Goal: Transaction & Acquisition: Book appointment/travel/reservation

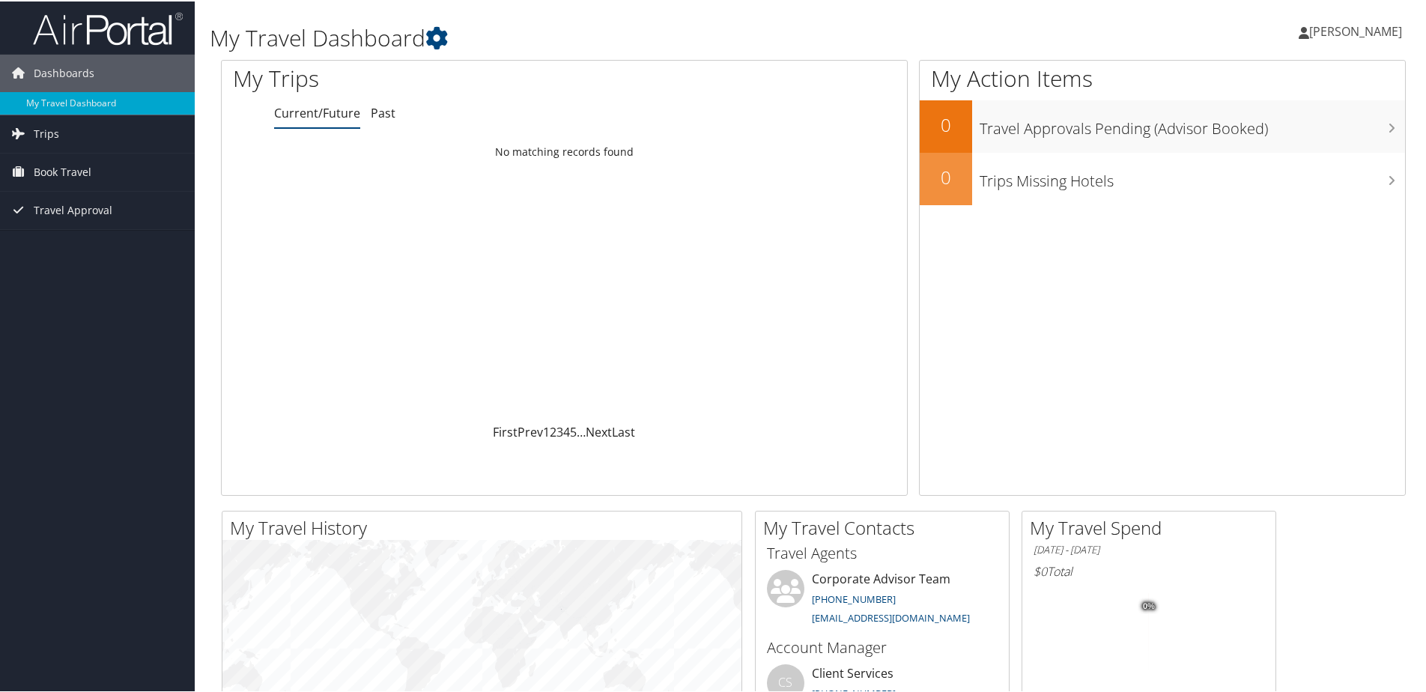
click at [1353, 34] on span "[PERSON_NAME]" at bounding box center [1355, 30] width 93 height 16
click at [1283, 75] on link "My Settings" at bounding box center [1315, 82] width 167 height 25
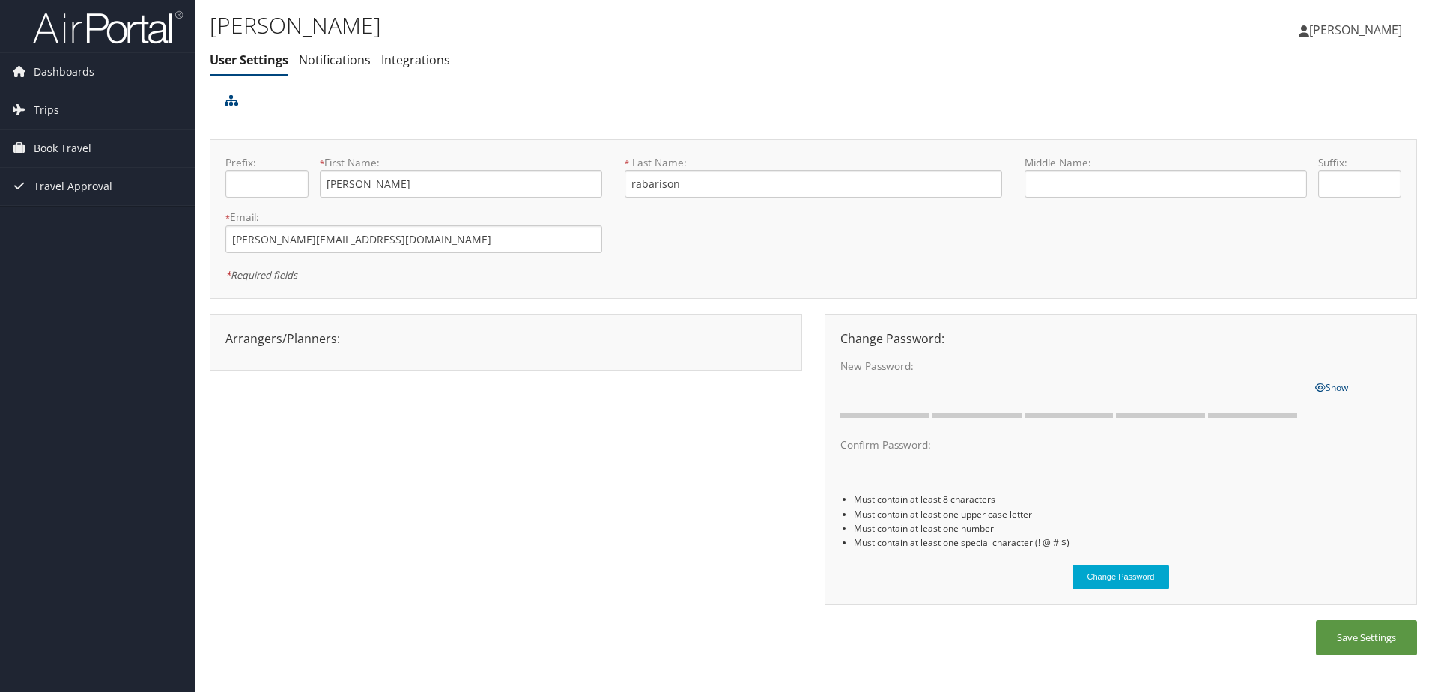
click at [1330, 31] on span "[PERSON_NAME]" at bounding box center [1355, 30] width 93 height 16
click at [1079, 240] on div "Prefix: * First Name: andy This field is required * Last Name: rabarison This f…" at bounding box center [813, 219] width 1198 height 128
click at [1086, 183] on input "text" at bounding box center [1166, 184] width 282 height 28
click at [1124, 182] on input "Mamiarimaka" at bounding box center [1166, 184] width 282 height 28
type input "Mamiarimaka [PERSON_NAME]"
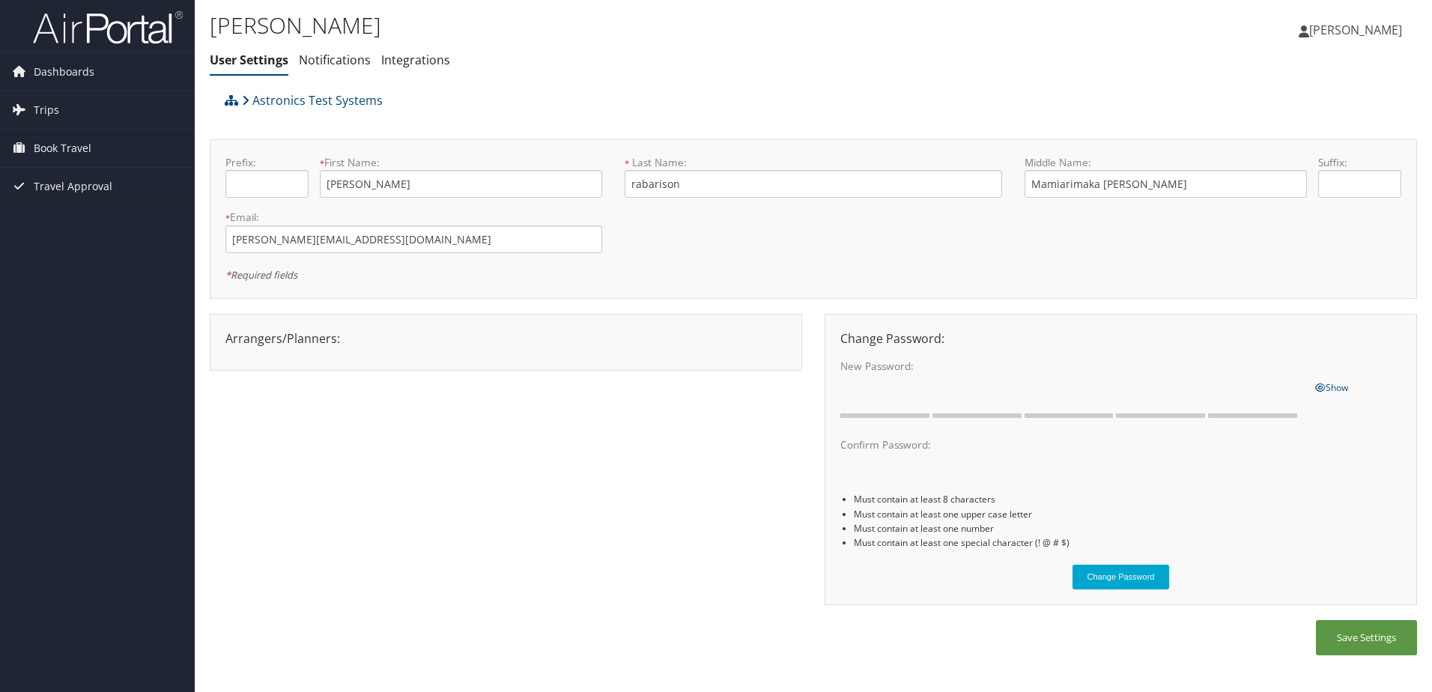
click at [730, 287] on div "Prefix: * First Name: andy This field is required * Last Name: rabarison This f…" at bounding box center [813, 219] width 1207 height 160
click at [1370, 33] on span "[PERSON_NAME]" at bounding box center [1355, 30] width 93 height 16
click at [1389, 646] on button "Save Settings" at bounding box center [1366, 637] width 101 height 35
click at [1325, 33] on span "[PERSON_NAME]" at bounding box center [1355, 30] width 93 height 16
click at [1307, 84] on link "My Settings" at bounding box center [1317, 82] width 167 height 25
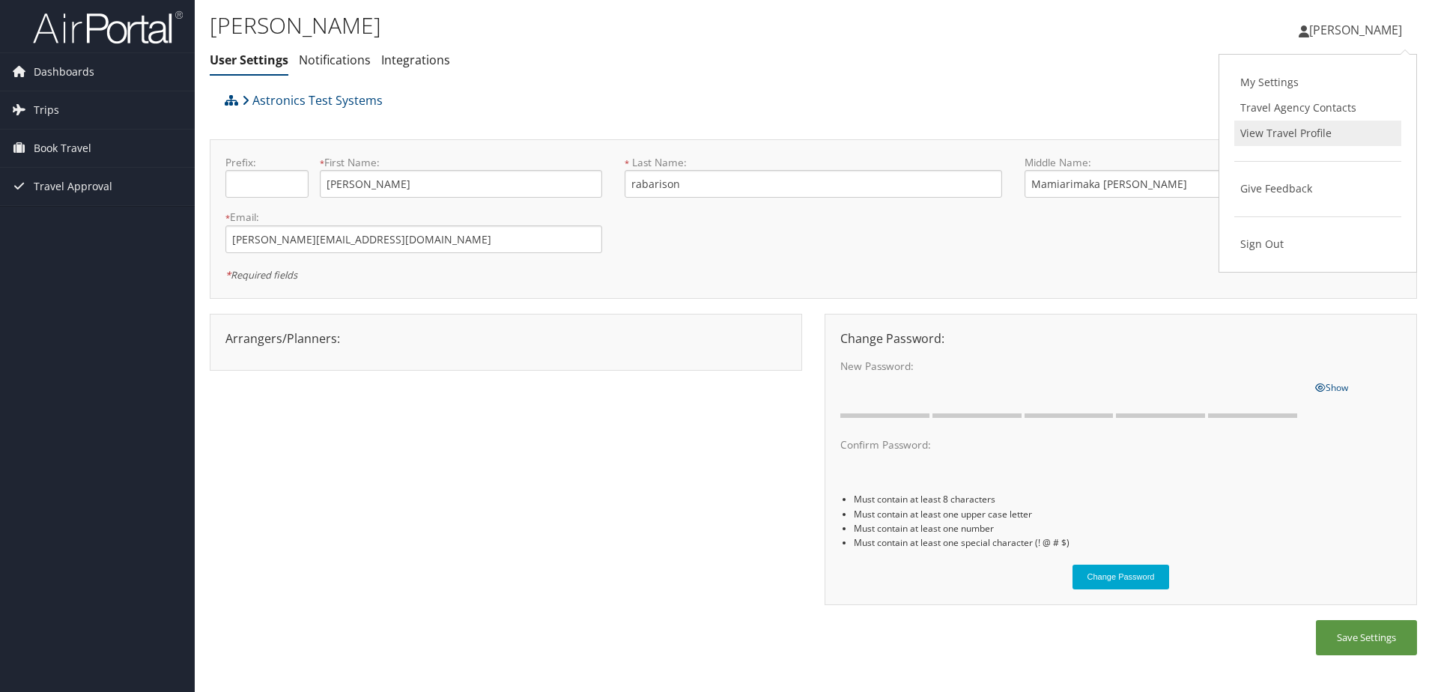
click at [1287, 133] on link "View Travel Profile" at bounding box center [1317, 133] width 167 height 25
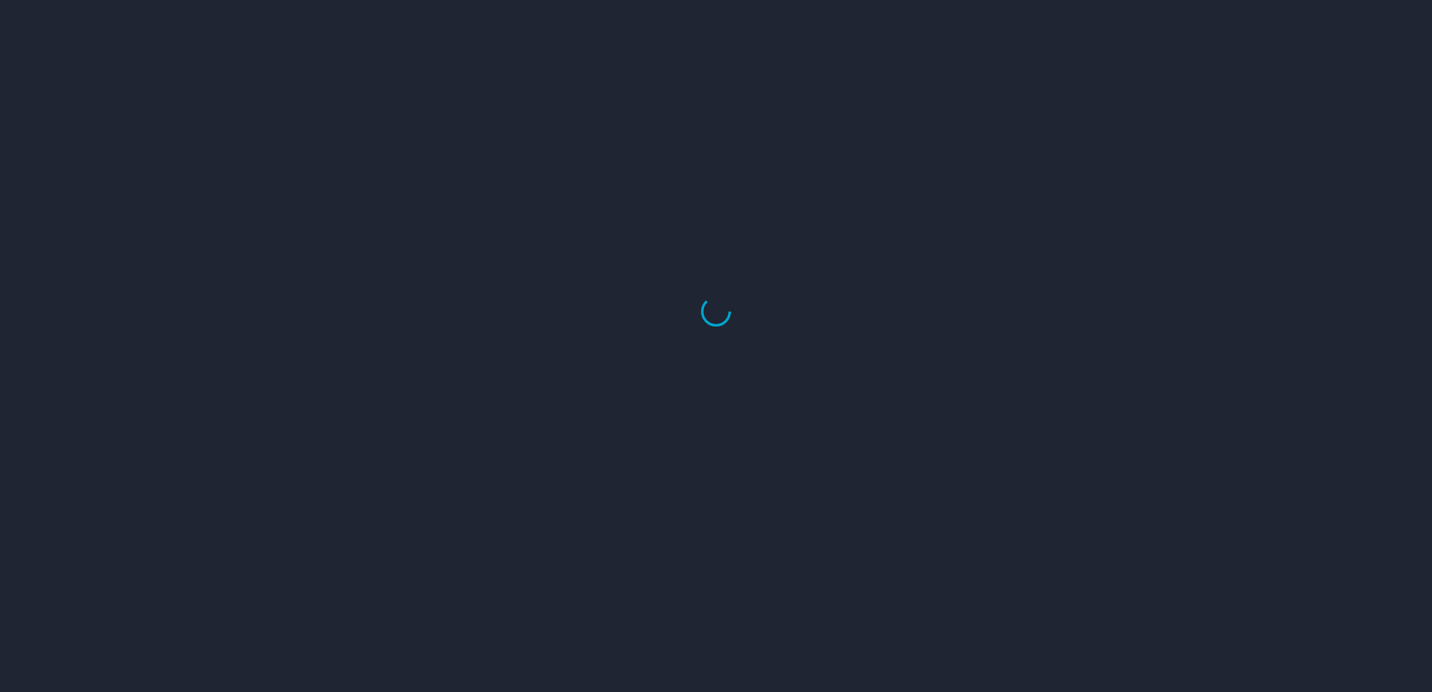
select select "US"
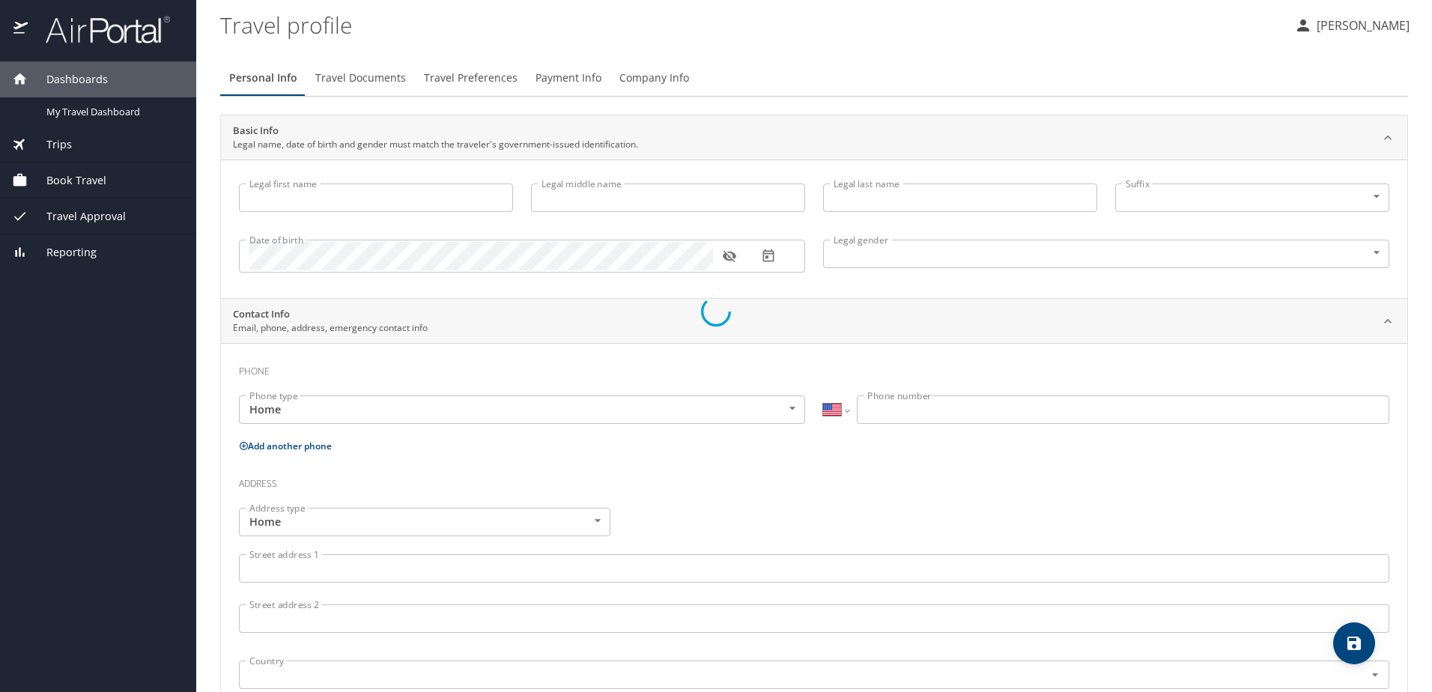
type input "[PERSON_NAME]"
type input "rabarison"
type input "[DEMOGRAPHIC_DATA]"
type input "Salohy"
type input "Ralijaona"
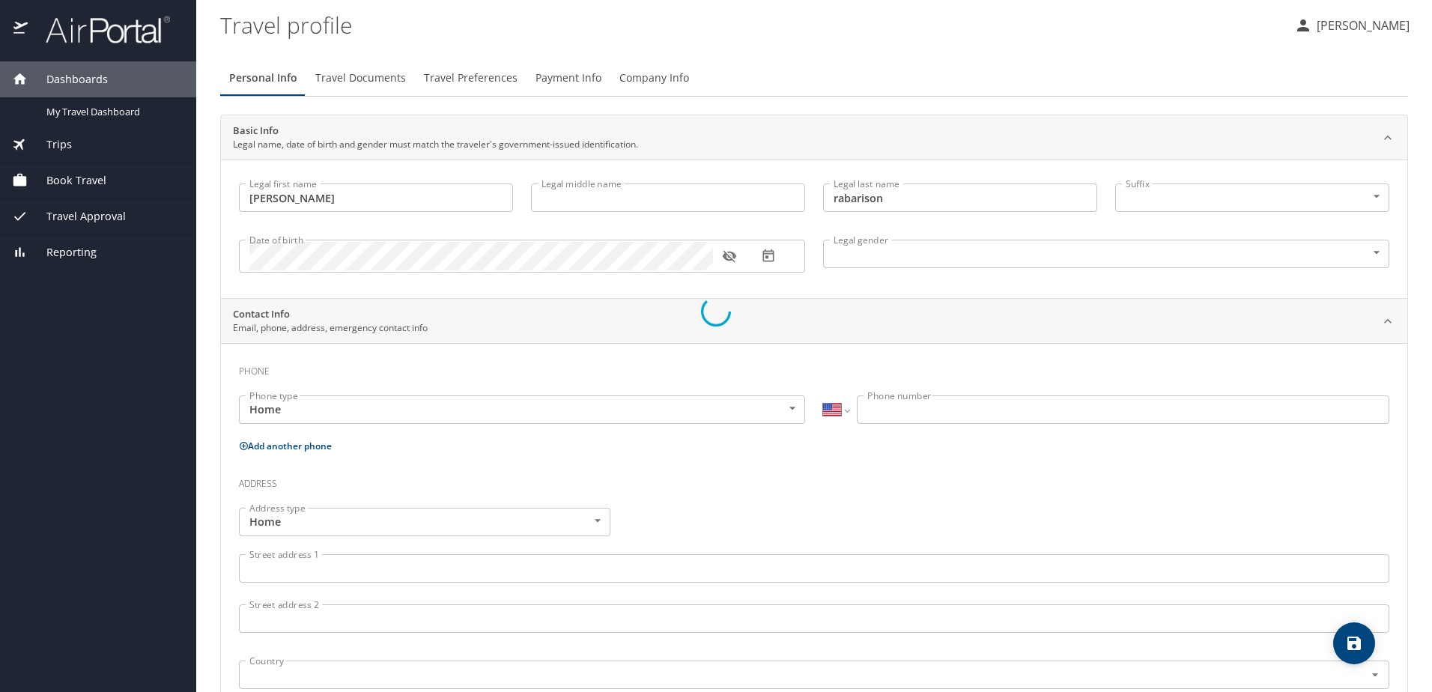
select select "CA"
type input "[PHONE_NUMBER]"
type input "[EMAIL_ADDRESS][DOMAIN_NAME]"
select select "CA"
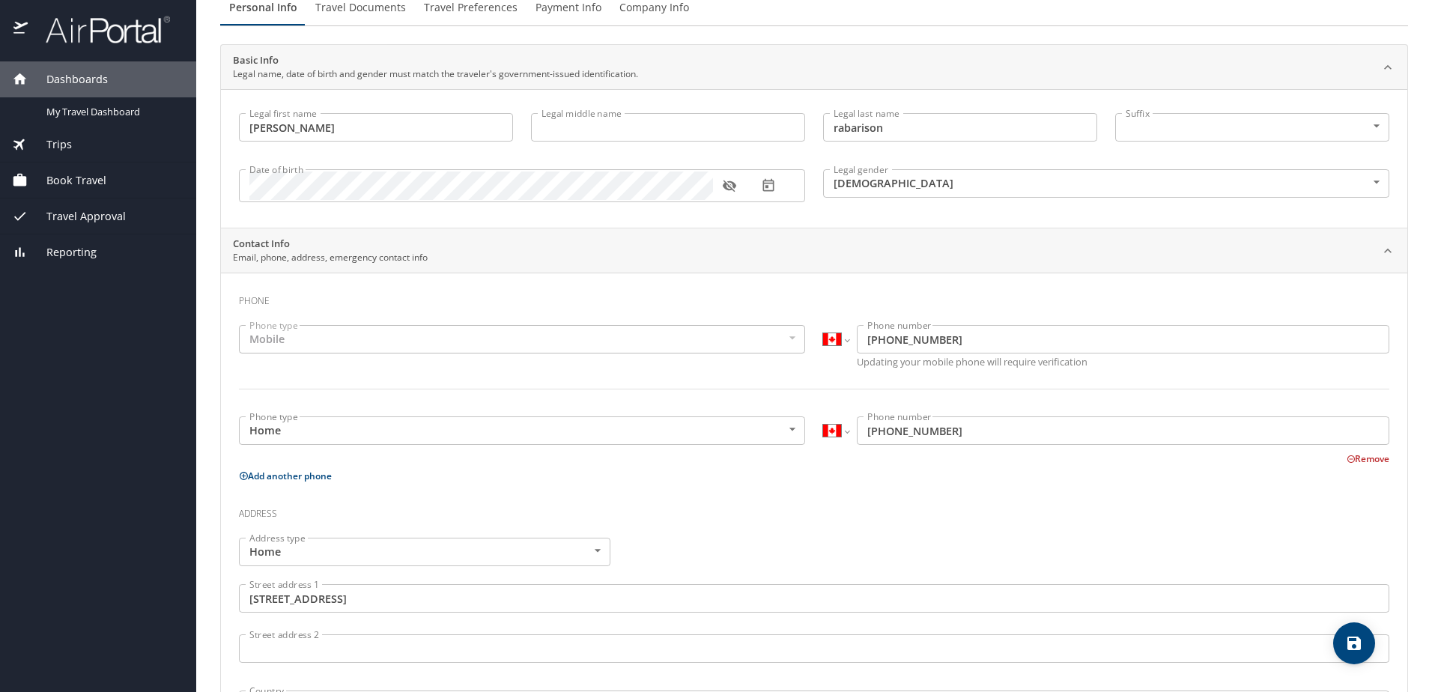
scroll to position [61, 0]
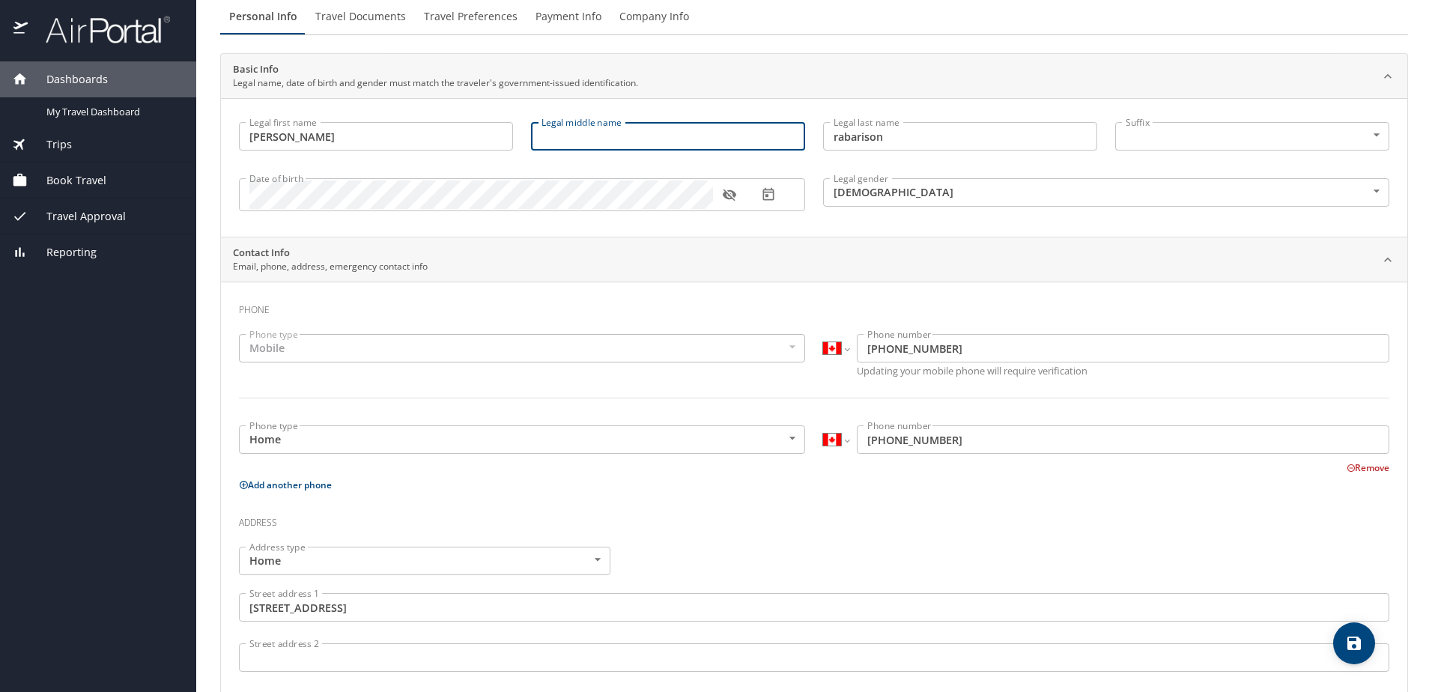
click at [656, 134] on input "Legal middle name" at bounding box center [668, 136] width 274 height 28
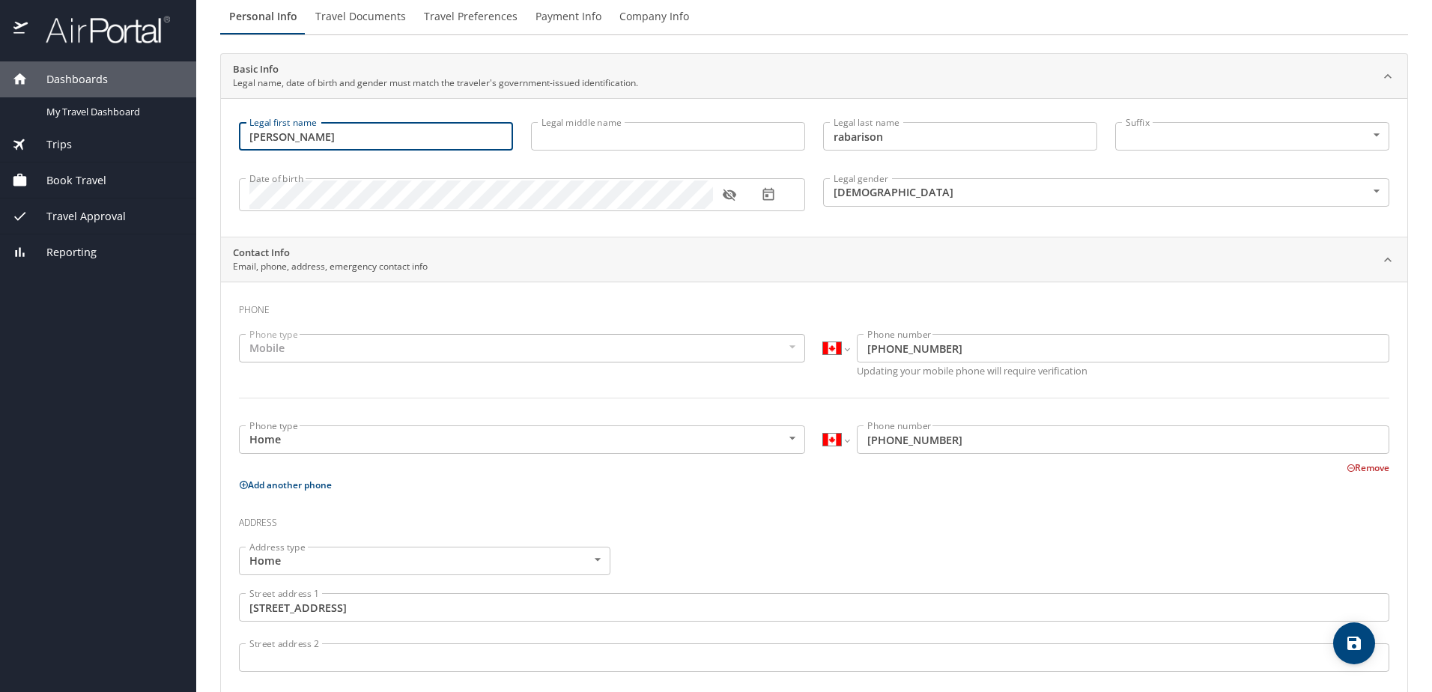
drag, startPoint x: 330, startPoint y: 128, endPoint x: 258, endPoint y: 119, distance: 71.7
click at [258, 119] on div "Legal first name [PERSON_NAME] first name" at bounding box center [376, 138] width 292 height 50
type input "a"
type input "Andy"
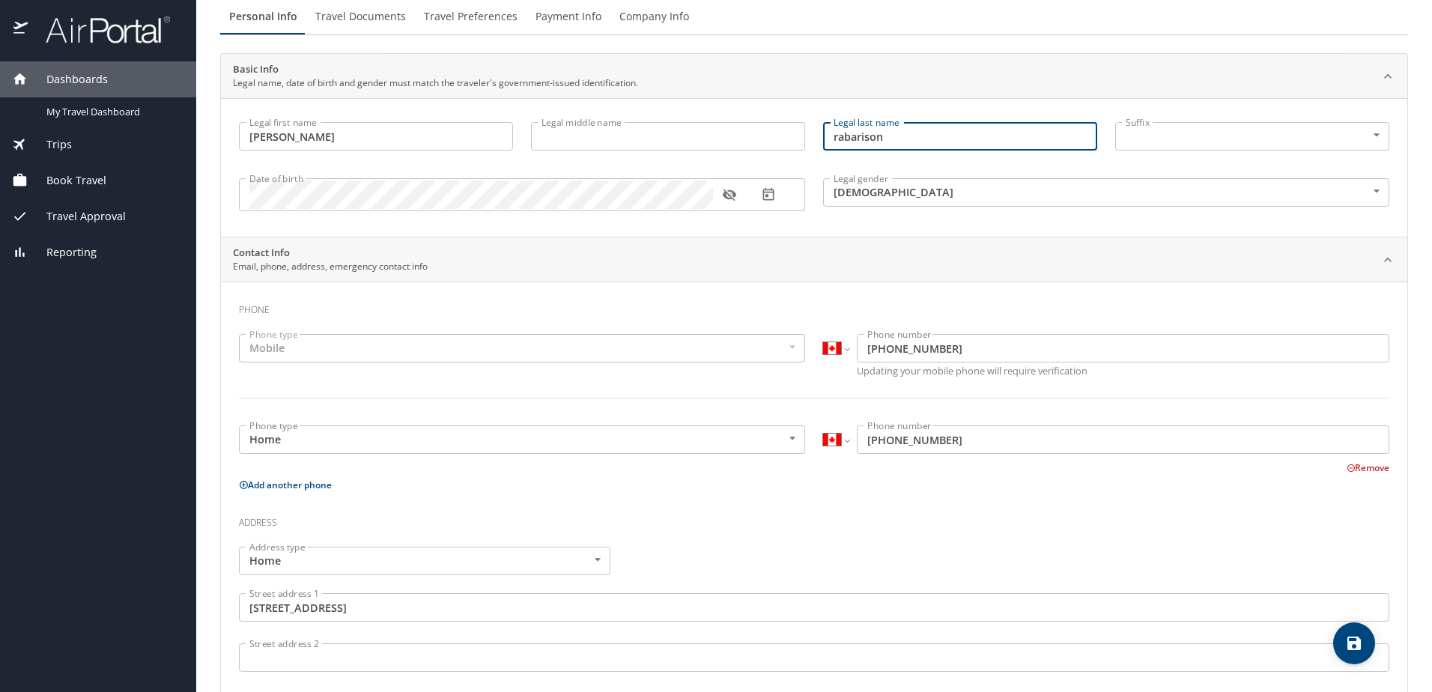
drag, startPoint x: 917, startPoint y: 142, endPoint x: 754, endPoint y: 157, distance: 163.3
click at [763, 133] on div "Legal first name Andy Legal first name Legal middle name Legal middle name Lega…" at bounding box center [814, 169] width 1169 height 112
type input "Rabarison"
click at [712, 153] on p at bounding box center [668, 153] width 274 height 4
click at [712, 140] on input "Legal middle name" at bounding box center [668, 136] width 274 height 28
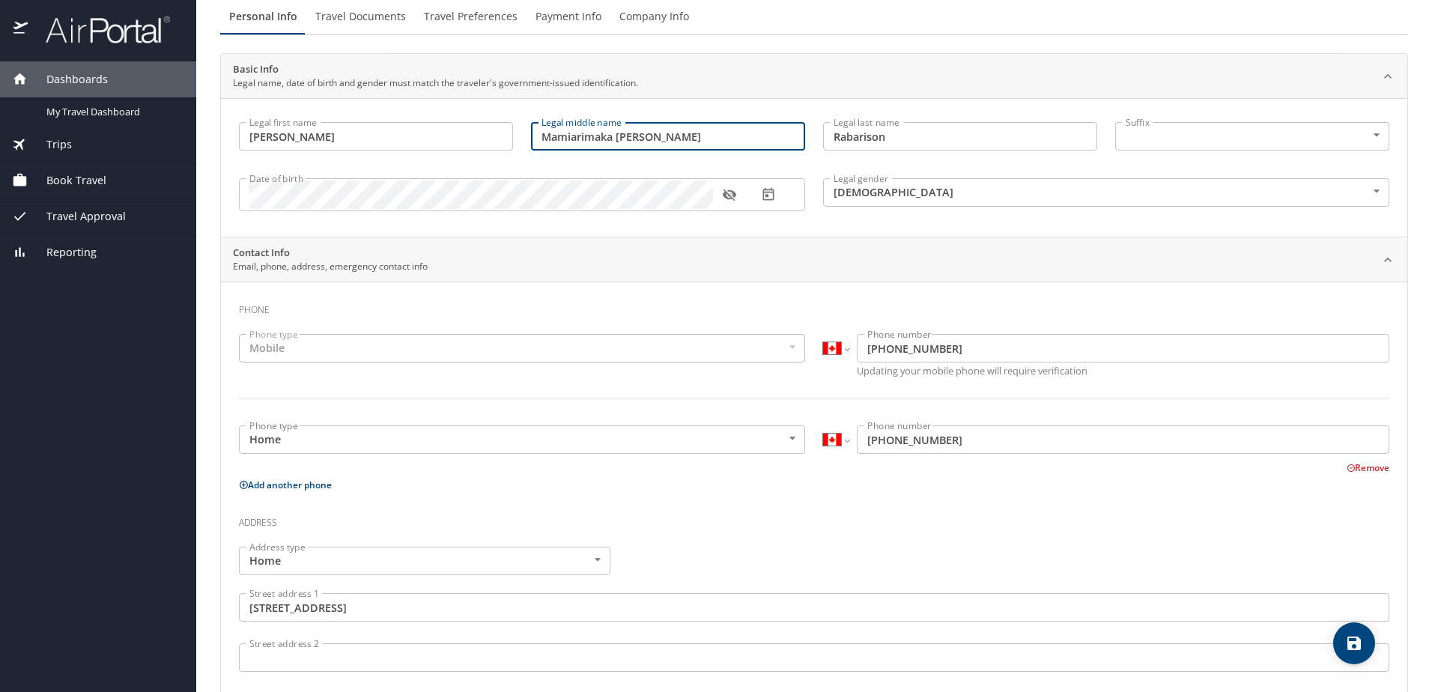
type input "Mamiarimaka Kevin"
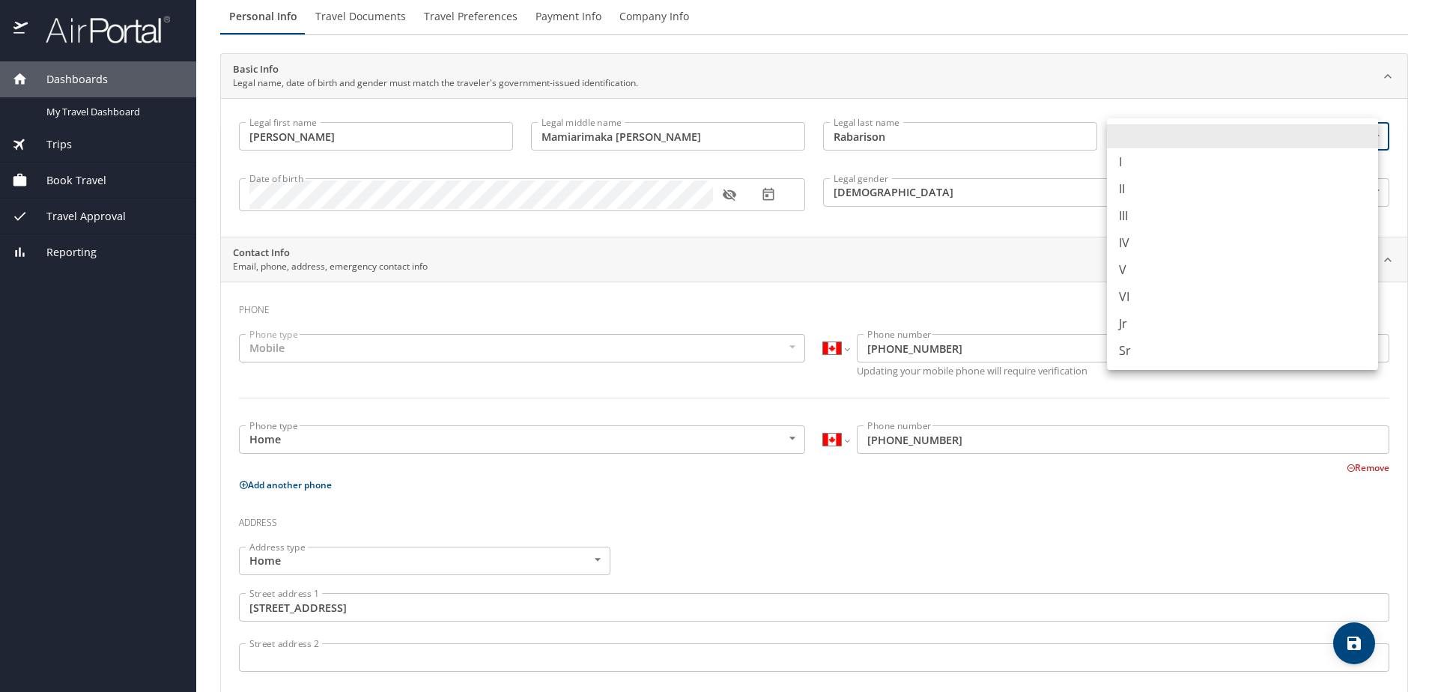
click at [1162, 132] on body "Dashboards My Travel Dashboard Trips Current / Future Trips Past Trips Trips Mi…" at bounding box center [716, 346] width 1432 height 692
click at [1162, 133] on li at bounding box center [1242, 136] width 271 height 24
click at [1169, 107] on div "Legal first name Andy Legal first name Legal middle name Mamiarimaka Kevin Lega…" at bounding box center [814, 167] width 1186 height 139
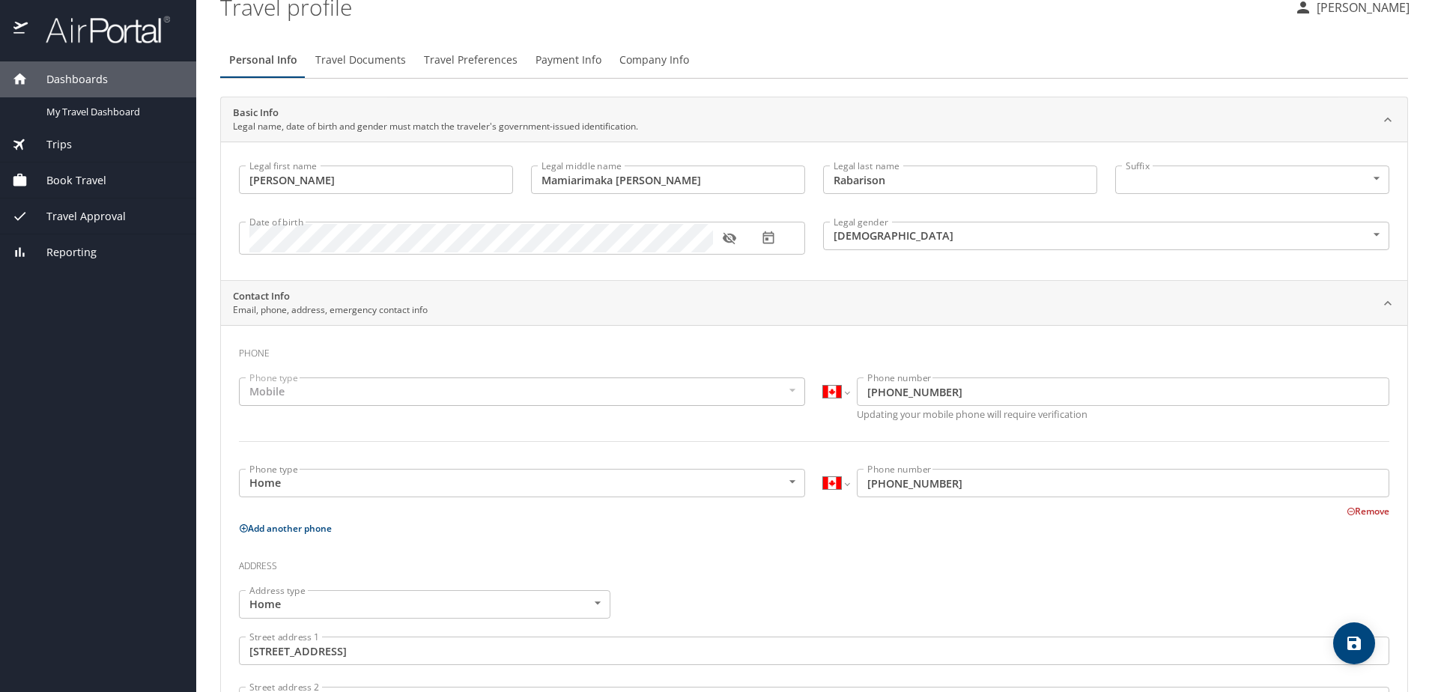
scroll to position [0, 0]
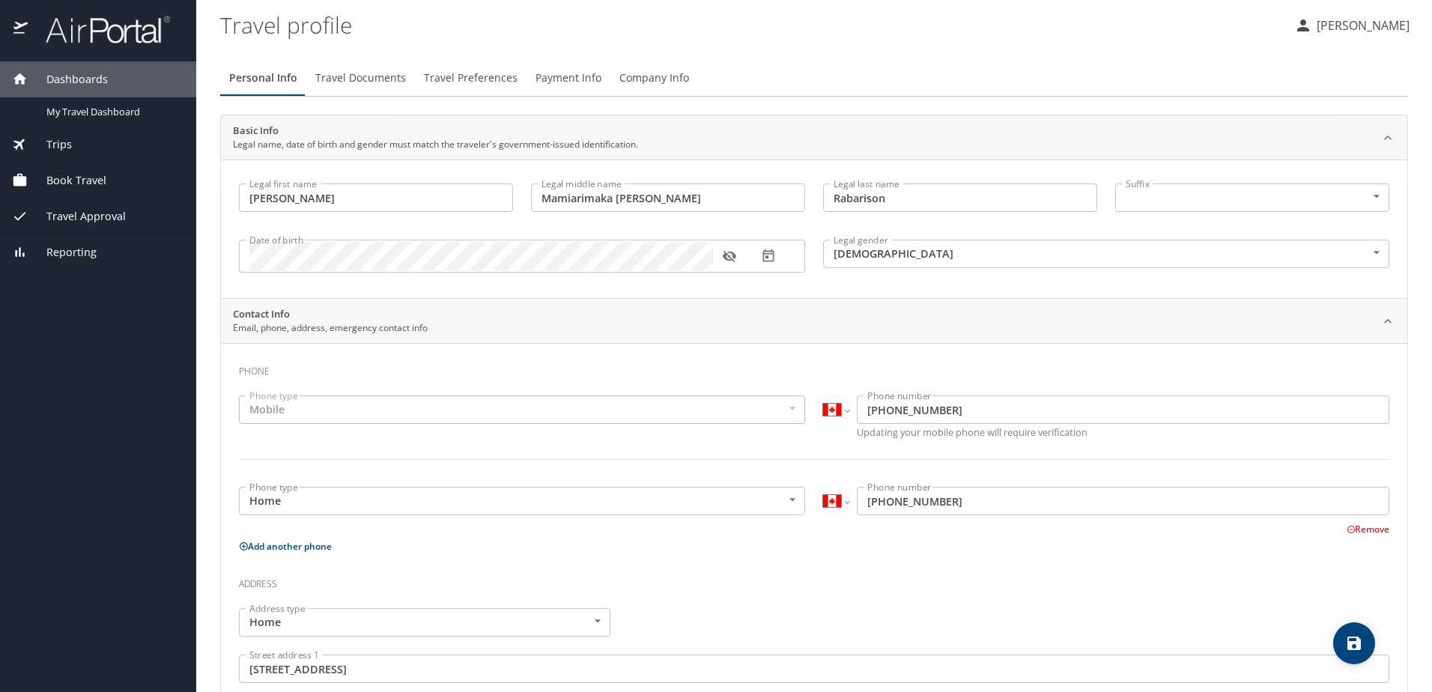
click at [1345, 19] on p "[PERSON_NAME]" at bounding box center [1360, 25] width 97 height 18
click at [1336, 64] on li "My settings" at bounding box center [1346, 58] width 153 height 27
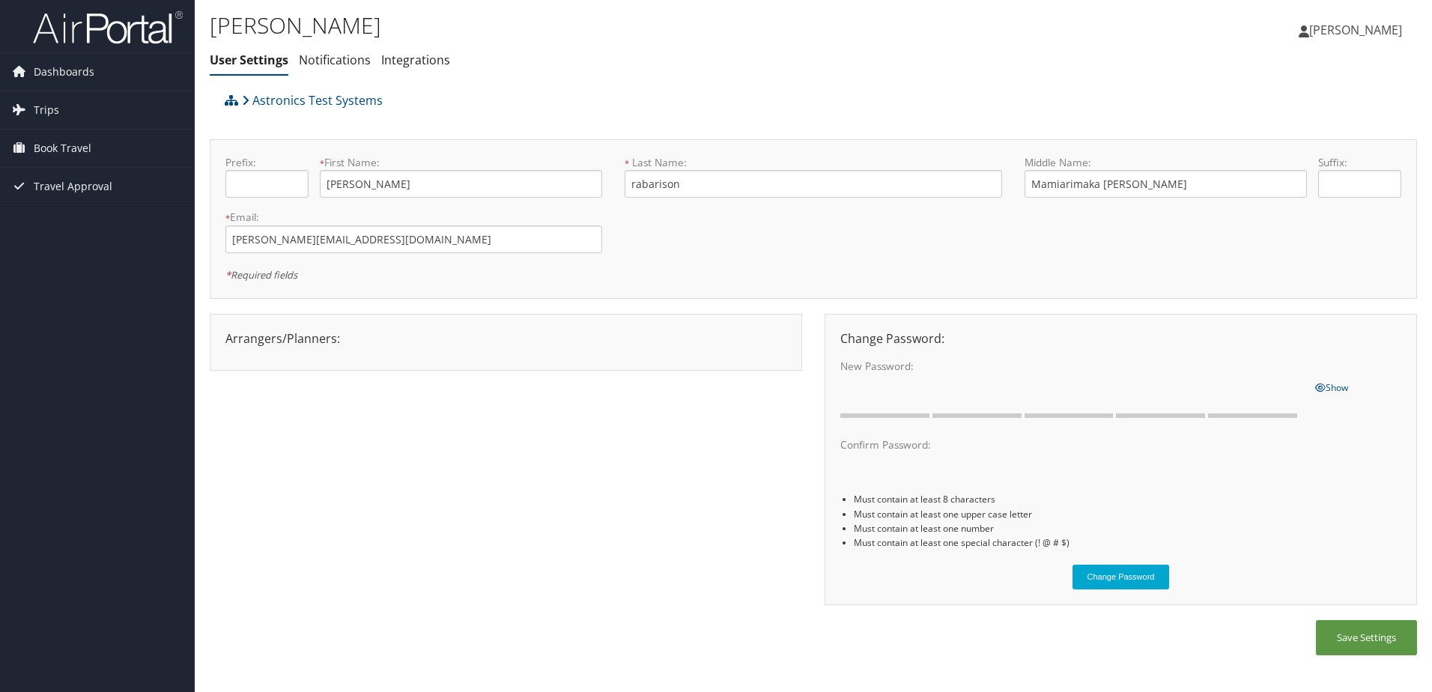
click at [1341, 36] on span "[PERSON_NAME]" at bounding box center [1355, 30] width 93 height 16
click at [1307, 85] on link "My Settings" at bounding box center [1317, 82] width 167 height 25
click at [1342, 28] on span "[PERSON_NAME]" at bounding box center [1355, 30] width 93 height 16
click at [1320, 136] on link "View Travel Profile" at bounding box center [1317, 133] width 167 height 25
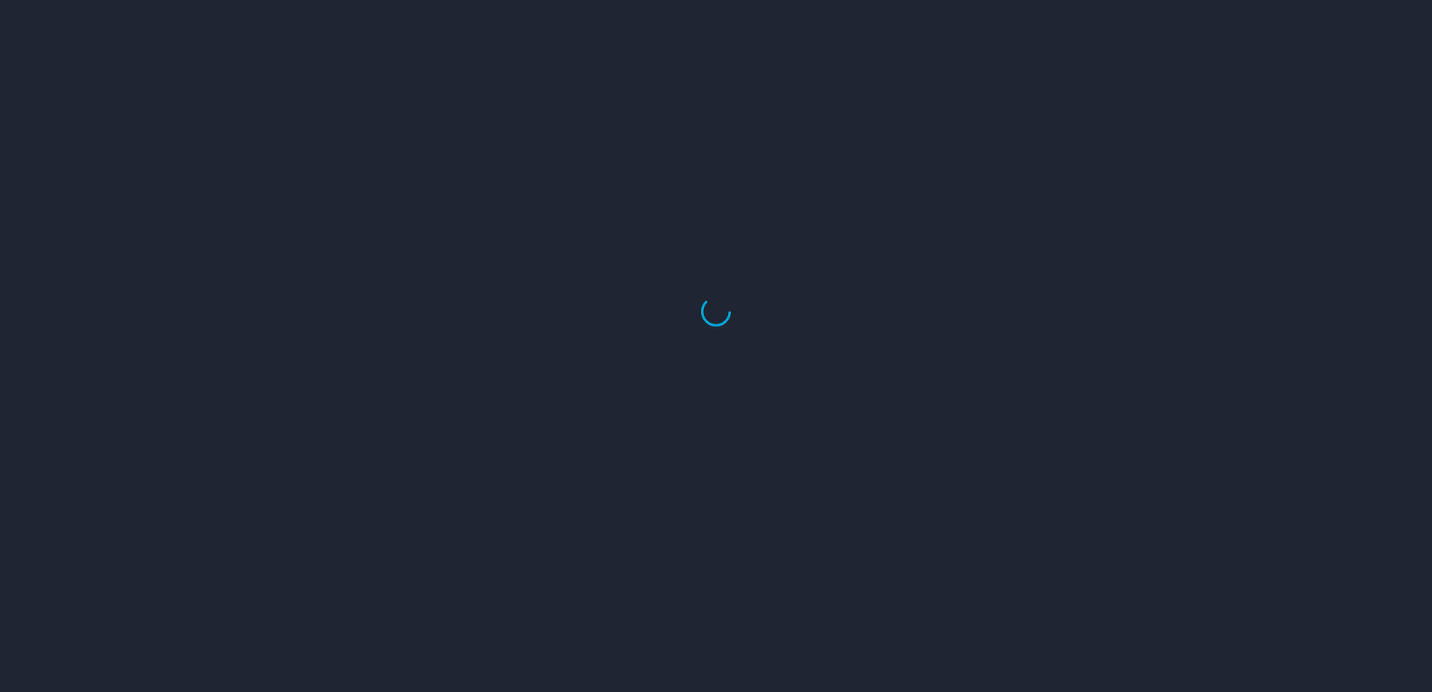
select select "US"
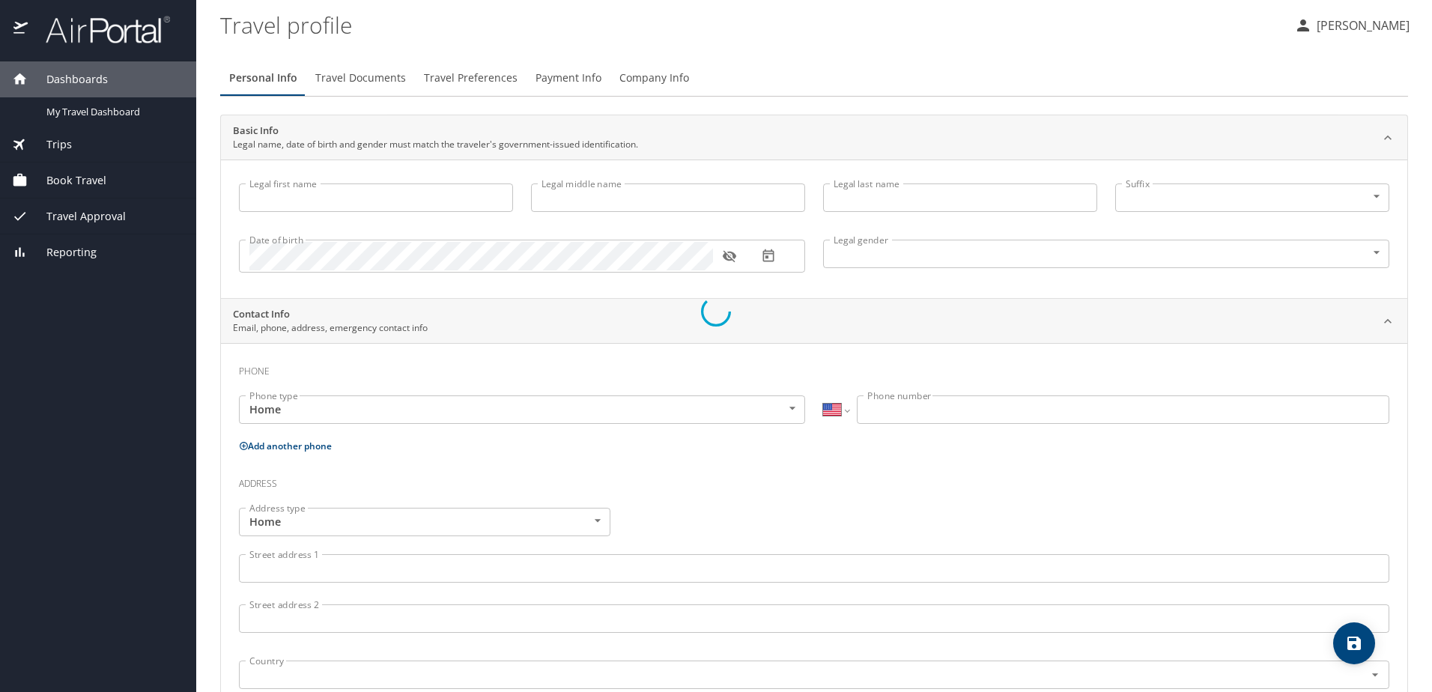
type input "[PERSON_NAME]"
type input "rabarison"
type input "[DEMOGRAPHIC_DATA]"
type input "Salohy"
type input "Ralijaona"
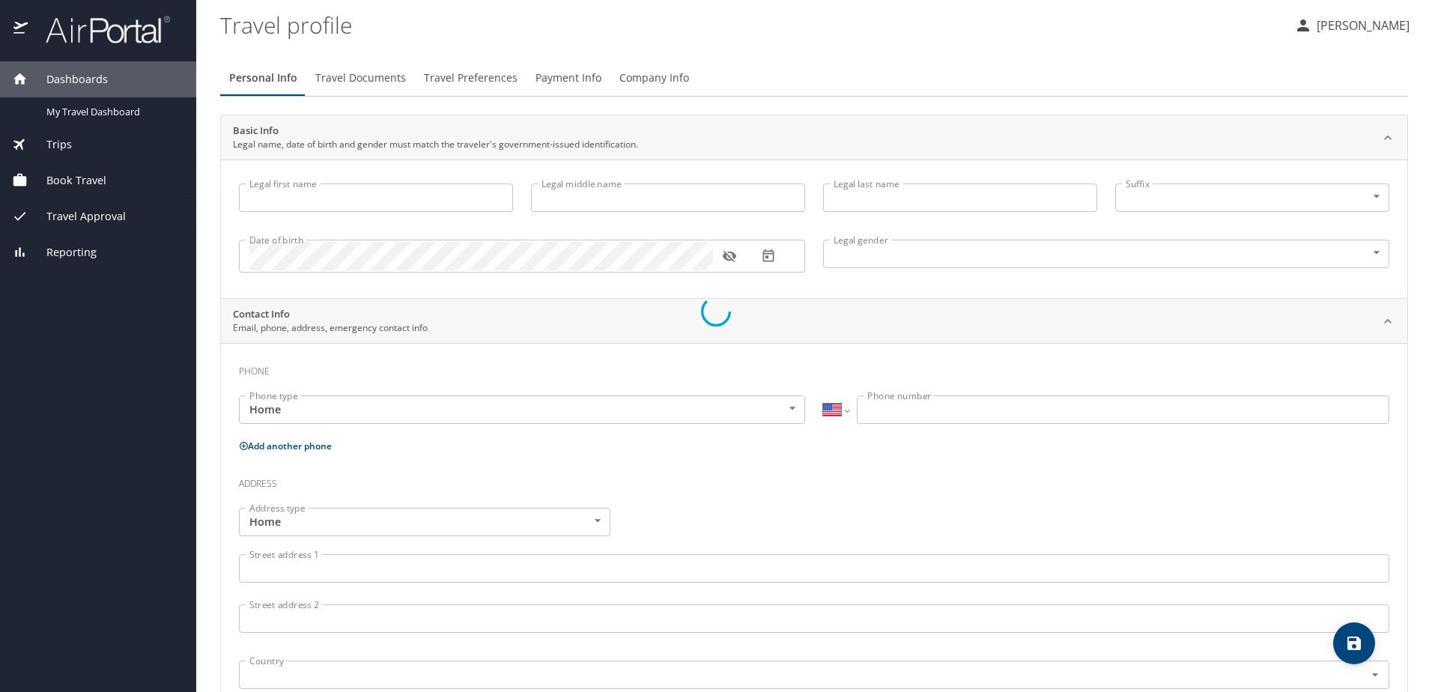
select select "CA"
type input "[PHONE_NUMBER]"
type input "[EMAIL_ADDRESS][DOMAIN_NAME]"
select select "CA"
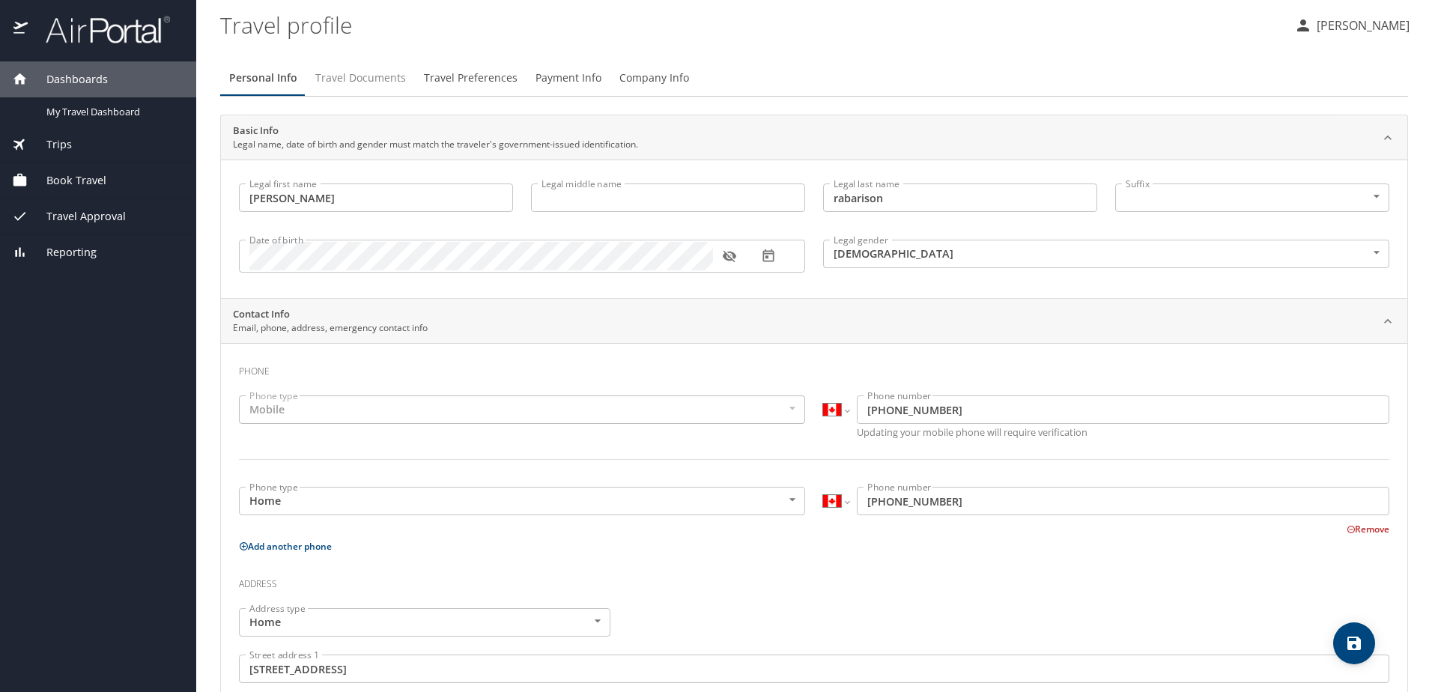
click at [368, 79] on span "Travel Documents" at bounding box center [360, 78] width 91 height 19
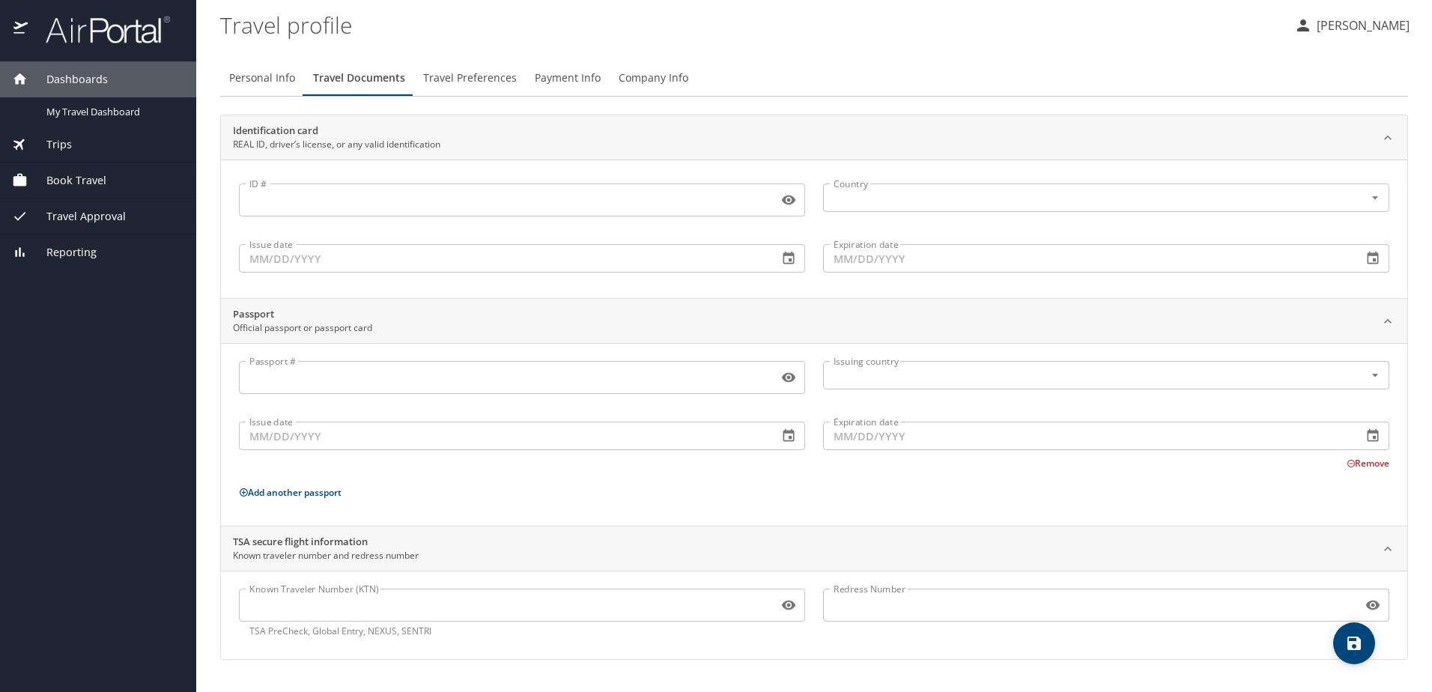
click at [399, 193] on input "ID #" at bounding box center [505, 200] width 533 height 28
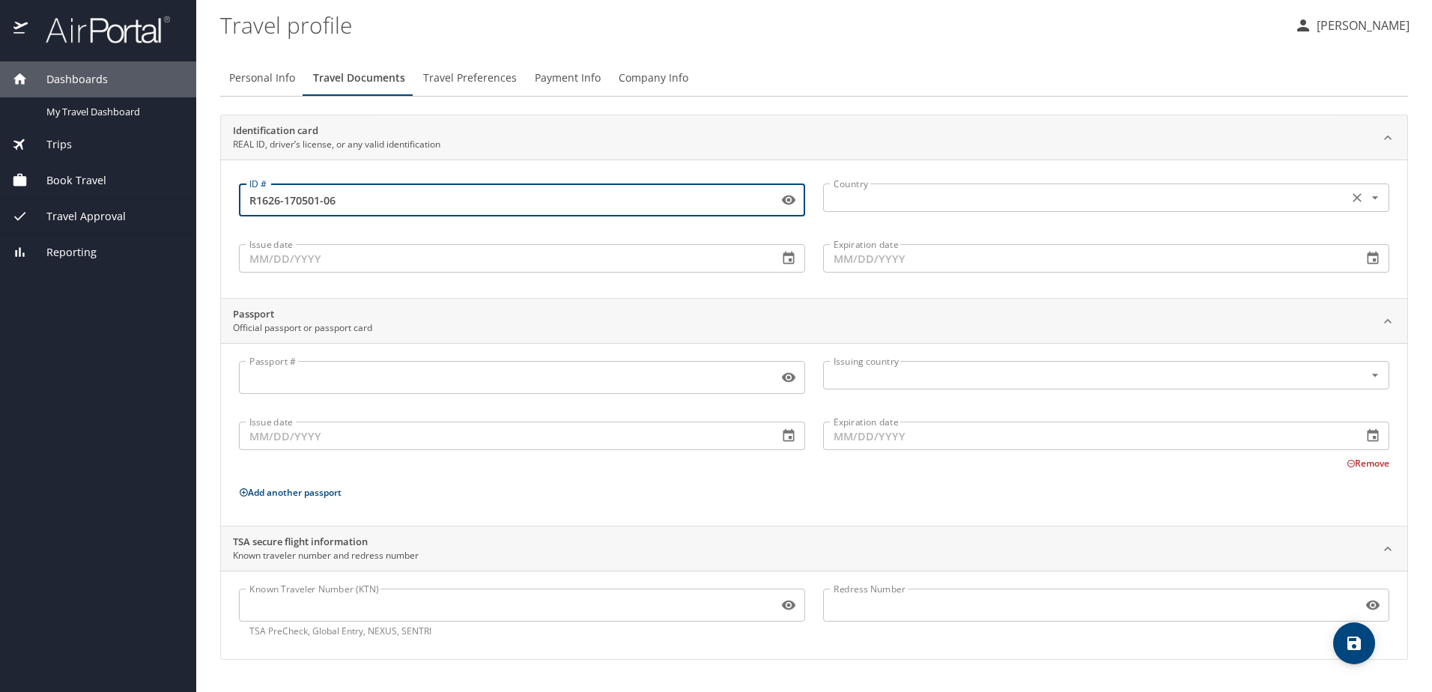
type input "R1626-170501-06"
click at [870, 200] on input "text" at bounding box center [1084, 197] width 513 height 19
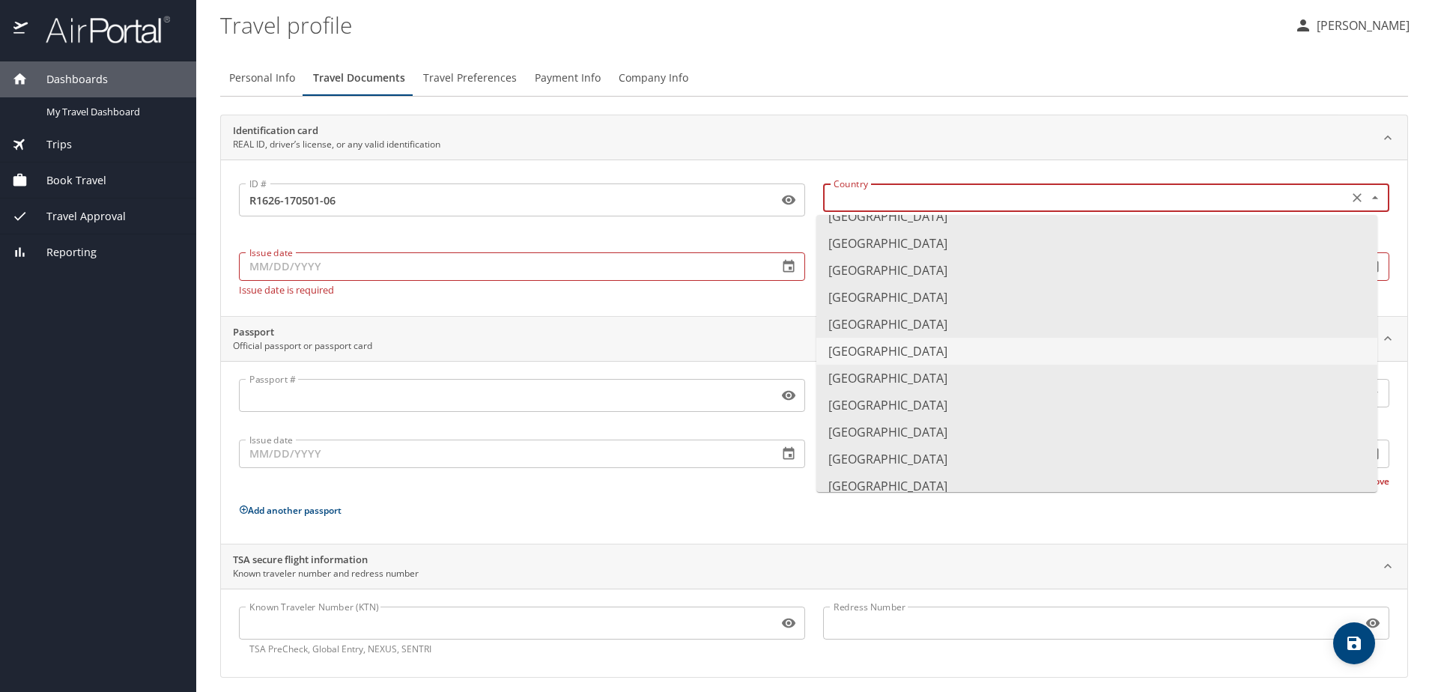
scroll to position [749, 0]
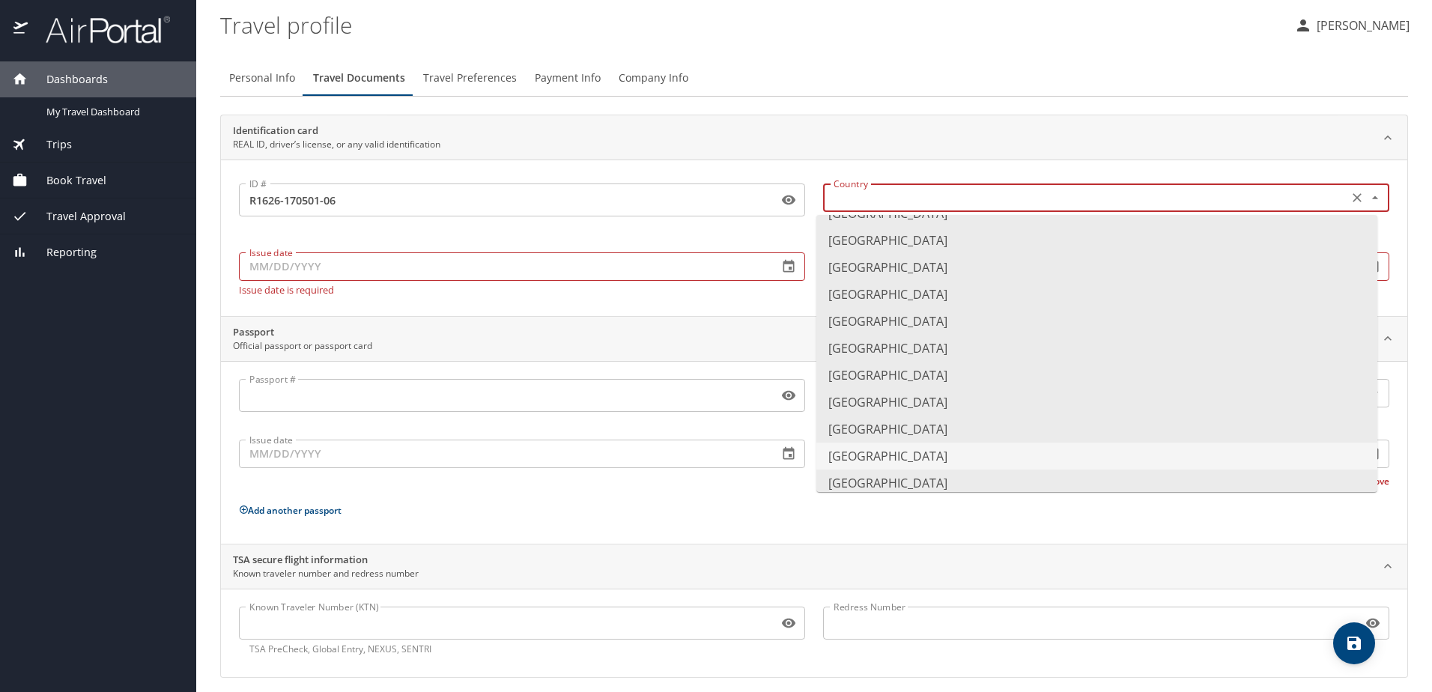
click at [880, 452] on li "Canada" at bounding box center [1096, 456] width 561 height 27
type input "Canada"
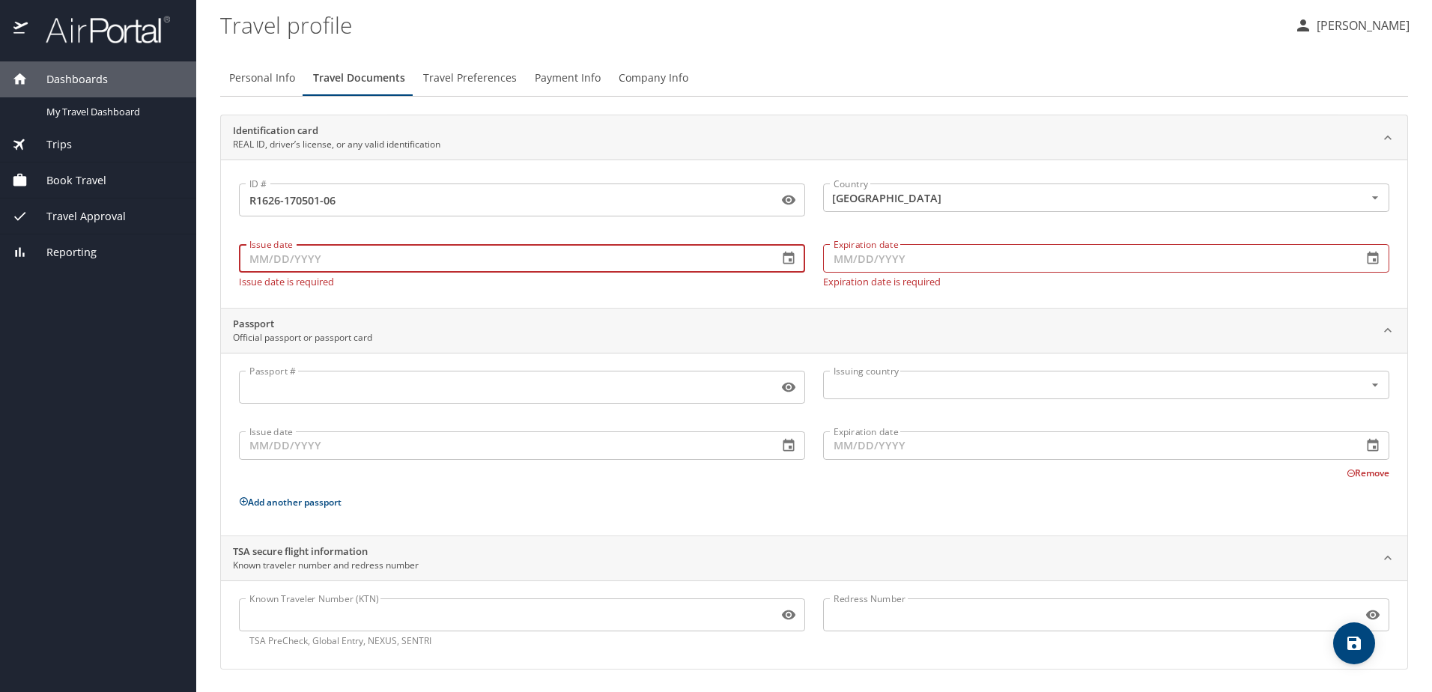
click at [631, 255] on input "Issue date" at bounding box center [502, 258] width 527 height 28
type input "05/17/2025"
type input "05/17/2033"
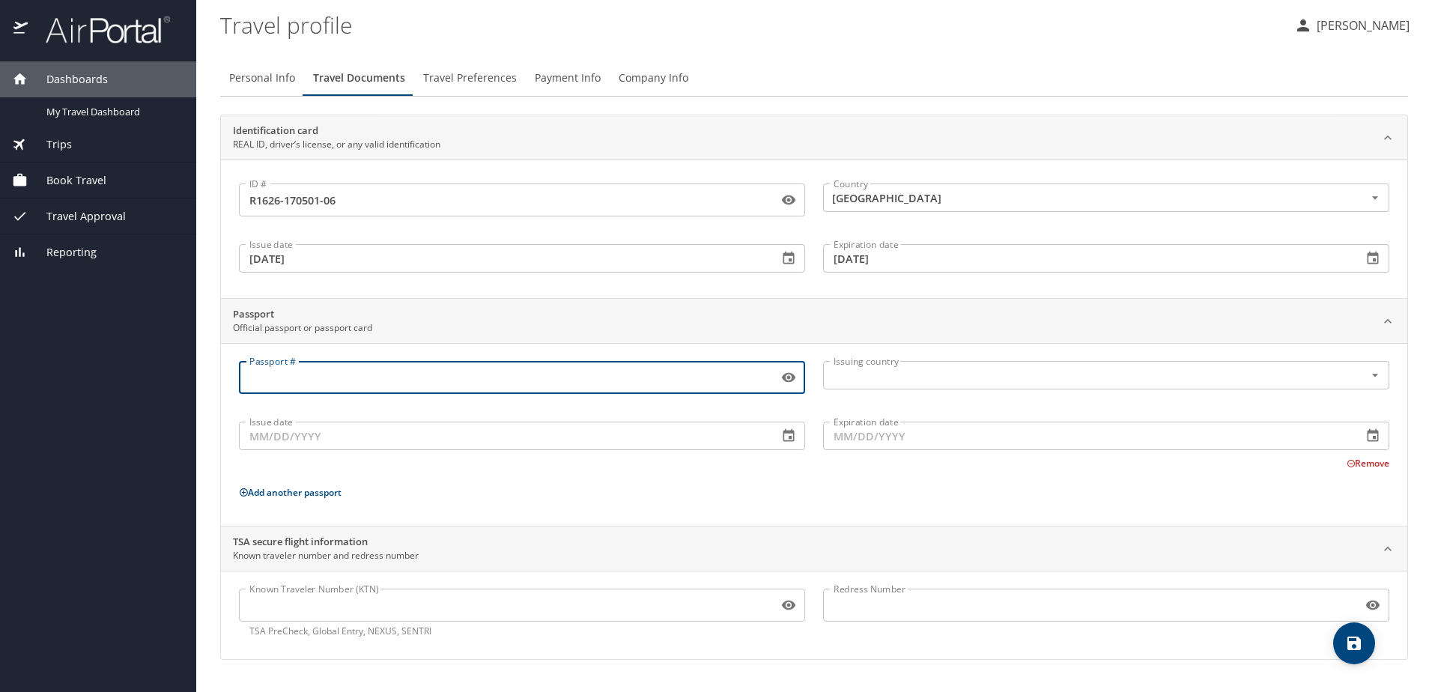
scroll to position [0, 0]
click at [571, 386] on input "Passport #" at bounding box center [505, 377] width 533 height 28
type input "AW556232"
click at [936, 375] on input "text" at bounding box center [1084, 375] width 513 height 19
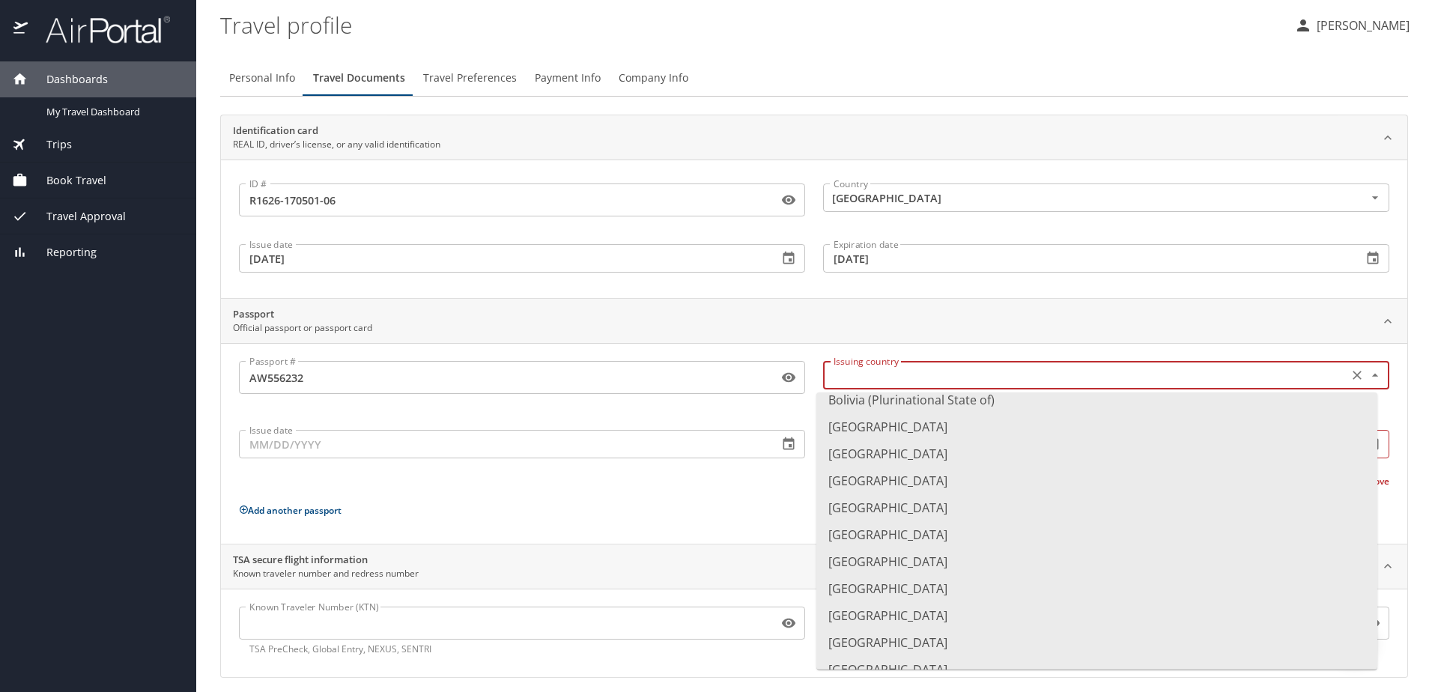
scroll to position [749, 0]
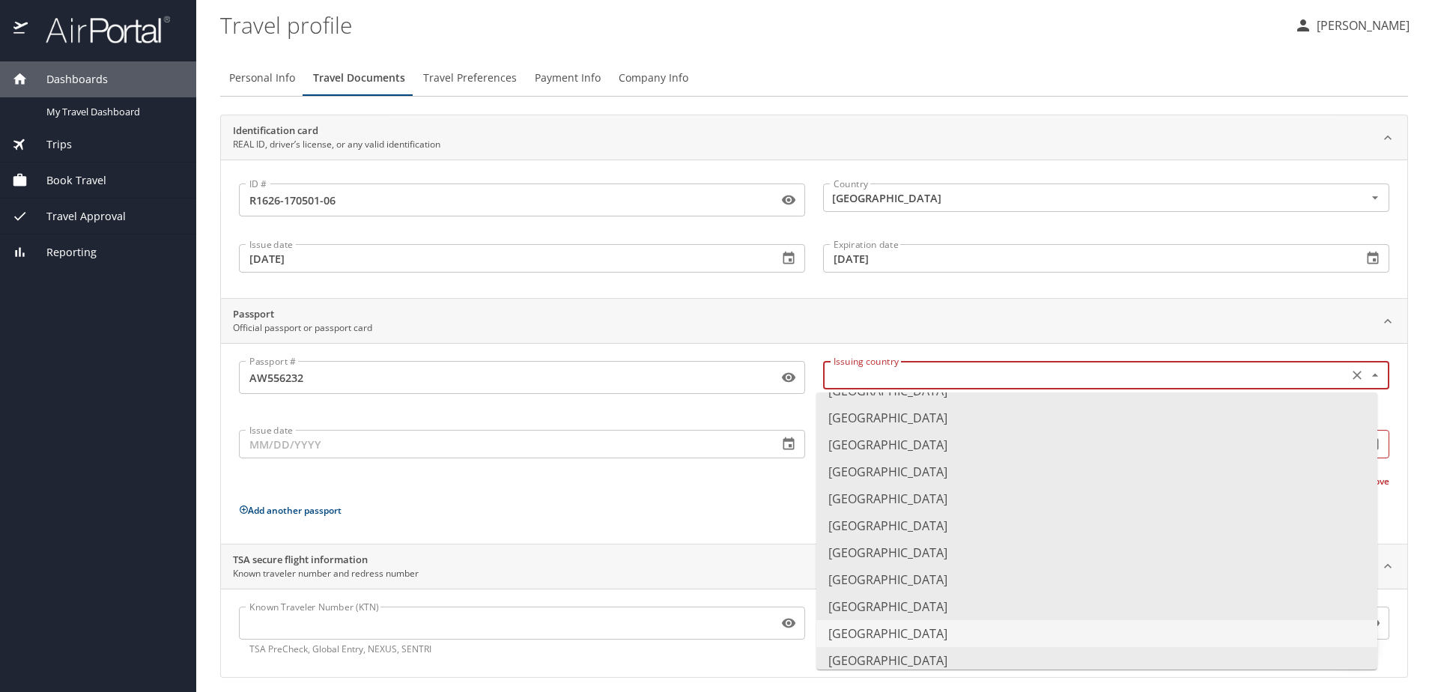
click at [885, 627] on li "Canada" at bounding box center [1096, 633] width 561 height 27
type input "Canada"
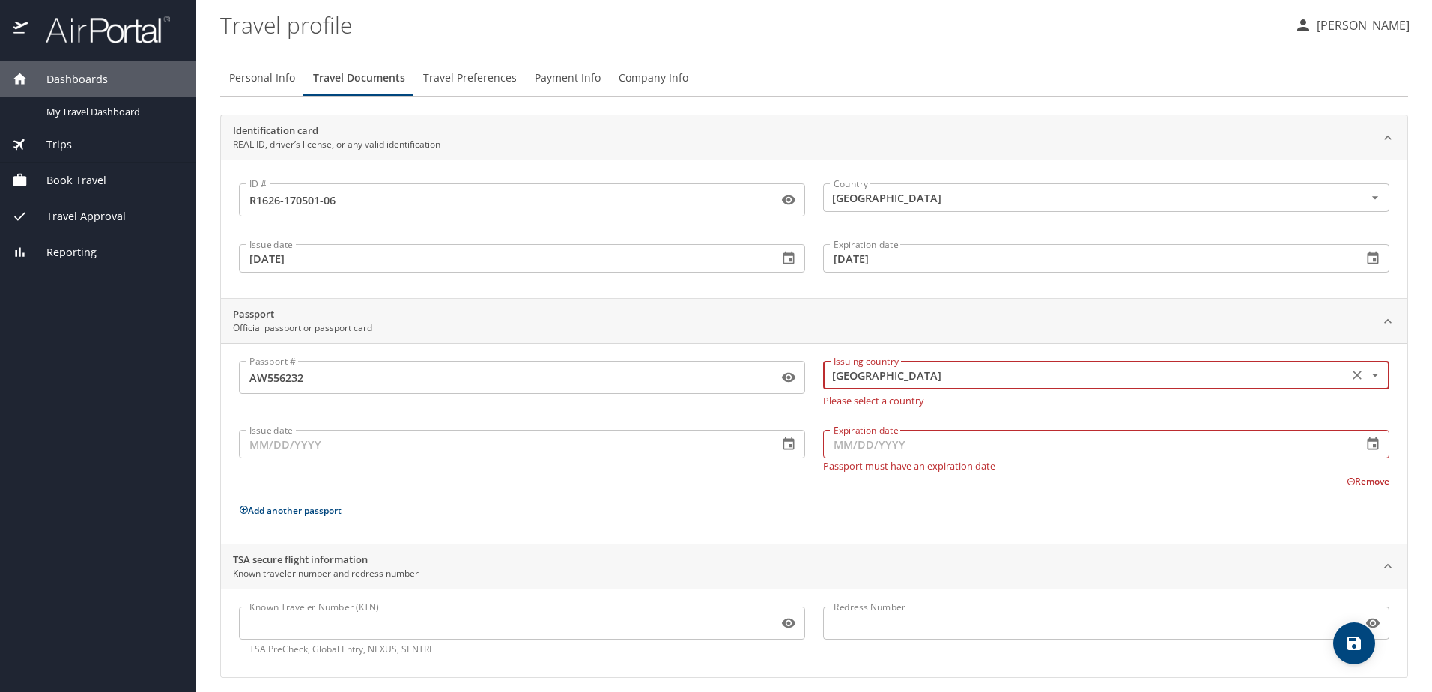
click at [565, 445] on input "Issue date" at bounding box center [502, 444] width 527 height 28
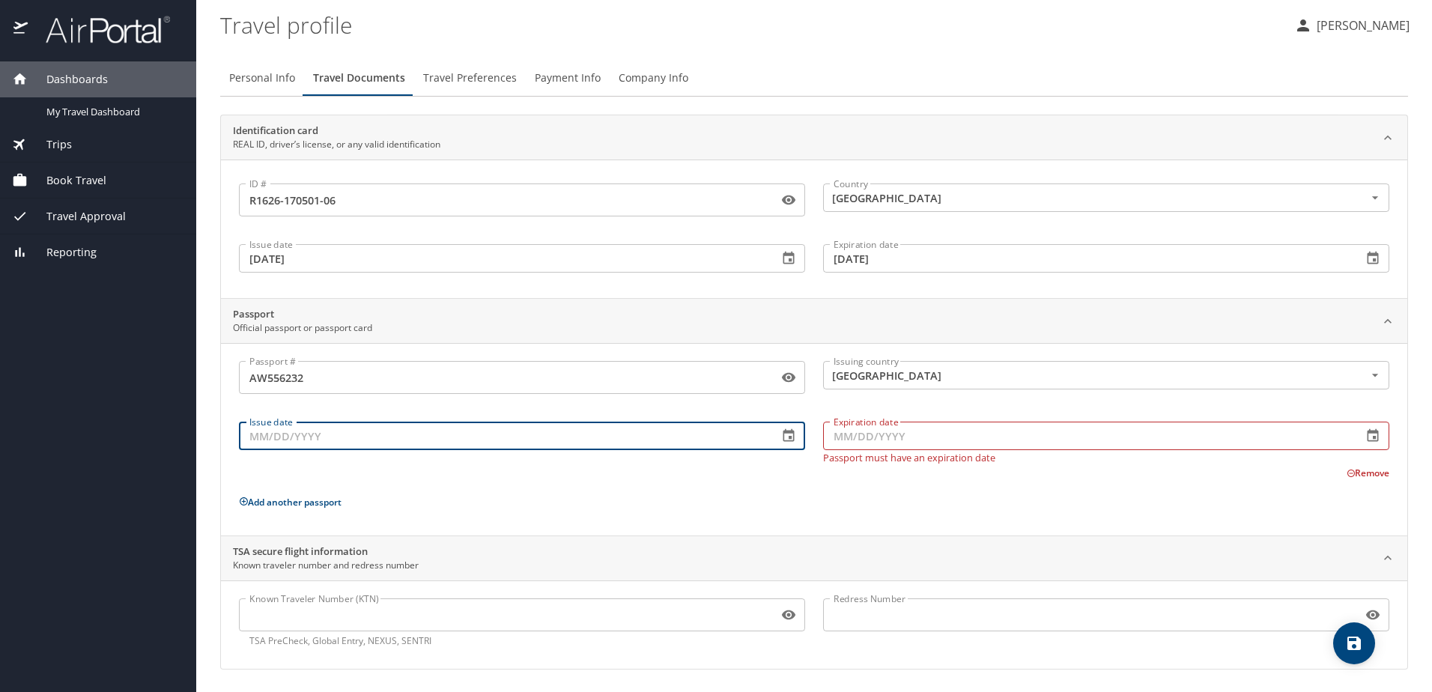
click at [562, 450] on input "Issue date" at bounding box center [502, 436] width 527 height 28
type input "05/04/2023"
click at [569, 465] on div "Remove" at bounding box center [805, 472] width 1169 height 18
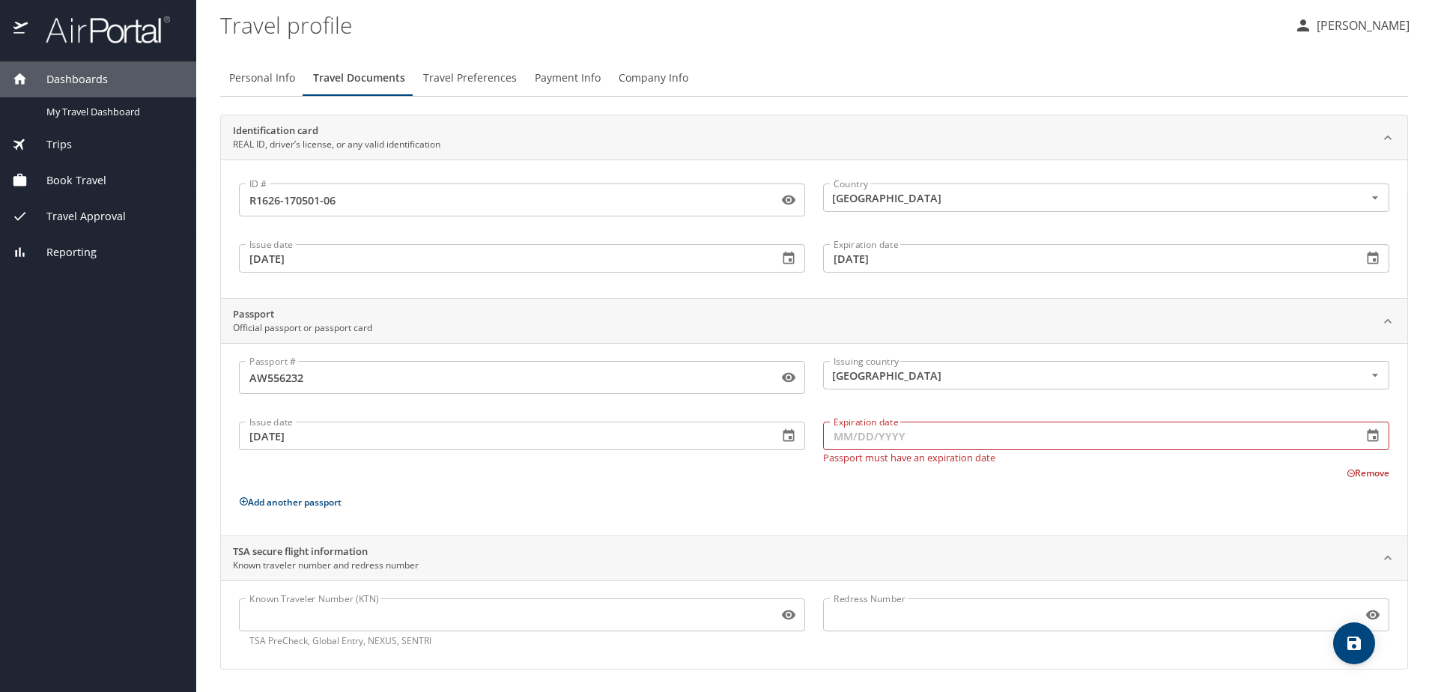
click at [935, 453] on p "Passport must have an expiration date" at bounding box center [1106, 458] width 566 height 10
click at [942, 435] on input "Expiration date" at bounding box center [1086, 436] width 527 height 28
type input "05/04/2033"
click at [941, 495] on p "Add another passport" at bounding box center [814, 502] width 1151 height 19
click at [1345, 638] on icon "save" at bounding box center [1354, 643] width 18 height 18
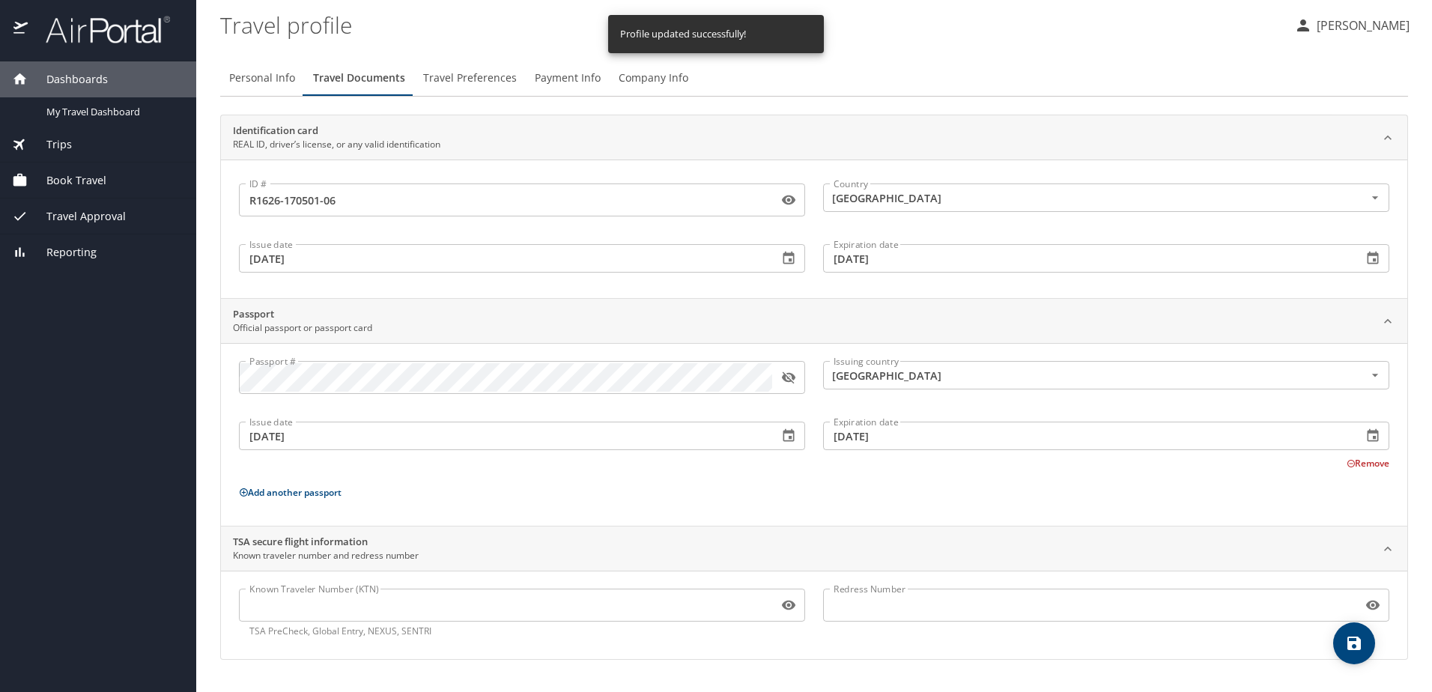
click at [655, 86] on span "Company Info" at bounding box center [654, 78] width 70 height 19
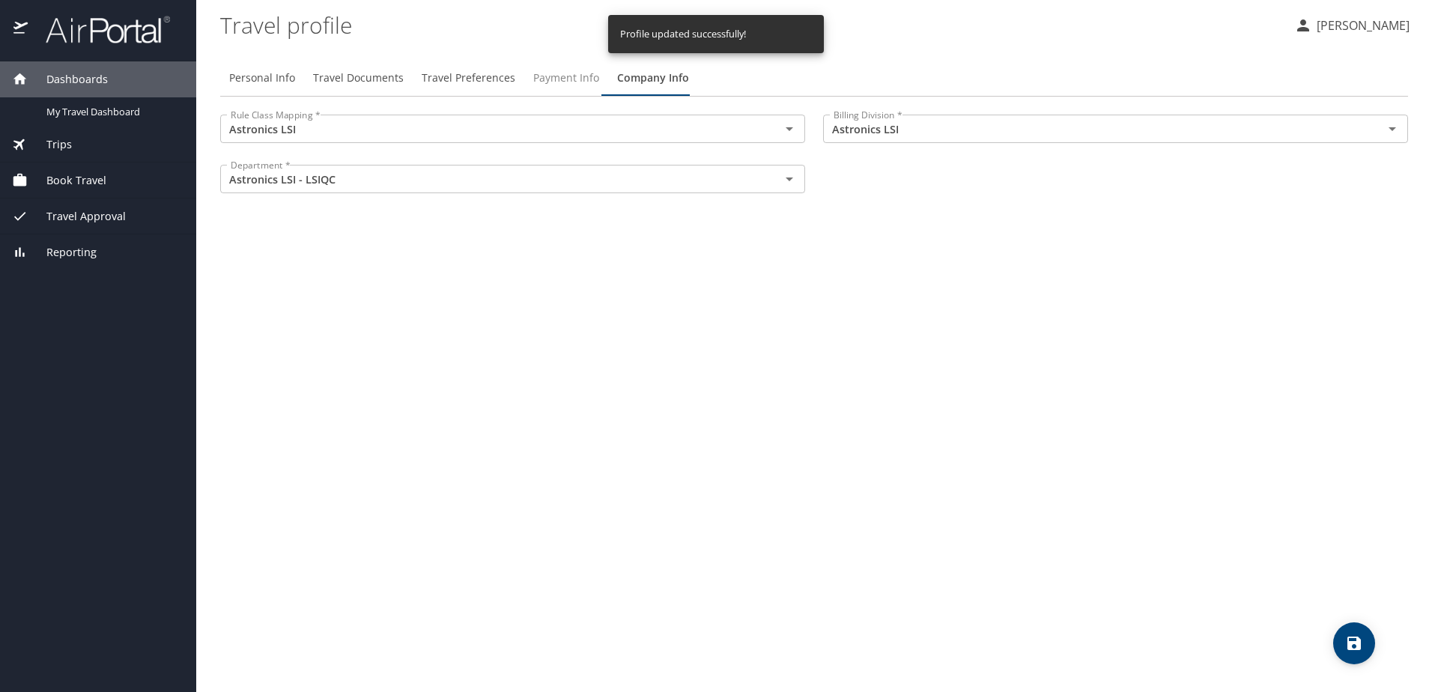
click at [533, 77] on span "Payment Info" at bounding box center [566, 78] width 66 height 19
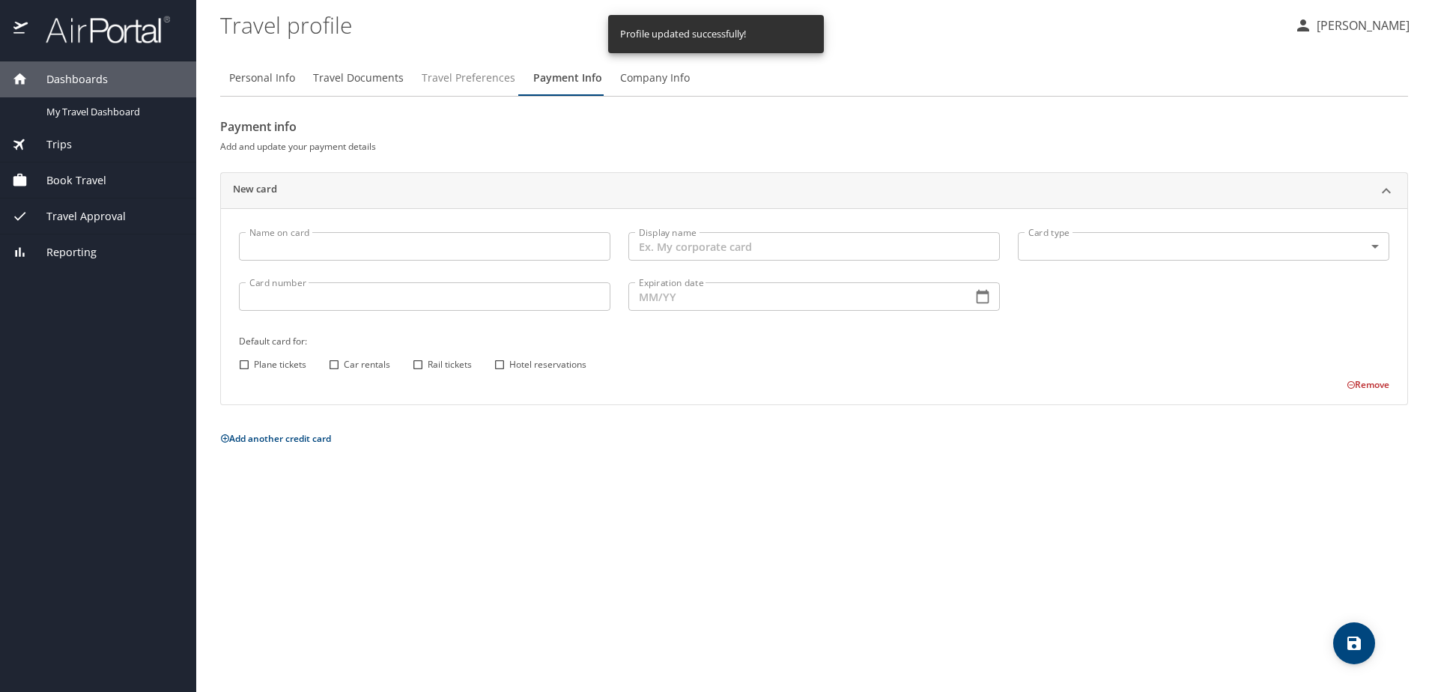
click at [452, 76] on span "Travel Preferences" at bounding box center [469, 78] width 94 height 19
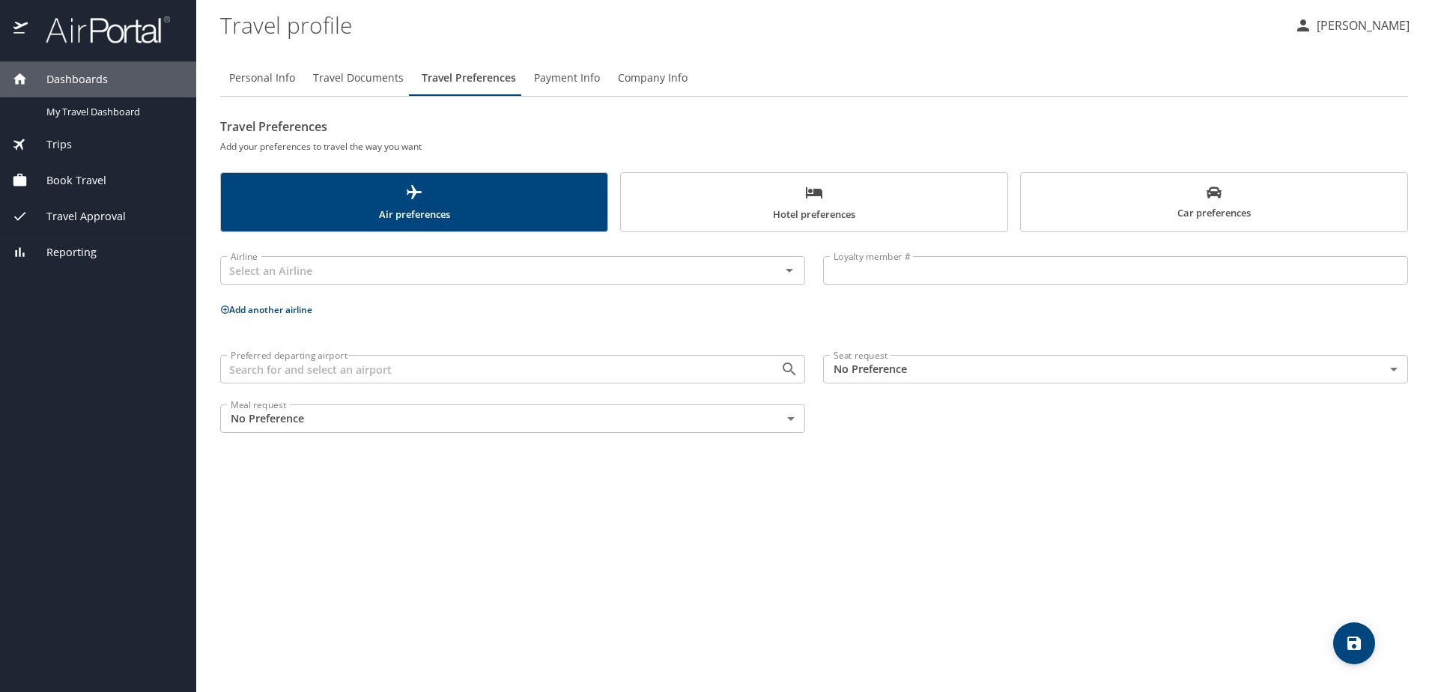
click at [503, 299] on div "Airline Airline" at bounding box center [512, 270] width 603 height 59
click at [508, 283] on div "Airline" at bounding box center [512, 270] width 585 height 28
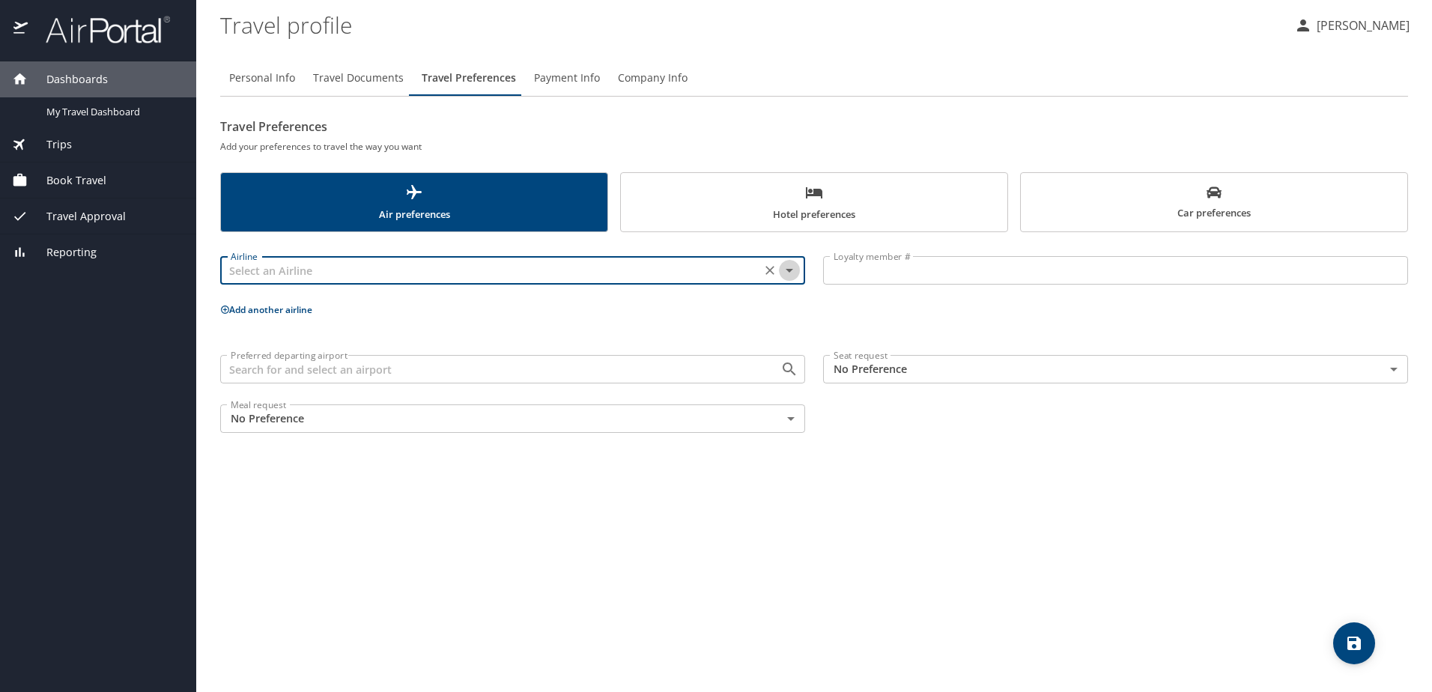
click at [795, 267] on icon "Open" at bounding box center [790, 270] width 18 height 18
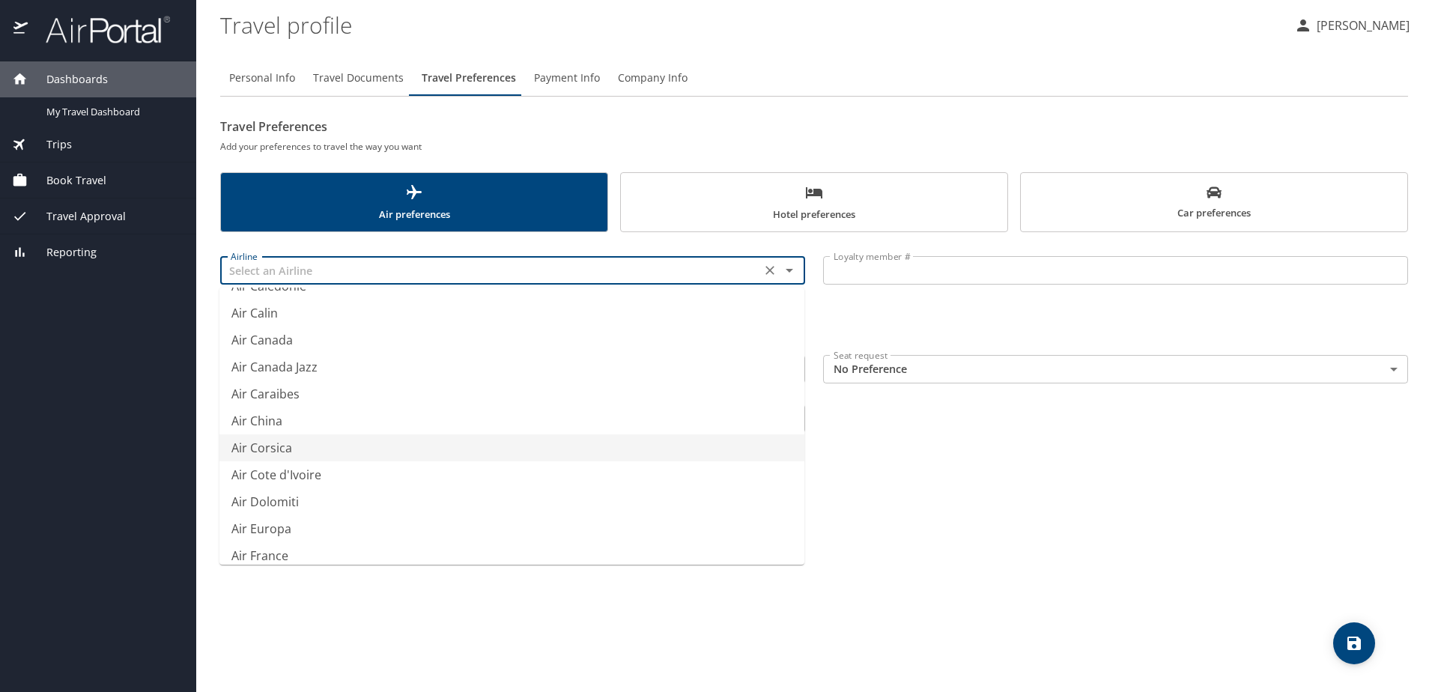
type input "Air Corsica"
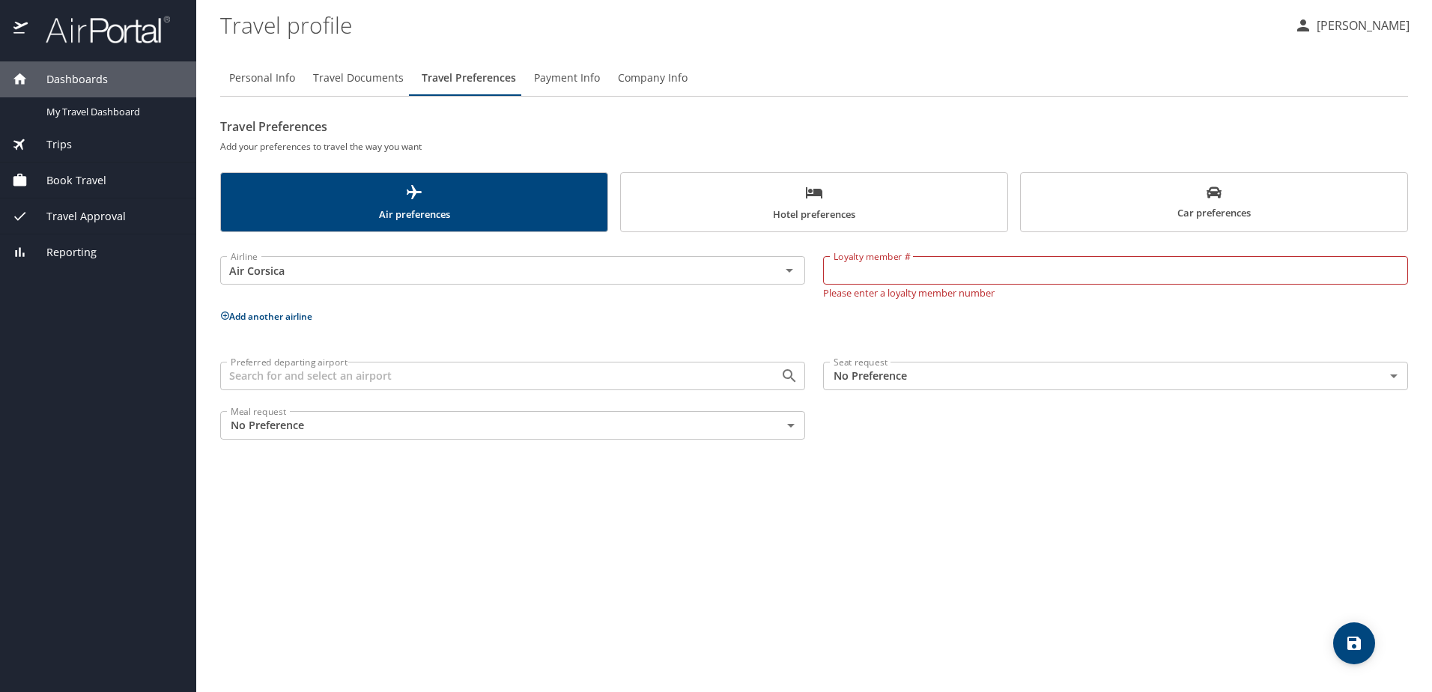
click at [889, 310] on p "Add another airline" at bounding box center [814, 316] width 1188 height 19
click at [894, 272] on input "Loyalty member #" at bounding box center [1115, 270] width 585 height 28
click at [336, 85] on span "Travel Documents" at bounding box center [358, 78] width 91 height 19
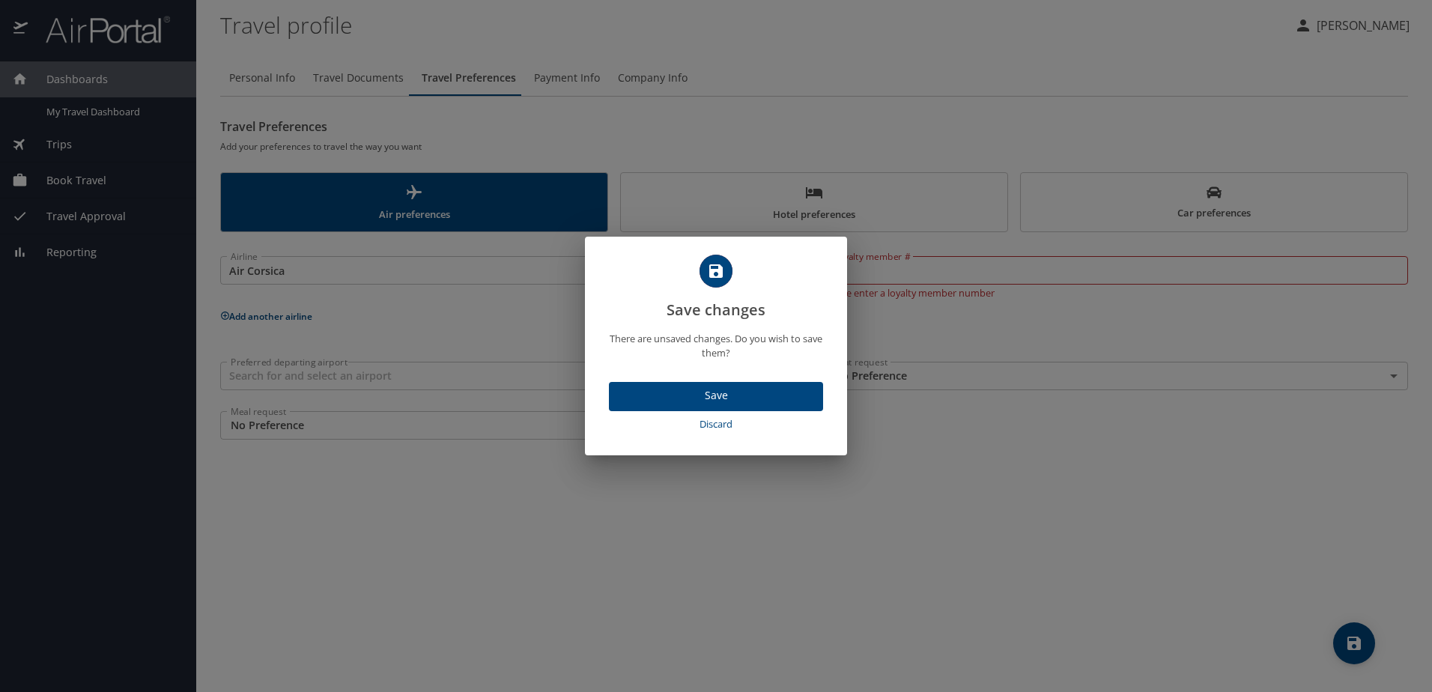
click at [720, 421] on span "Discard" at bounding box center [716, 424] width 202 height 17
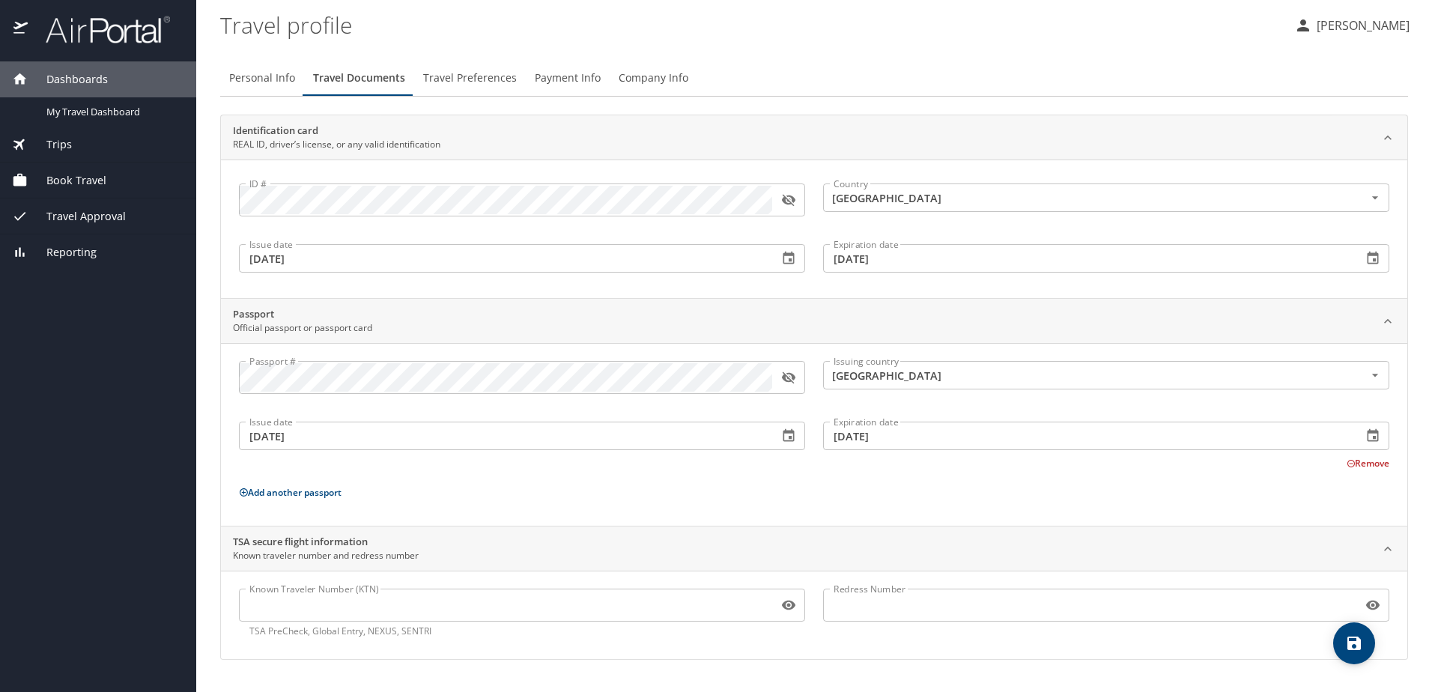
click at [104, 174] on span "Book Travel" at bounding box center [67, 180] width 79 height 16
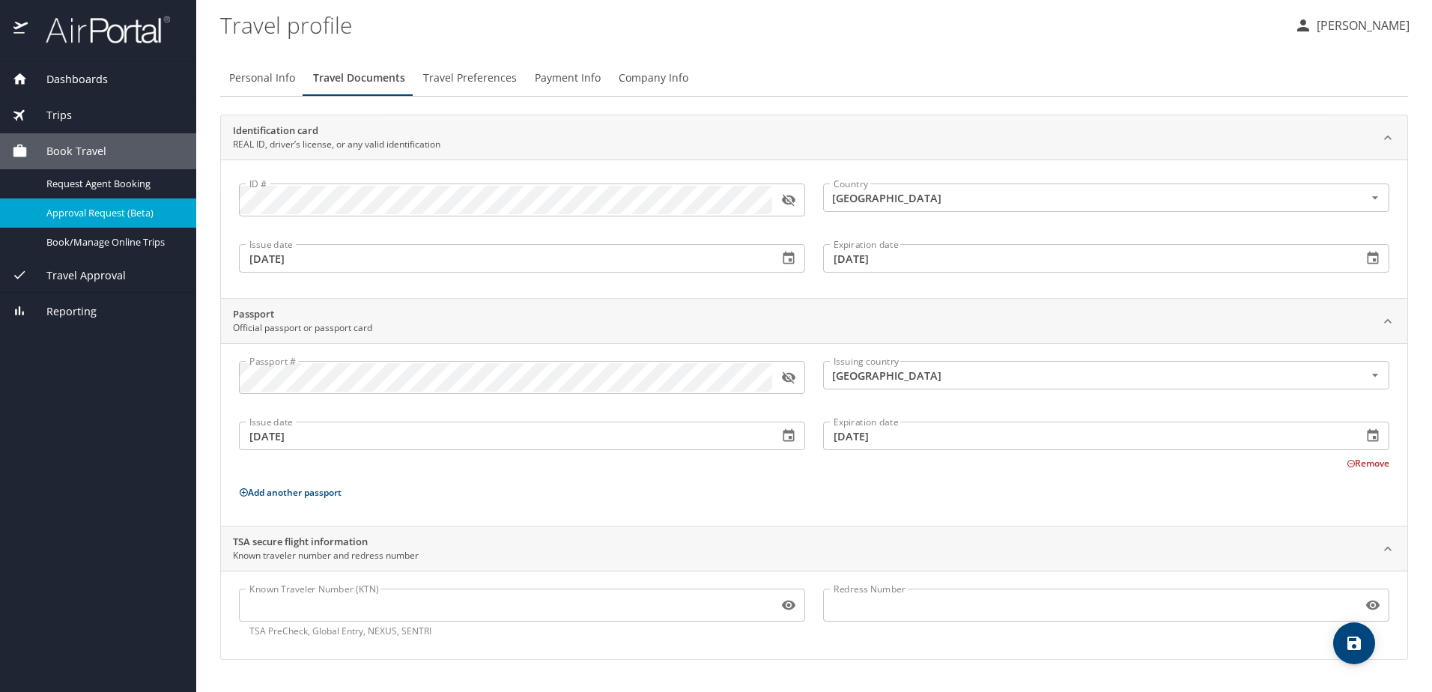
click at [101, 198] on link "Approval Request (Beta)" at bounding box center [98, 212] width 196 height 29
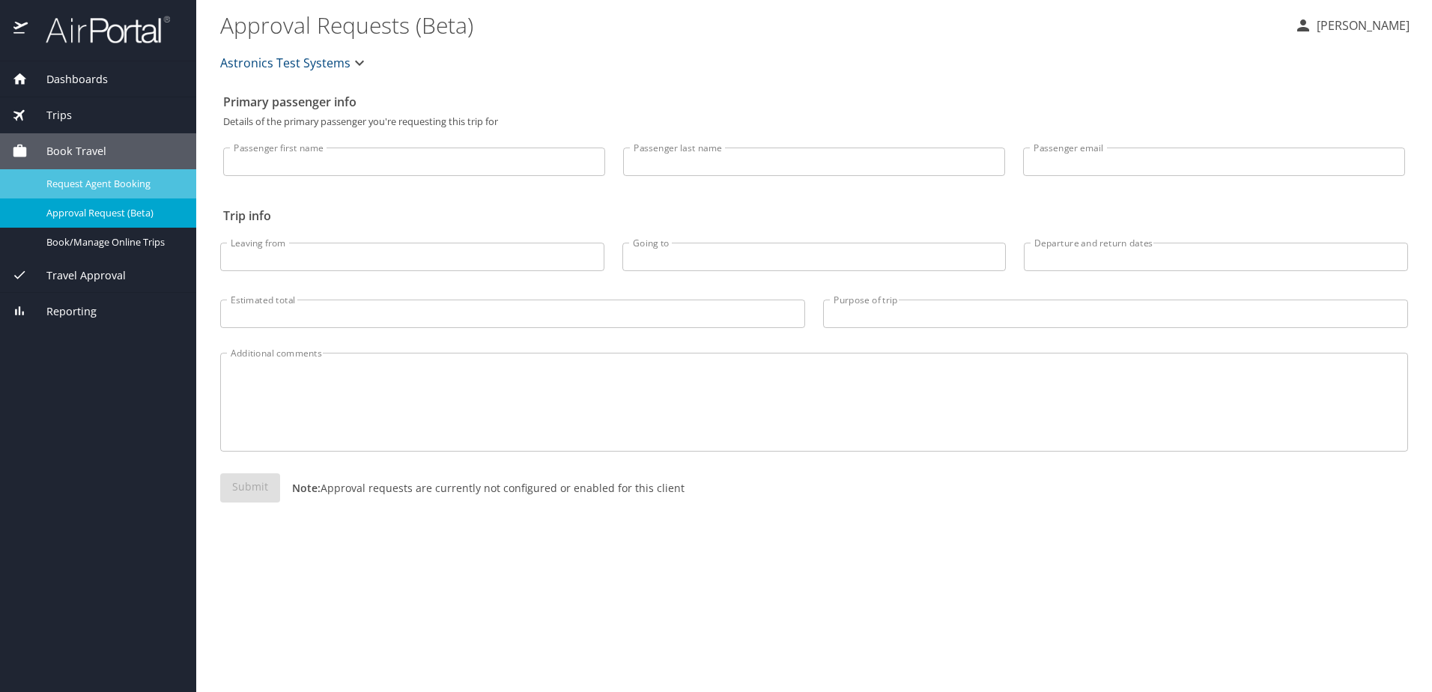
click at [108, 187] on span "Request Agent Booking" at bounding box center [112, 184] width 132 height 14
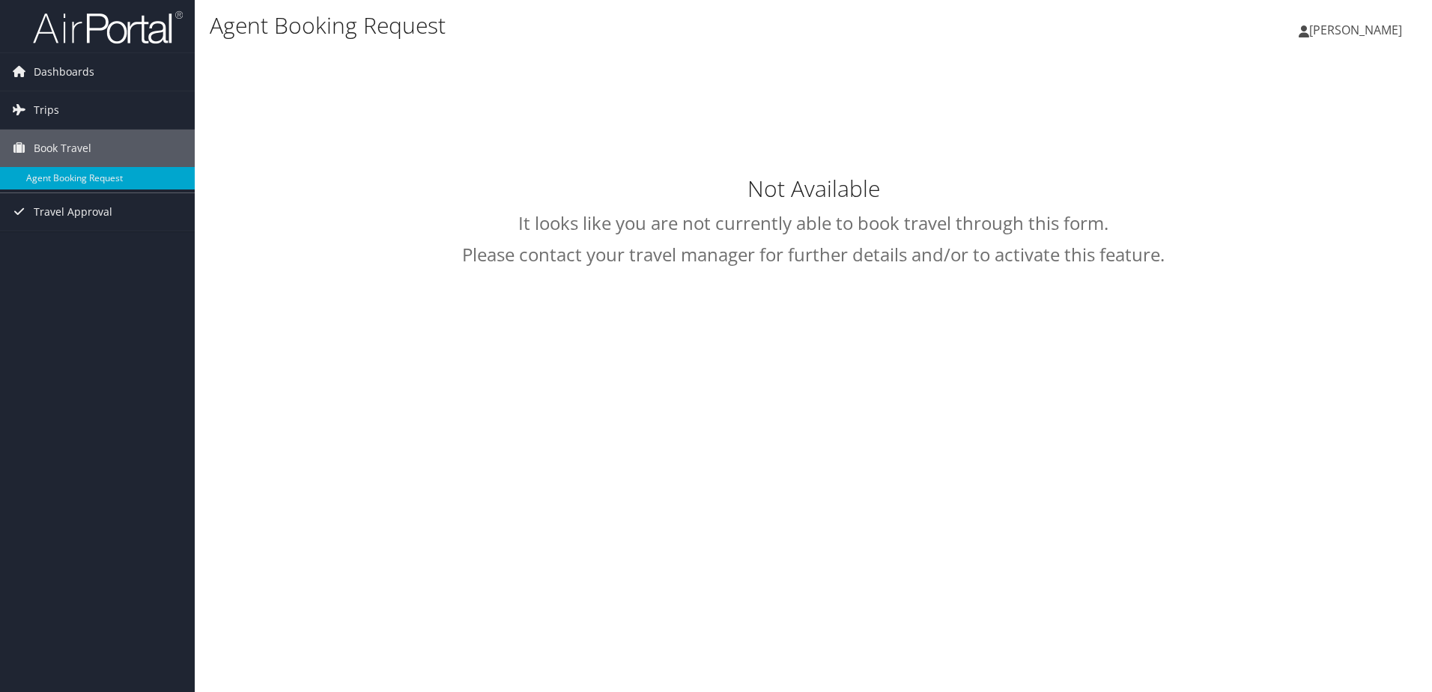
select select "[EMAIL_ADDRESS][DOMAIN_NAME]"
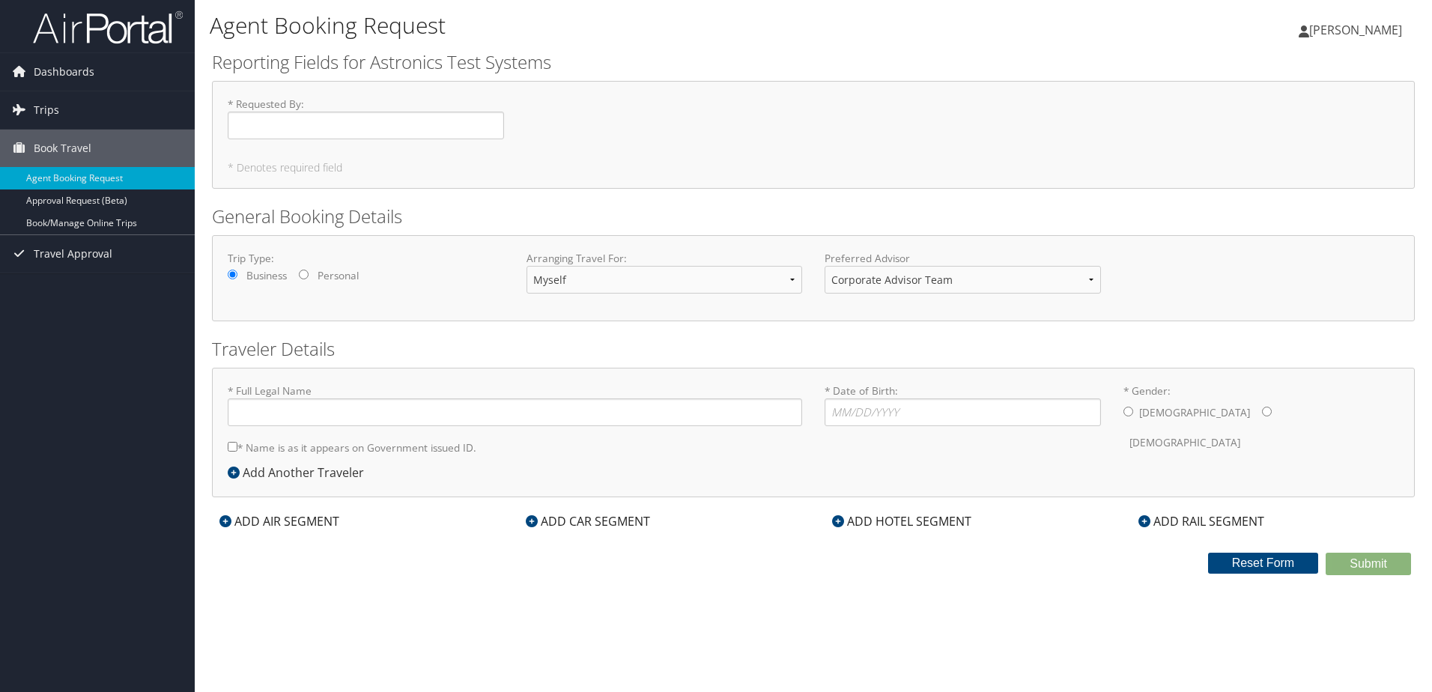
type input "[PERSON_NAME]"
click at [265, 125] on input "* Requested By : Required" at bounding box center [366, 126] width 276 height 28
type input "[PERSON_NAME]"
click at [641, 281] on select "Myself Another Traveler Guest Traveler" at bounding box center [665, 280] width 276 height 28
click at [434, 210] on h2 "General Booking Details" at bounding box center [813, 216] width 1203 height 25
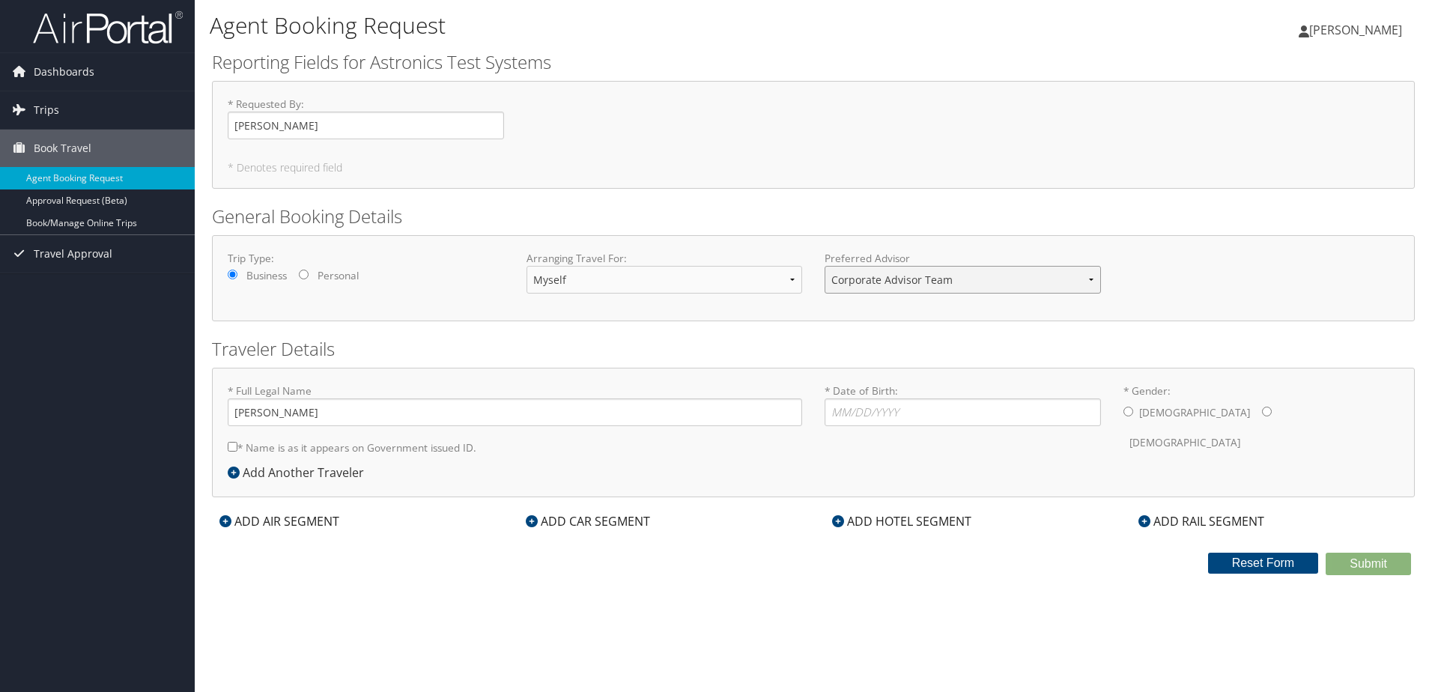
click at [903, 288] on select "Corporate Advisor Team" at bounding box center [963, 280] width 276 height 28
click at [901, 412] on input "* Date of Birth: Invalid Date" at bounding box center [963, 412] width 276 height 28
click at [855, 422] on input "* Date of Birth: Invalid Date" at bounding box center [963, 412] width 276 height 28
click at [855, 416] on input "* Date of Birth: Invalid Date" at bounding box center [963, 412] width 276 height 28
type input "0"
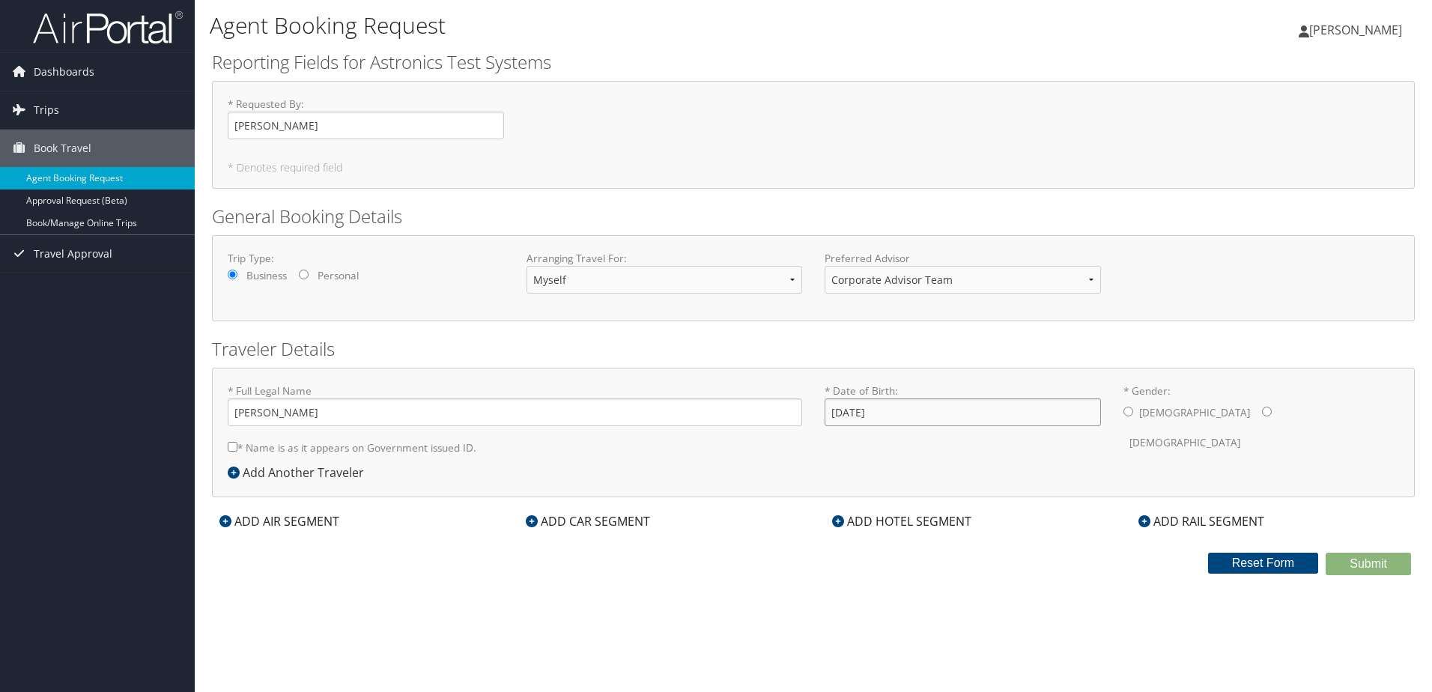
type input "[DATE]"
click at [1129, 416] on input "* Gender: [DEMOGRAPHIC_DATA] [DEMOGRAPHIC_DATA]" at bounding box center [1129, 412] width 10 height 10
radio input "true"
click at [309, 523] on div "ADD AIR SEGMENT" at bounding box center [279, 521] width 135 height 18
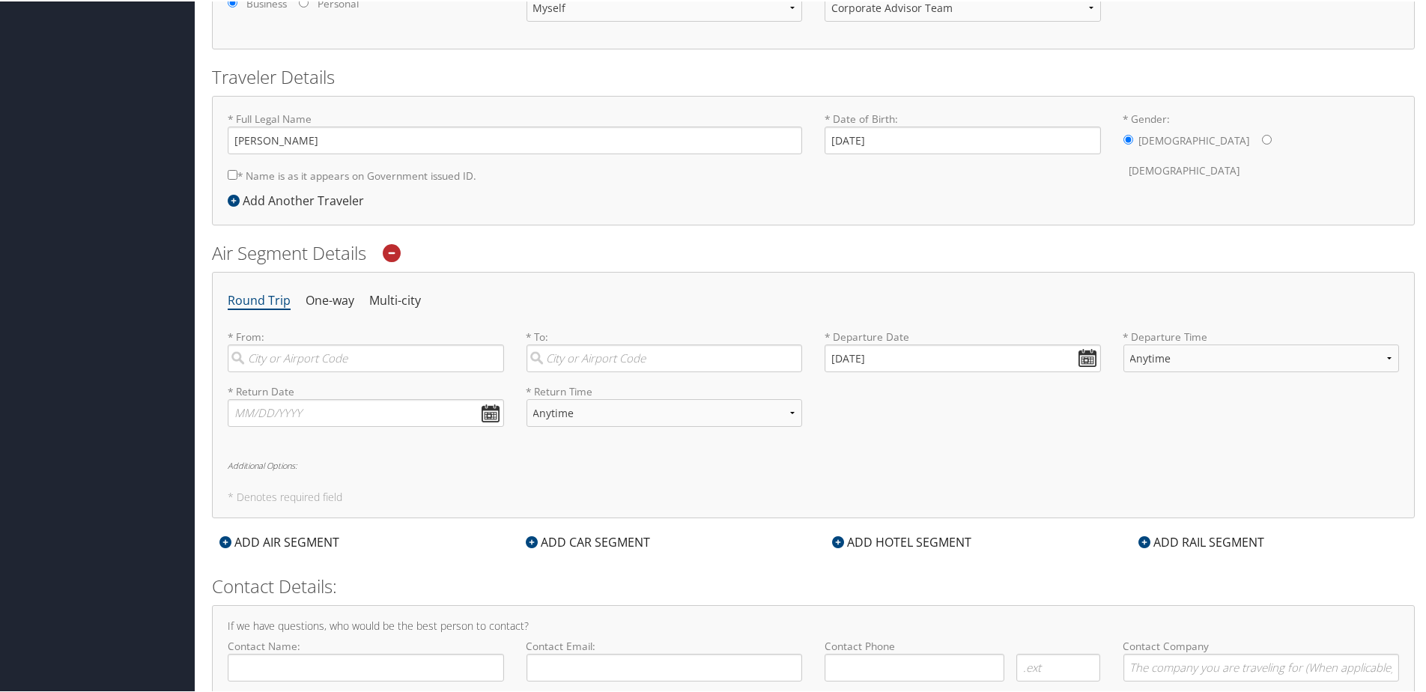
scroll to position [345, 0]
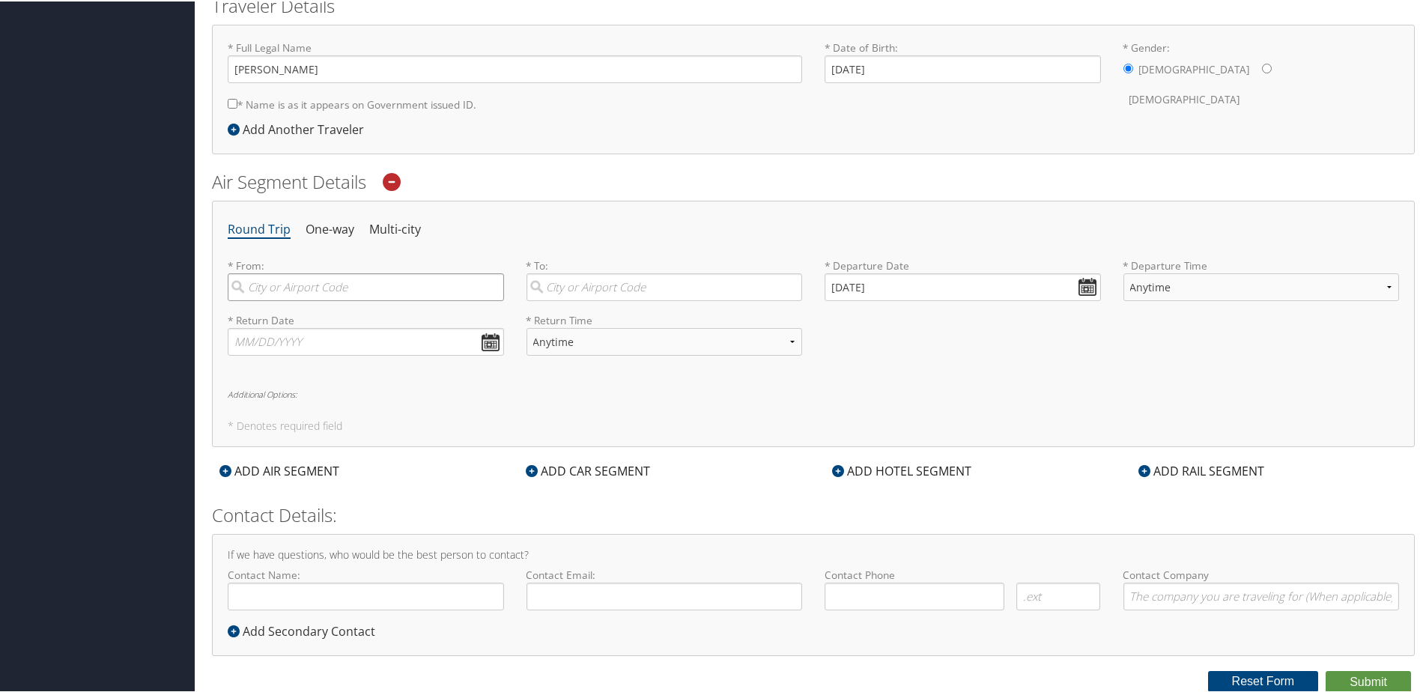
click at [355, 289] on input "search" at bounding box center [366, 286] width 276 height 28
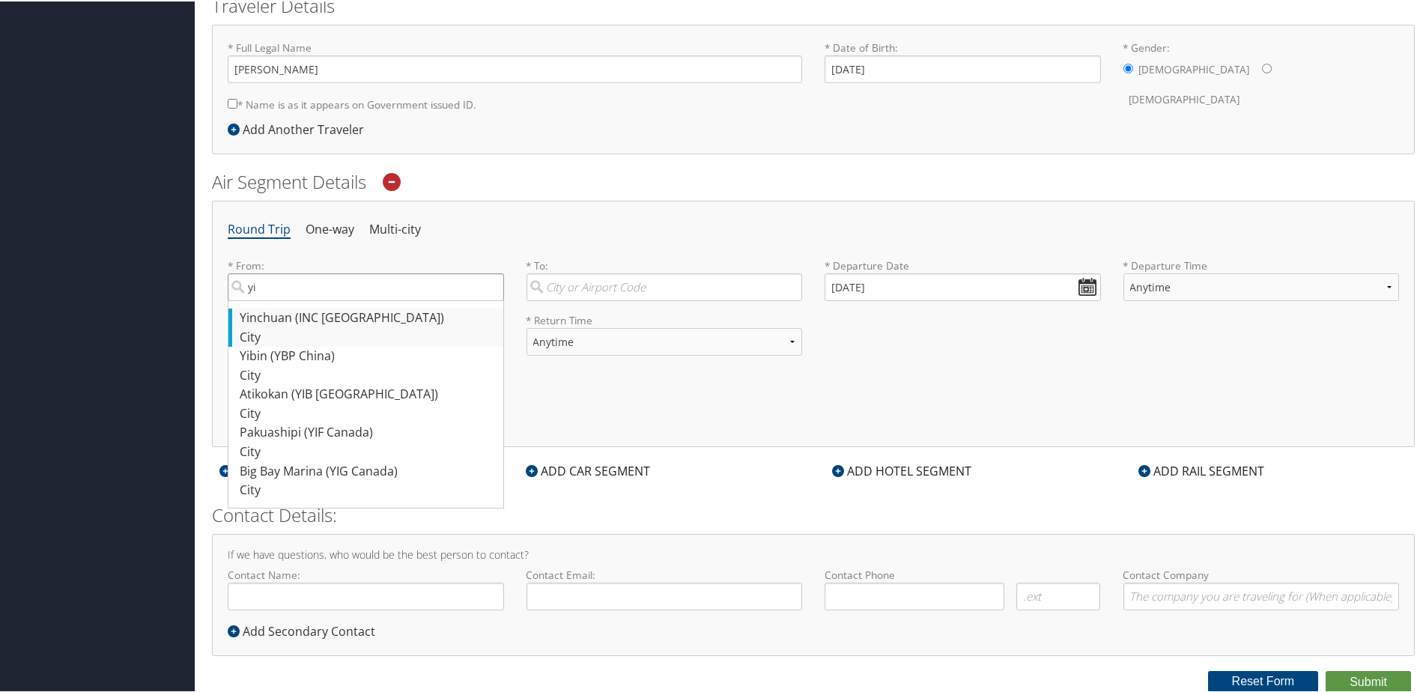
type input "y"
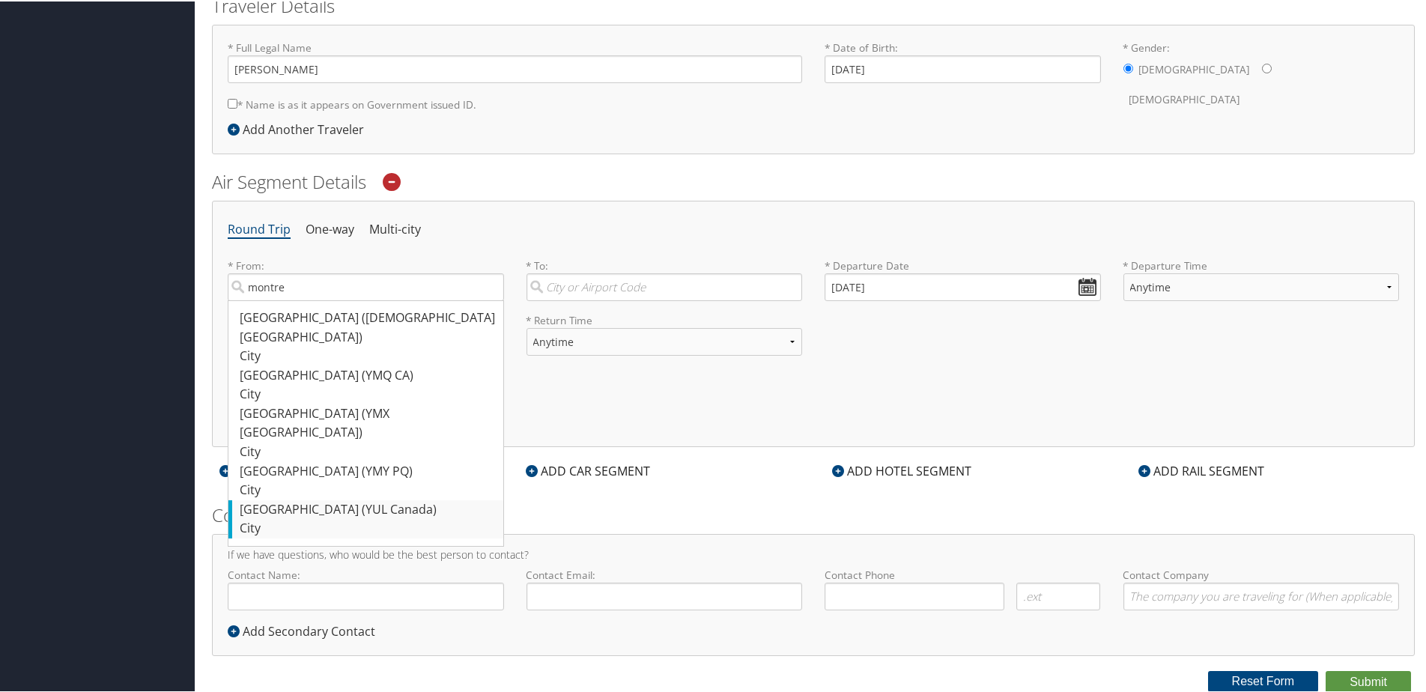
click at [354, 499] on div "[GEOGRAPHIC_DATA] (YUL Canada)" at bounding box center [368, 508] width 256 height 19
click at [354, 300] on input "montre" at bounding box center [366, 286] width 276 height 28
type input "[GEOGRAPHIC_DATA] (YUL Canada)"
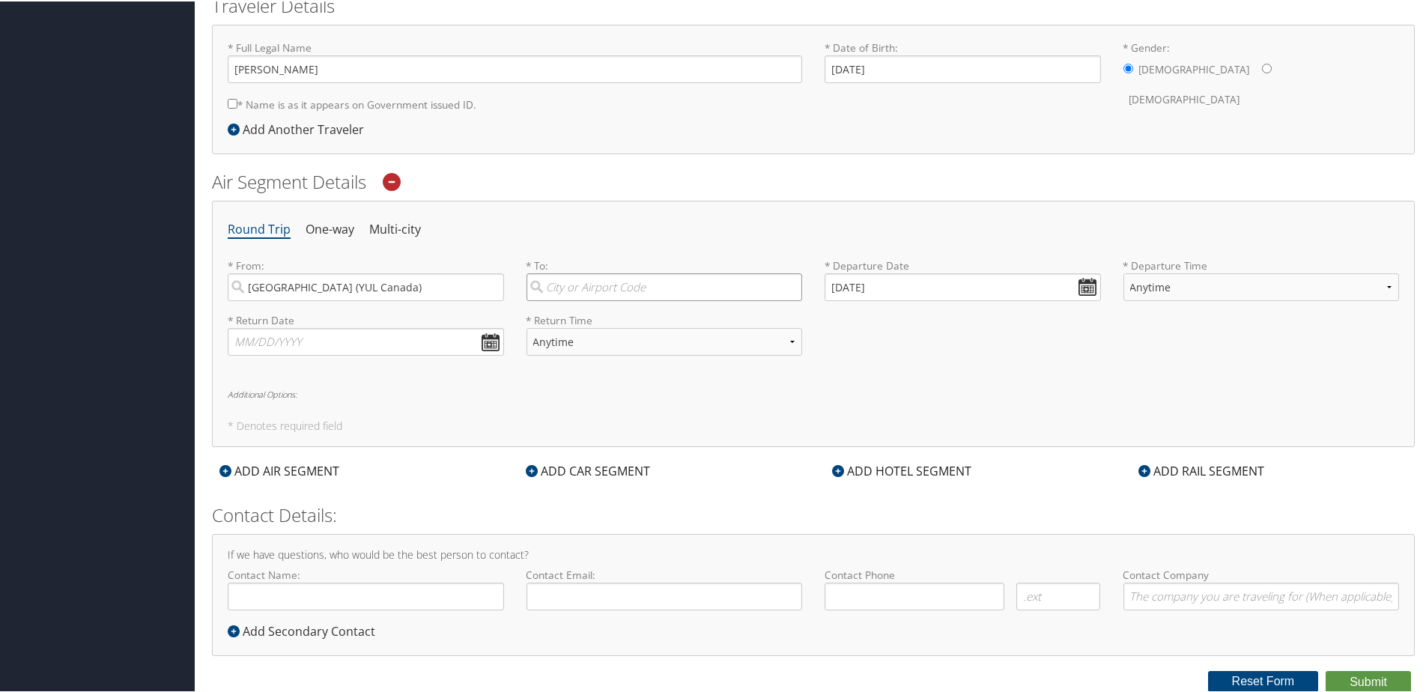
click at [614, 296] on input "search" at bounding box center [665, 286] width 276 height 28
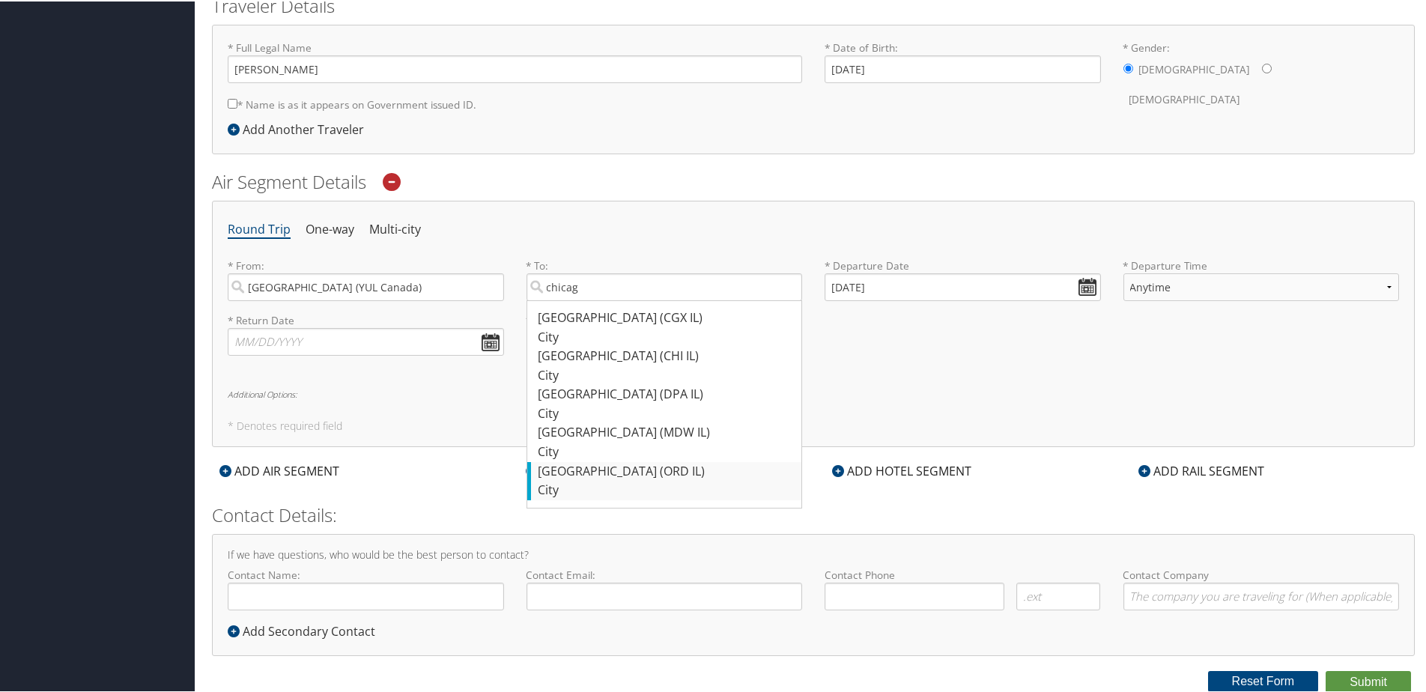
click at [693, 485] on div "City" at bounding box center [667, 488] width 256 height 19
click at [693, 300] on input "chicag" at bounding box center [665, 286] width 276 height 28
type input "[GEOGRAPHIC_DATA] (ORD IL)"
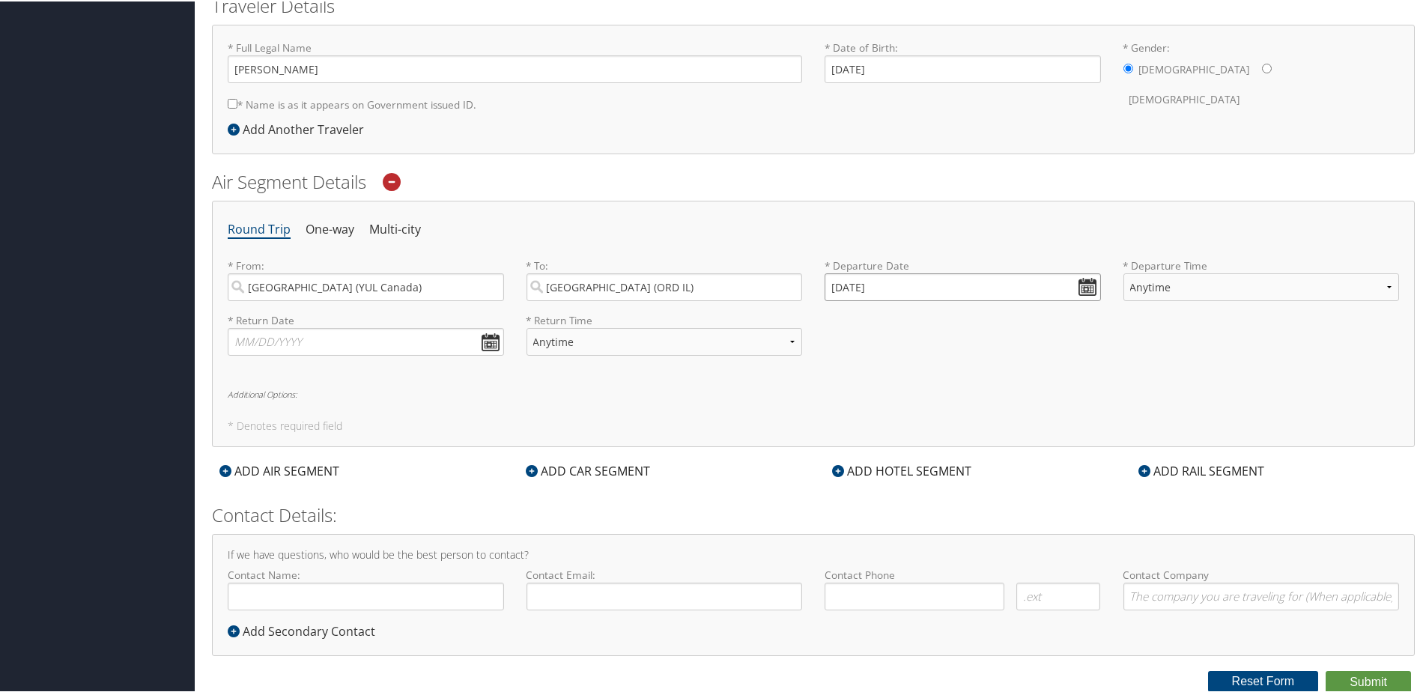
click at [945, 285] on input "[DATE]" at bounding box center [963, 286] width 276 height 28
click at [844, 390] on td "5" at bounding box center [842, 386] width 20 height 20
type input "[DATE]"
click at [462, 342] on input "text" at bounding box center [366, 341] width 276 height 28
click at [362, 457] on td "17" at bounding box center [357, 462] width 20 height 20
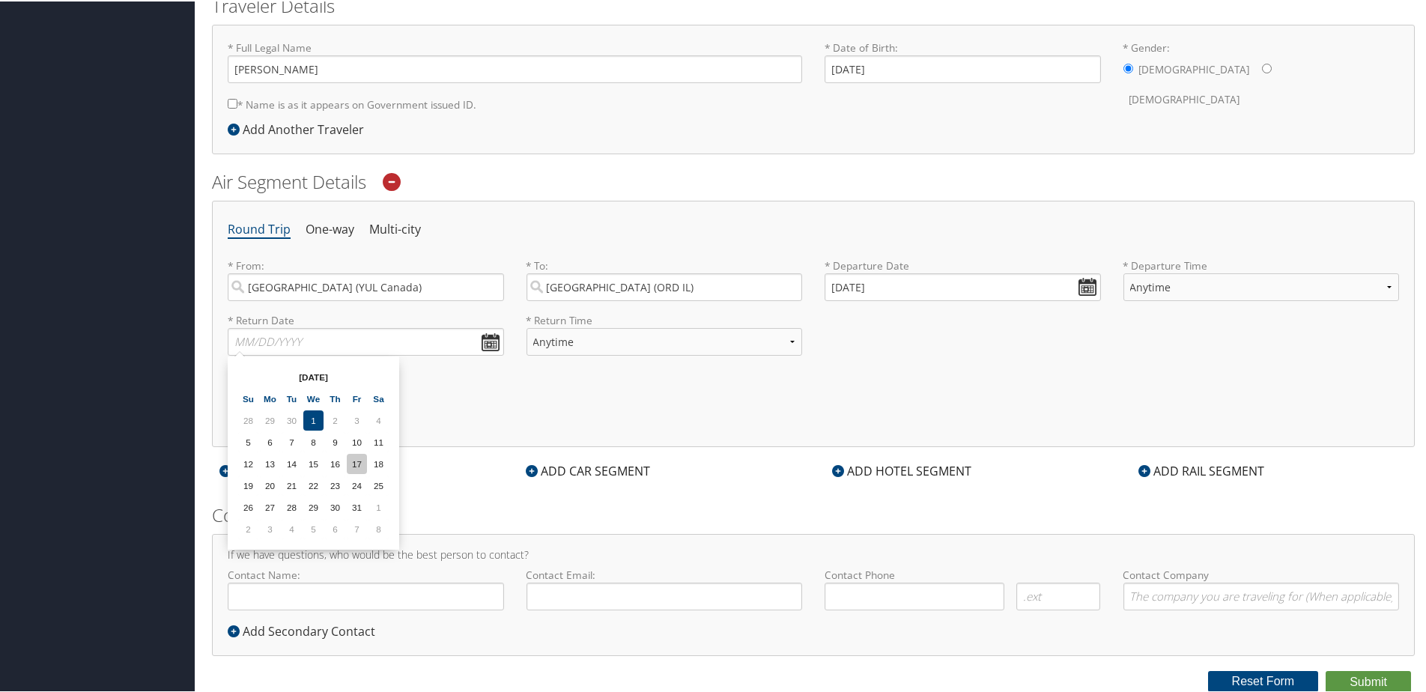
type input "[DATE]"
click at [596, 342] on select "Anytime Early Morning (5AM-7AM) Morning (7AM-12PM) Afternoon (12PM-5PM) Evening…" at bounding box center [665, 341] width 276 height 28
click at [631, 383] on div "Round Trip One-way Multi-city * From: [GEOGRAPHIC_DATA] (YUL [GEOGRAPHIC_DATA])…" at bounding box center [813, 322] width 1203 height 246
click at [597, 462] on div "ADD CAR SEGMENT" at bounding box center [587, 470] width 139 height 18
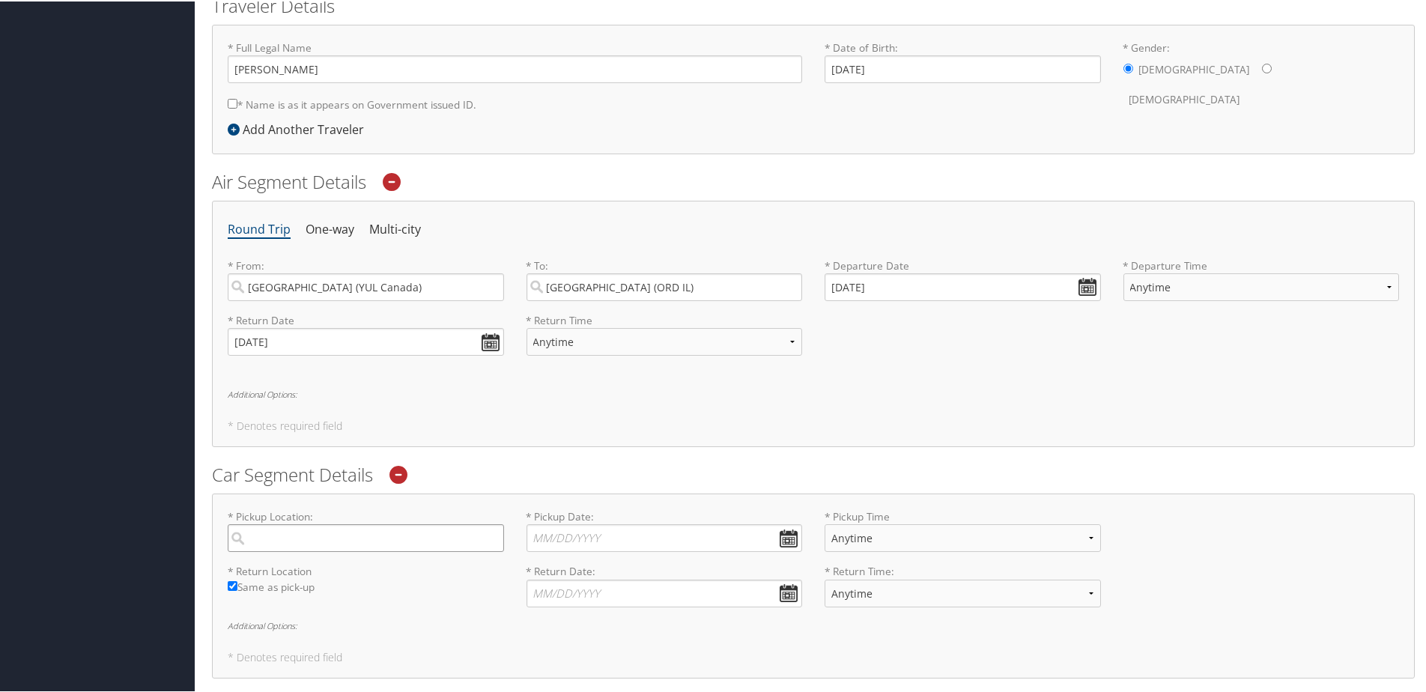
click at [429, 530] on input "search" at bounding box center [366, 537] width 276 height 28
click at [452, 488] on div "Car Segment Details * Pickup Location: Required * Pickup Date: Dates must be va…" at bounding box center [813, 569] width 1203 height 216
click at [413, 546] on input "search" at bounding box center [366, 537] width 276 height 28
click at [499, 485] on h2 "Car Segment Details" at bounding box center [813, 473] width 1203 height 25
drag, startPoint x: 324, startPoint y: 541, endPoint x: 334, endPoint y: 534, distance: 11.8
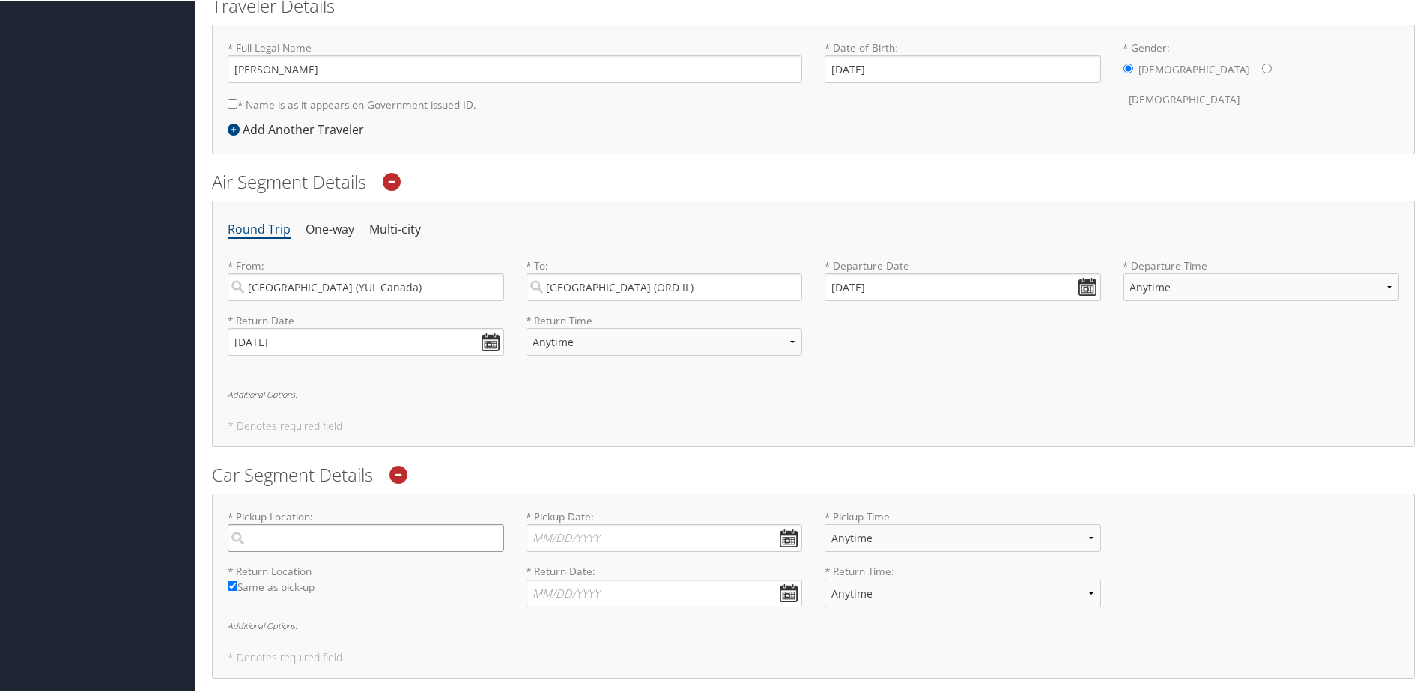
click at [329, 539] on input "search" at bounding box center [366, 537] width 276 height 28
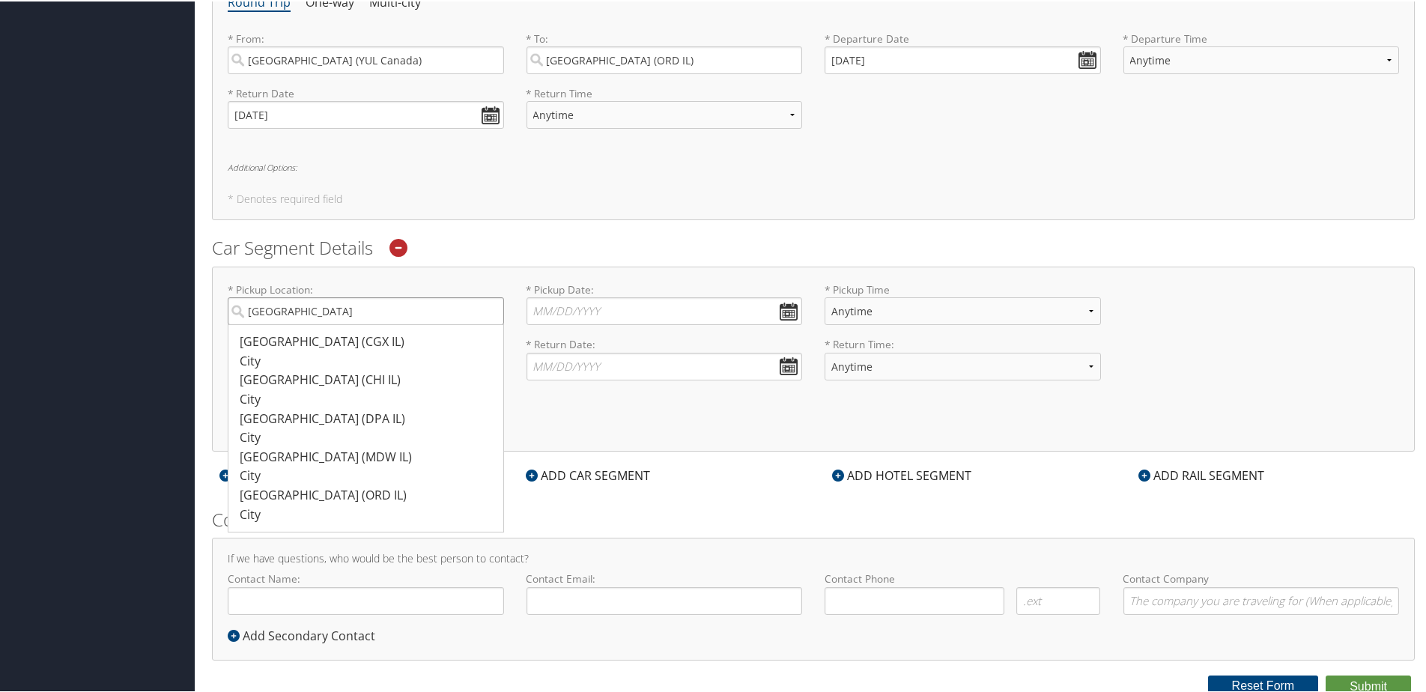
scroll to position [576, 0]
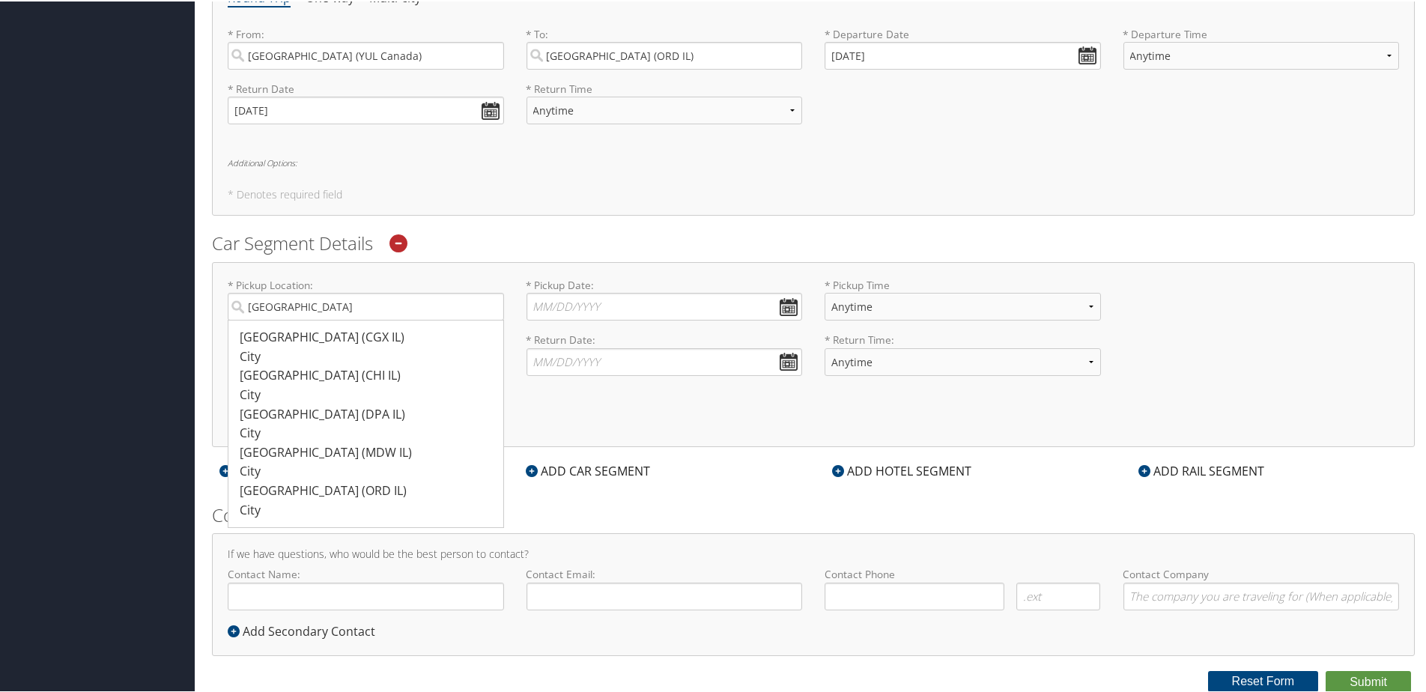
click at [321, 494] on div "[GEOGRAPHIC_DATA] (ORD IL)" at bounding box center [368, 489] width 256 height 19
click at [321, 319] on input "[GEOGRAPHIC_DATA]" at bounding box center [366, 305] width 276 height 28
type input "[GEOGRAPHIC_DATA]"
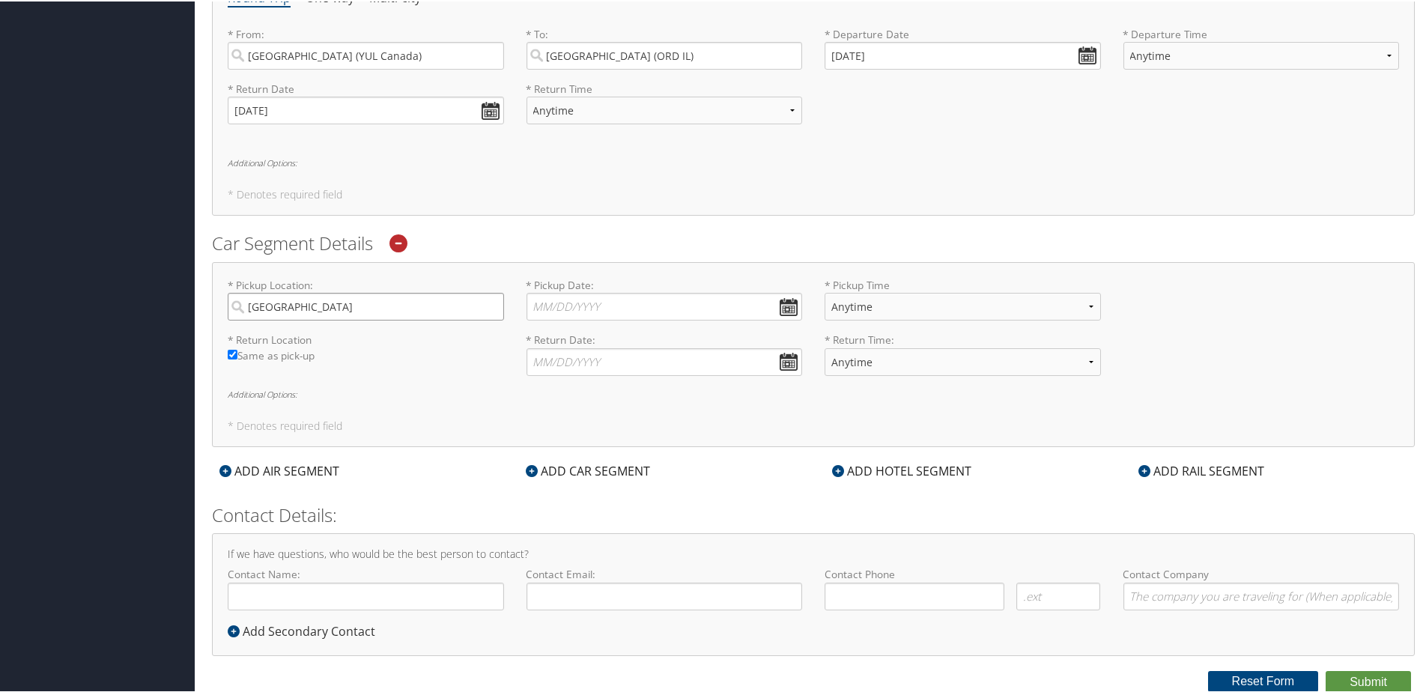
click at [356, 305] on input "[GEOGRAPHIC_DATA]" at bounding box center [366, 305] width 276 height 28
click at [292, 305] on input "[GEOGRAPHIC_DATA]" at bounding box center [366, 305] width 276 height 28
click at [493, 308] on input "[GEOGRAPHIC_DATA]" at bounding box center [366, 305] width 276 height 28
drag, startPoint x: 285, startPoint y: 319, endPoint x: 291, endPoint y: 311, distance: 10.2
click at [285, 319] on input "search" at bounding box center [366, 305] width 276 height 28
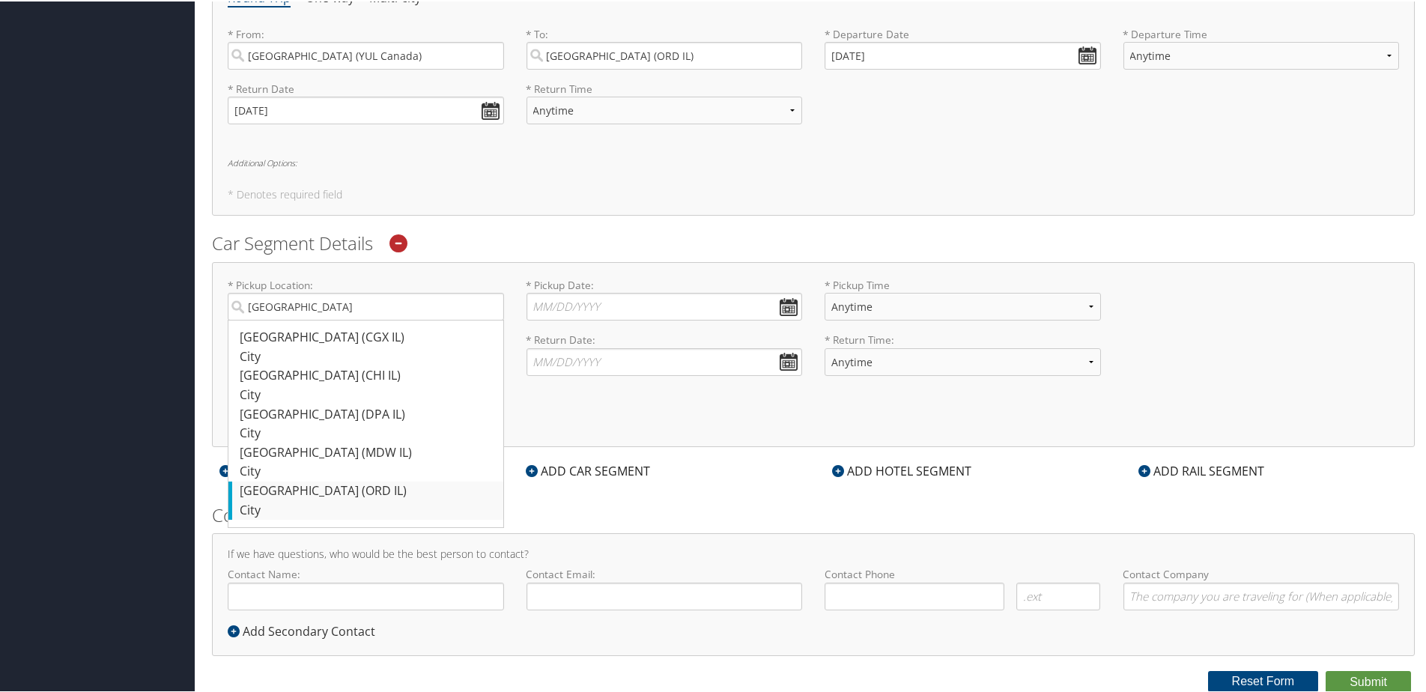
click at [317, 488] on div "[GEOGRAPHIC_DATA] (ORD IL)" at bounding box center [368, 489] width 256 height 19
click at [317, 319] on input "[GEOGRAPHIC_DATA]" at bounding box center [366, 305] width 276 height 28
type input "[GEOGRAPHIC_DATA]"
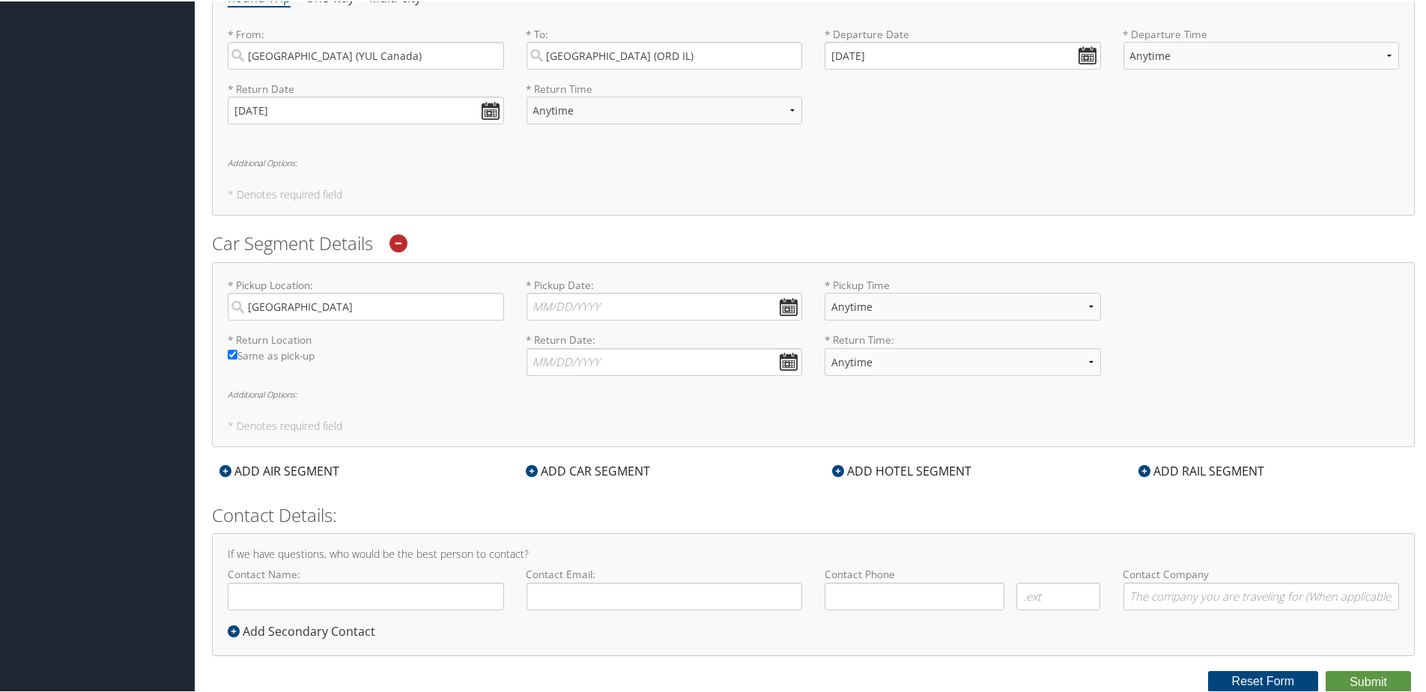
click at [390, 371] on div "* Return Location Required Same as pick-up * Return Date: Dates must be valid *…" at bounding box center [813, 358] width 1194 height 55
click at [343, 289] on label "* Pickup Location: [GEOGRAPHIC_DATA] Required" at bounding box center [366, 297] width 276 height 43
click at [343, 291] on input "[GEOGRAPHIC_DATA]" at bounding box center [366, 305] width 276 height 28
click at [378, 314] on input "[GEOGRAPHIC_DATA]" at bounding box center [366, 305] width 276 height 28
click at [491, 301] on input "[GEOGRAPHIC_DATA]" at bounding box center [366, 305] width 276 height 28
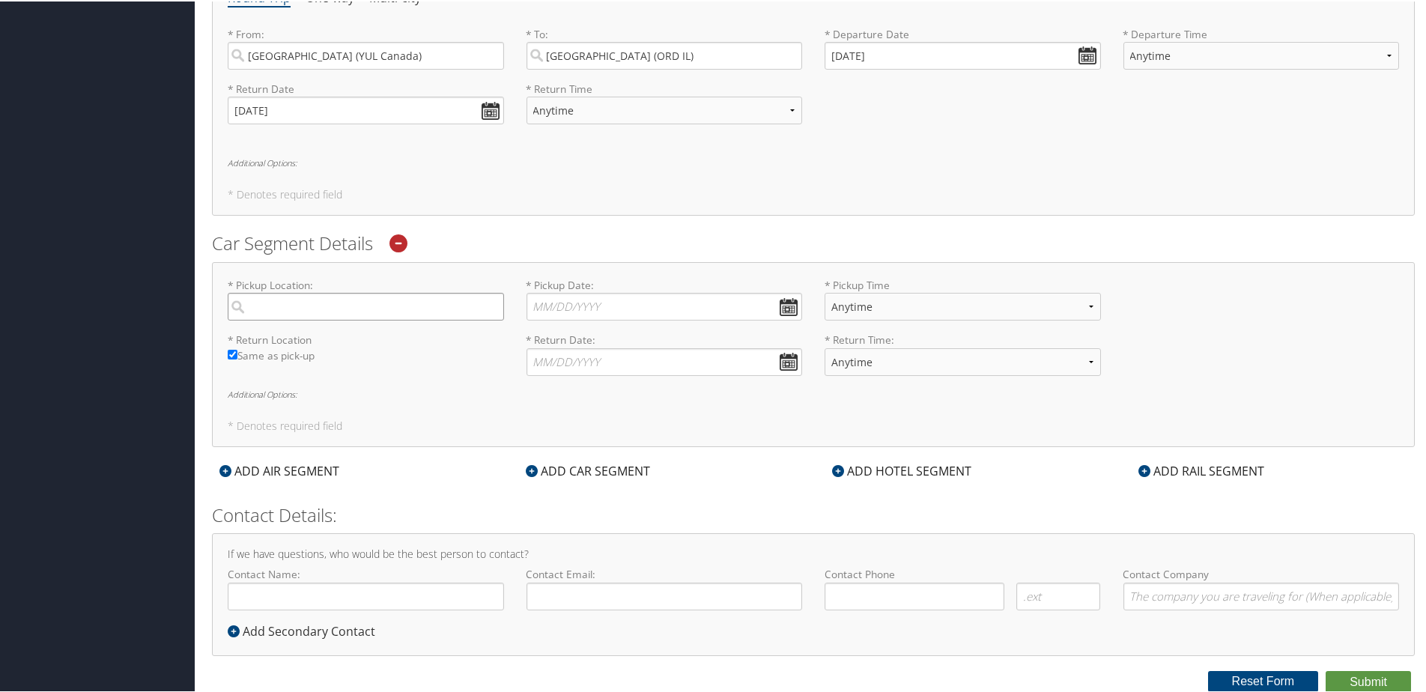
click at [422, 302] on input "search" at bounding box center [366, 305] width 276 height 28
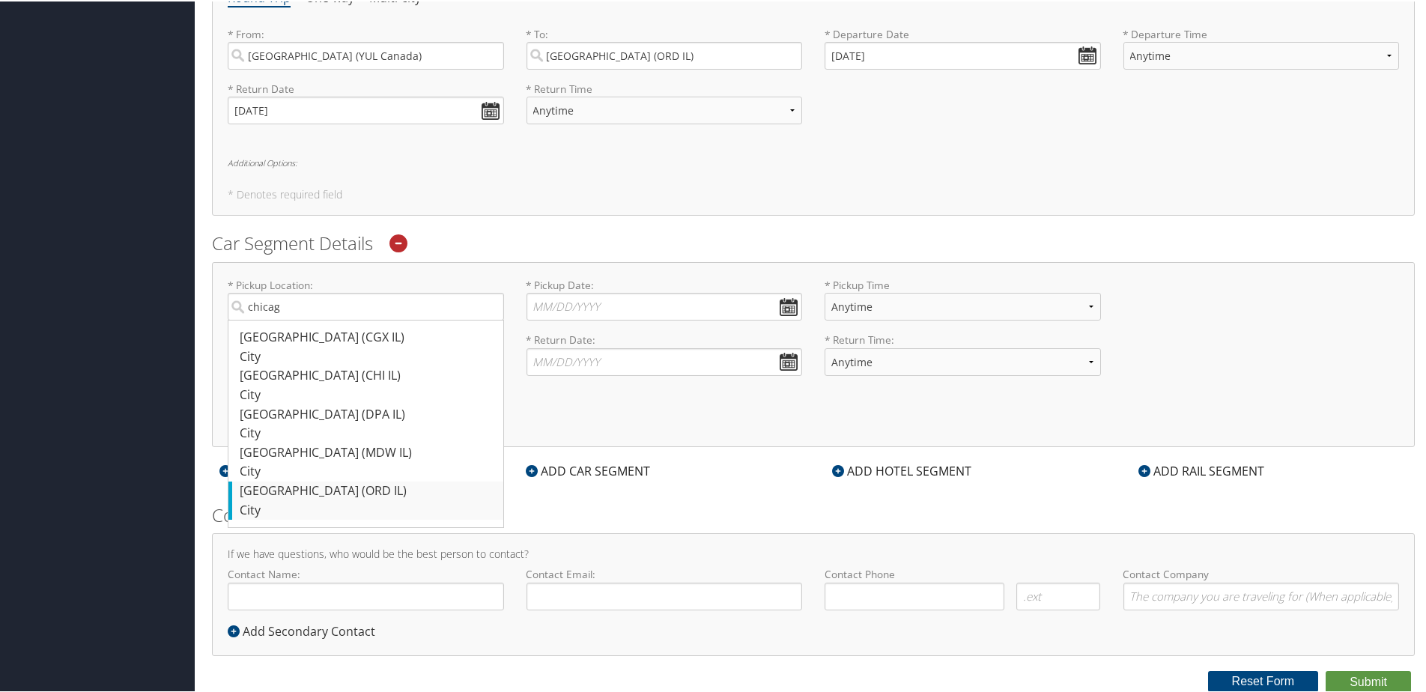
click at [265, 488] on div "[GEOGRAPHIC_DATA] (ORD IL)" at bounding box center [368, 489] width 256 height 19
click at [265, 319] on input "chicag" at bounding box center [366, 305] width 276 height 28
type input "[GEOGRAPHIC_DATA]"
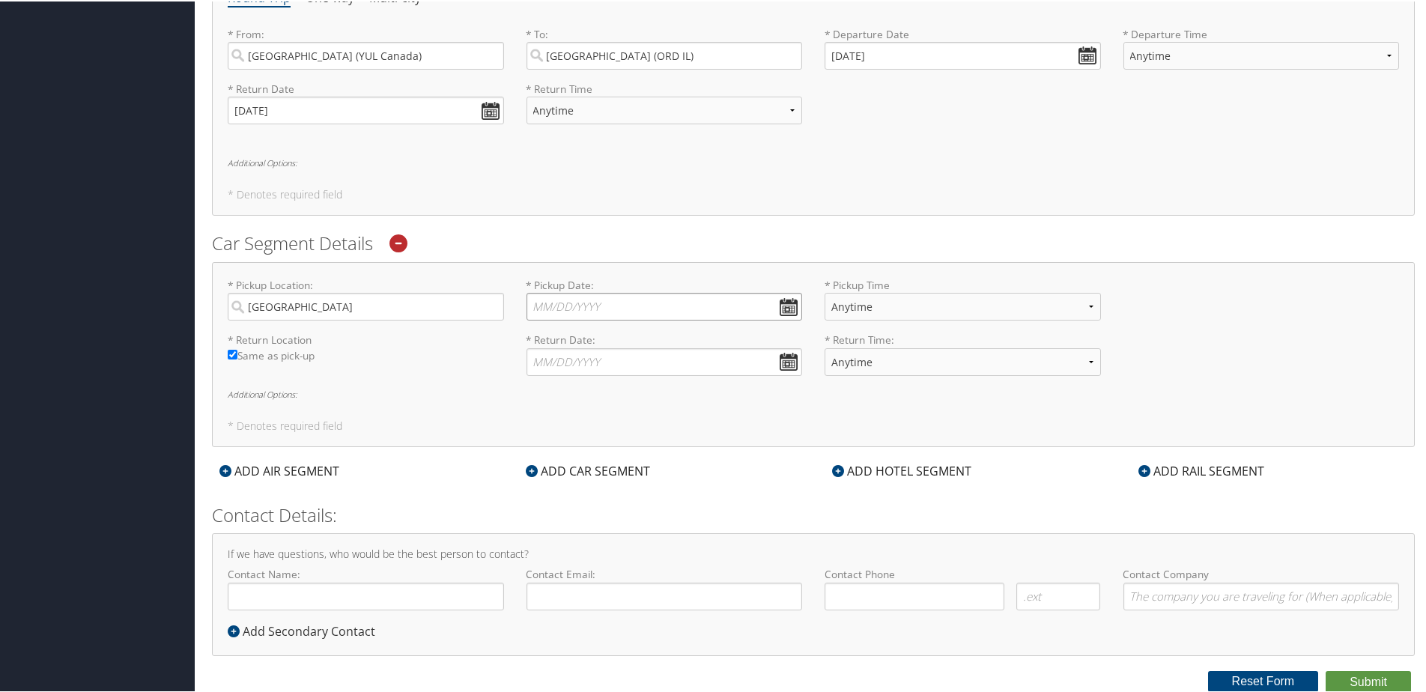
click at [655, 301] on input "* Pickup Date: Dates must be valid" at bounding box center [665, 305] width 276 height 28
click at [549, 398] on td "5" at bounding box center [546, 405] width 20 height 20
type input "[DATE]"
click at [689, 363] on input "* Return Date: Dates must be valid" at bounding box center [665, 361] width 276 height 28
click at [660, 482] on td "17" at bounding box center [654, 483] width 20 height 20
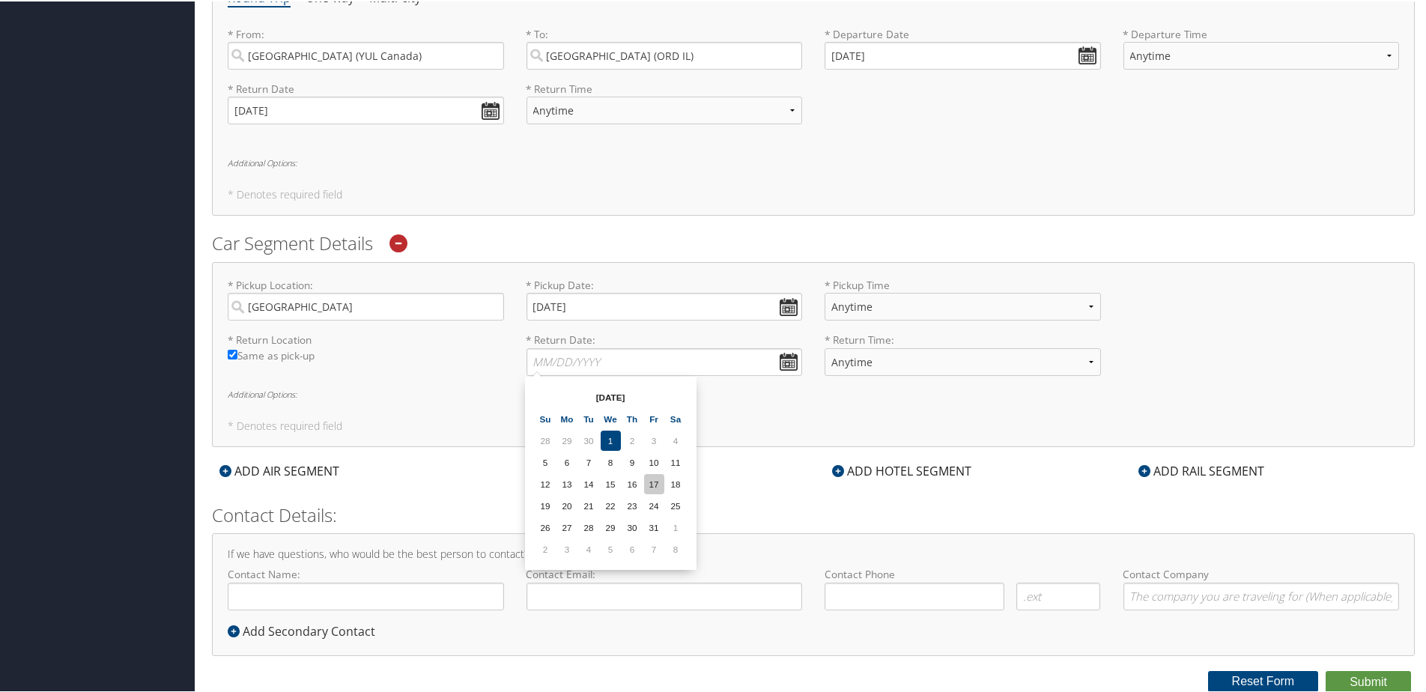
type input "[DATE]"
click at [880, 466] on div "ADD HOTEL SEGMENT" at bounding box center [902, 470] width 154 height 18
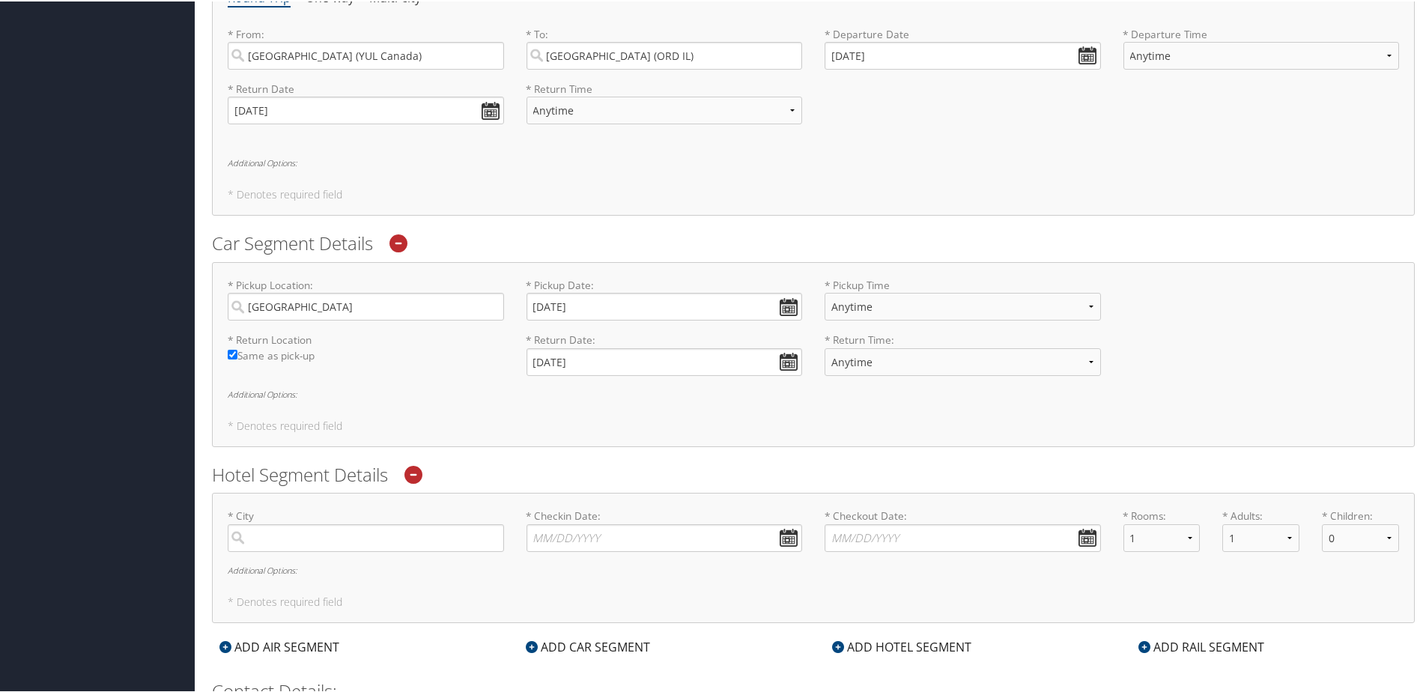
click at [297, 519] on label "* City Required" at bounding box center [366, 528] width 276 height 43
click at [297, 523] on input "search" at bounding box center [366, 537] width 276 height 28
click at [303, 529] on input "search" at bounding box center [366, 537] width 276 height 28
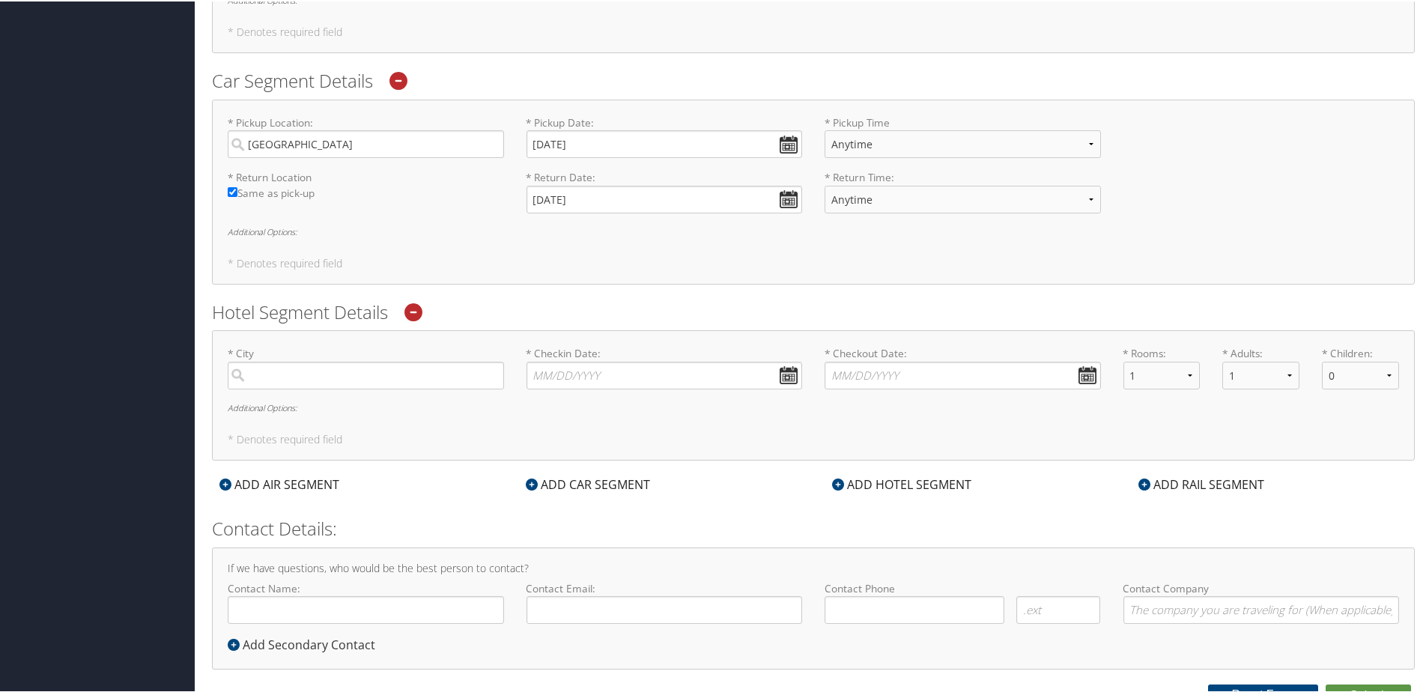
scroll to position [752, 0]
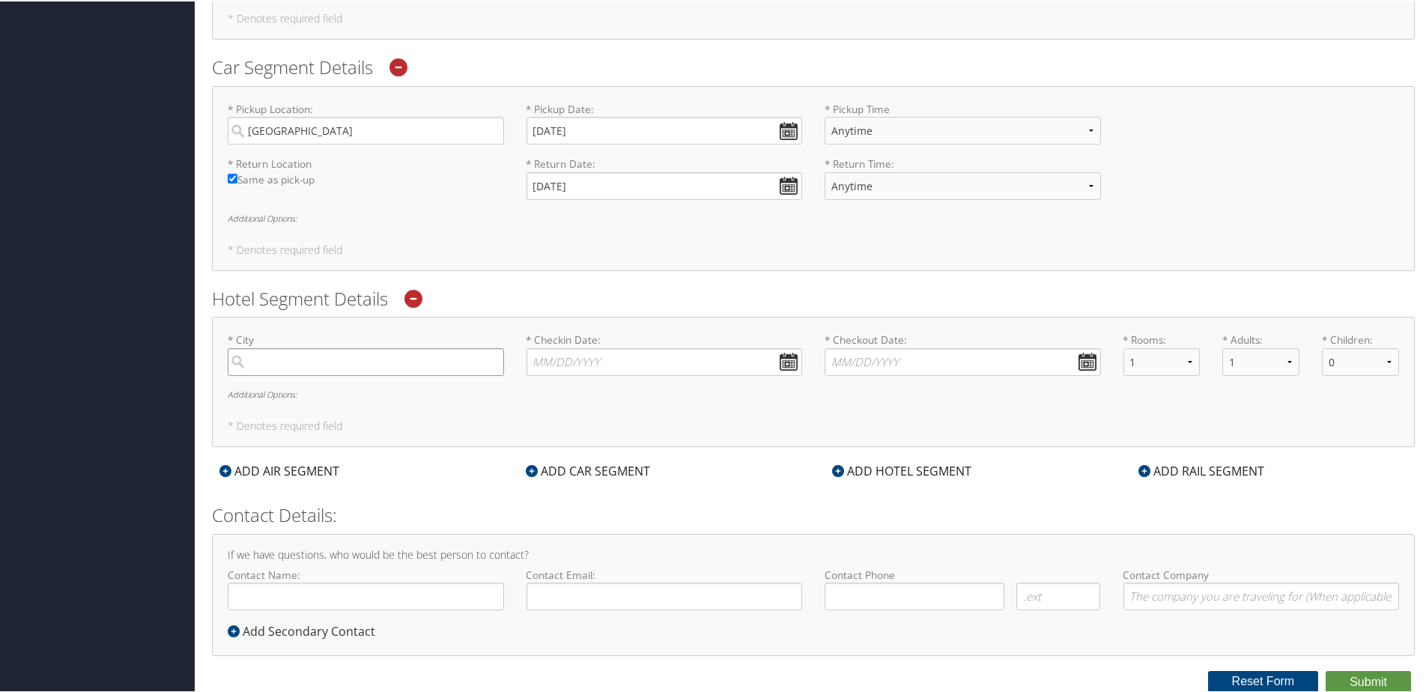
click at [367, 363] on input "search" at bounding box center [366, 361] width 276 height 28
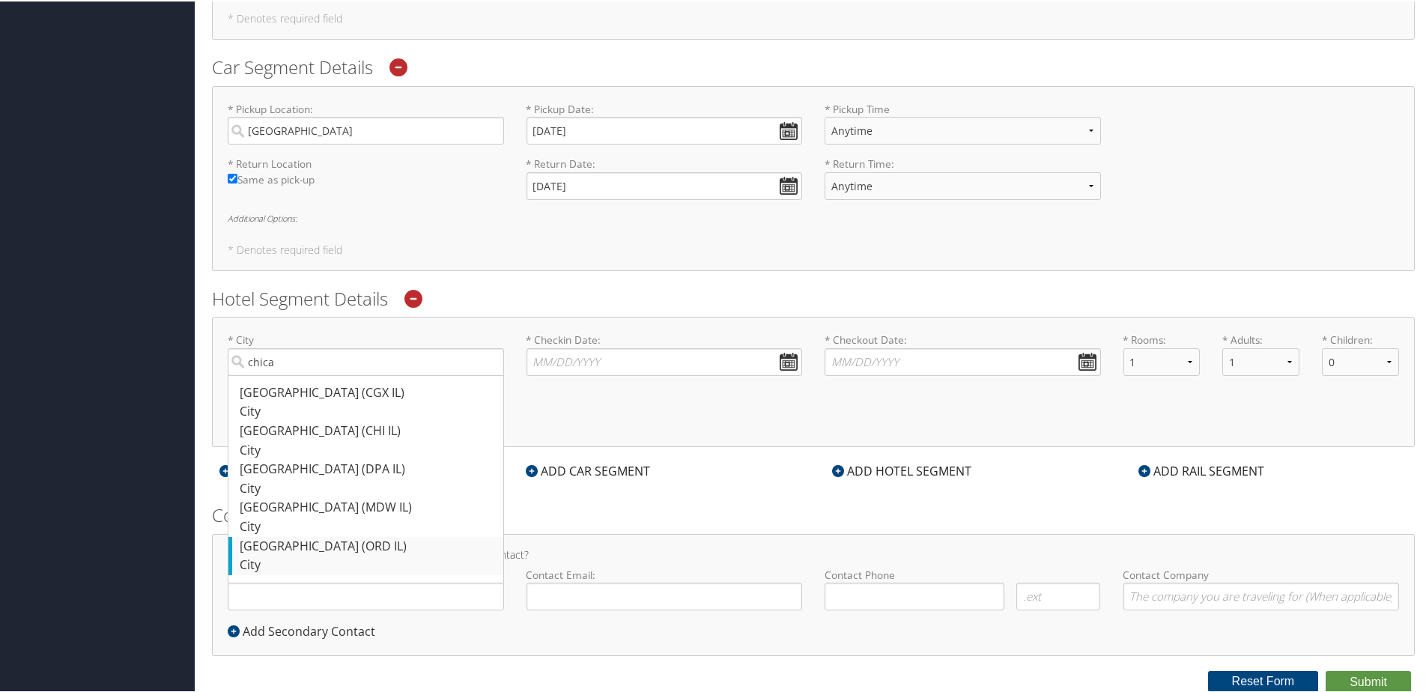
click at [369, 545] on div "[GEOGRAPHIC_DATA] (ORD IL)" at bounding box center [368, 545] width 256 height 19
click at [369, 375] on input "chica" at bounding box center [366, 361] width 276 height 28
type input "[GEOGRAPHIC_DATA]"
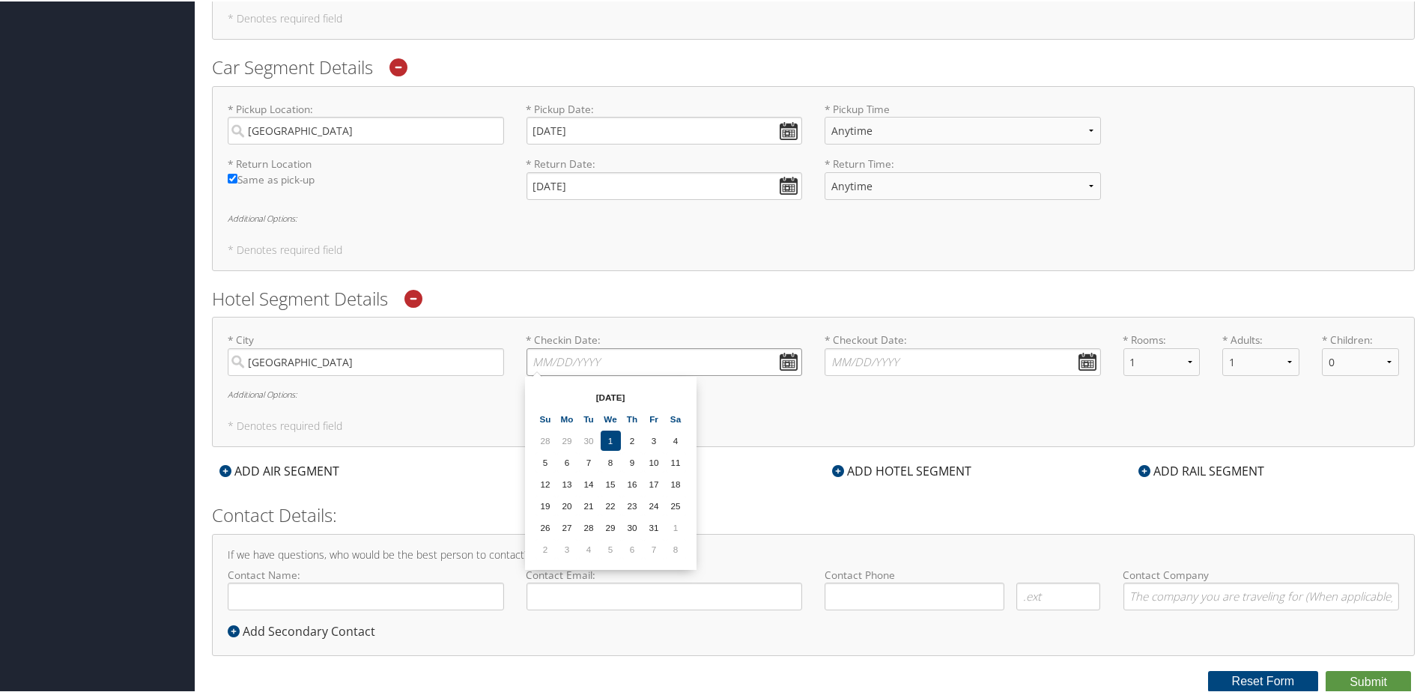
click at [613, 354] on input "* Checkin Date: Dates must be valid" at bounding box center [665, 361] width 276 height 28
click at [550, 461] on td "5" at bounding box center [546, 461] width 20 height 20
type input "[DATE]"
click at [896, 354] on input "* Checkout Date: Dates must be valid" at bounding box center [963, 361] width 276 height 28
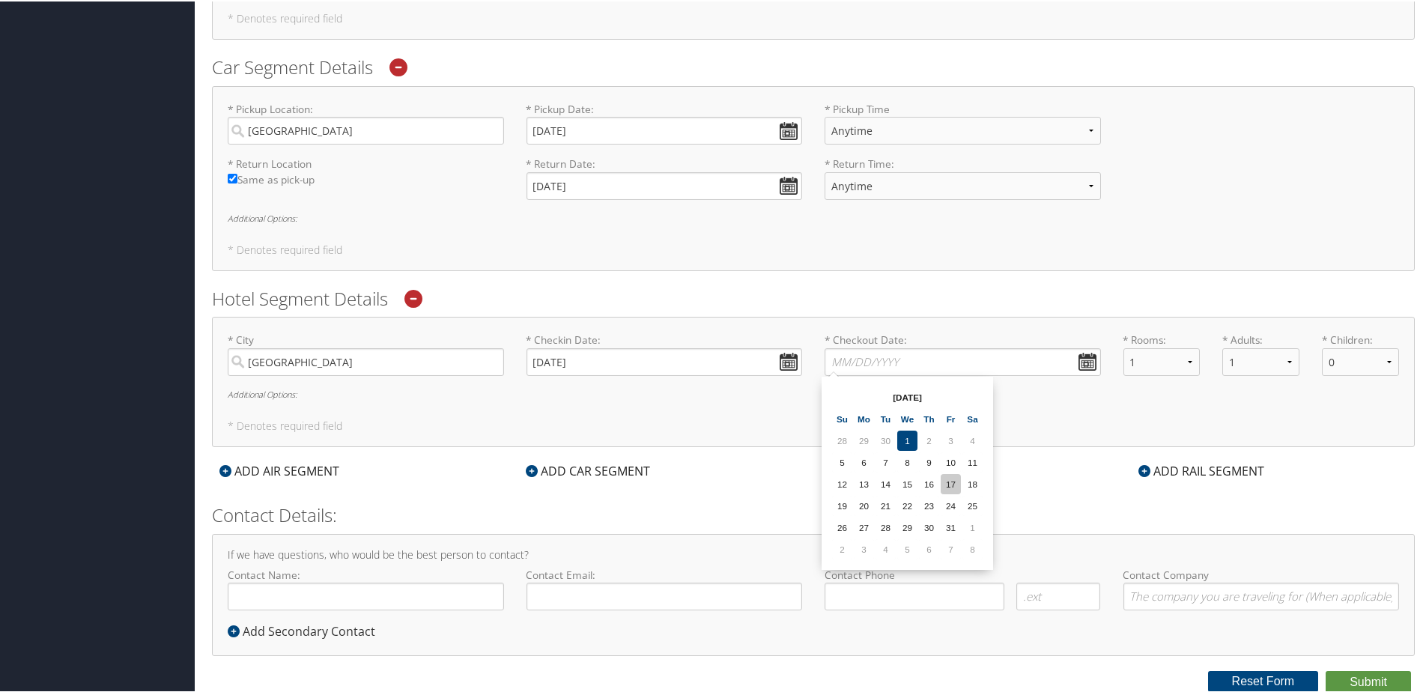
click at [950, 482] on td "17" at bounding box center [951, 483] width 20 height 20
type input "[DATE]"
